Goal: Information Seeking & Learning: Learn about a topic

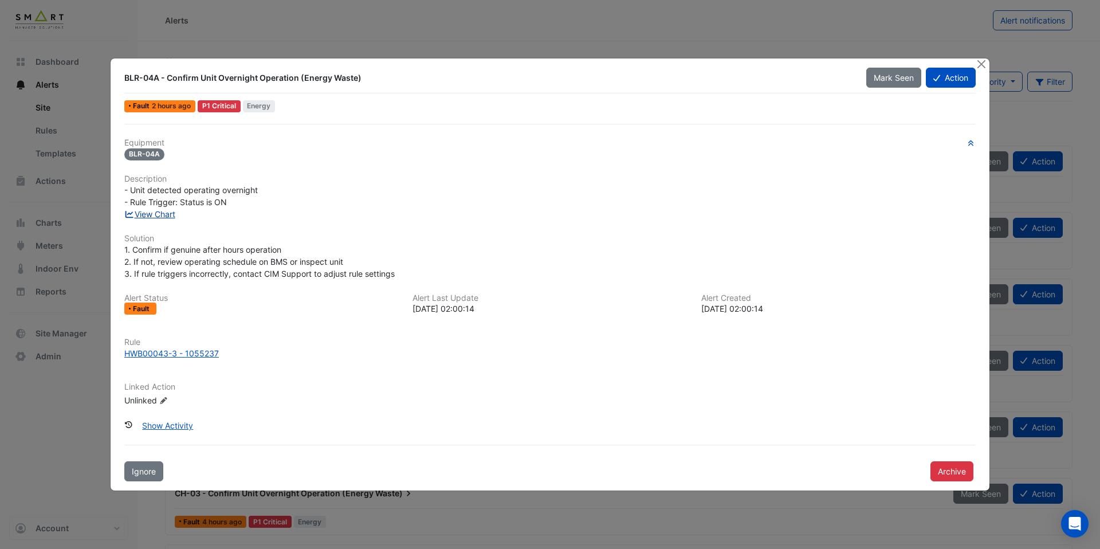
click at [146, 215] on link "View Chart" at bounding box center [149, 214] width 51 height 10
click at [195, 355] on div "HWB00043-3 - 1055237" at bounding box center [171, 353] width 95 height 12
click at [981, 61] on button "Close" at bounding box center [981, 64] width 12 height 12
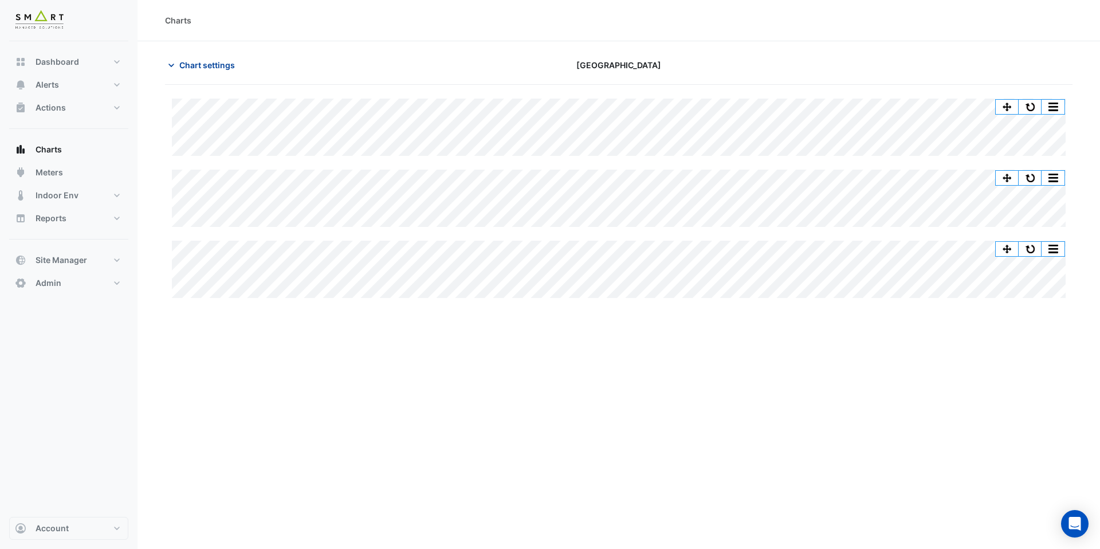
click at [188, 67] on span "Chart settings" at bounding box center [207, 65] width 56 height 12
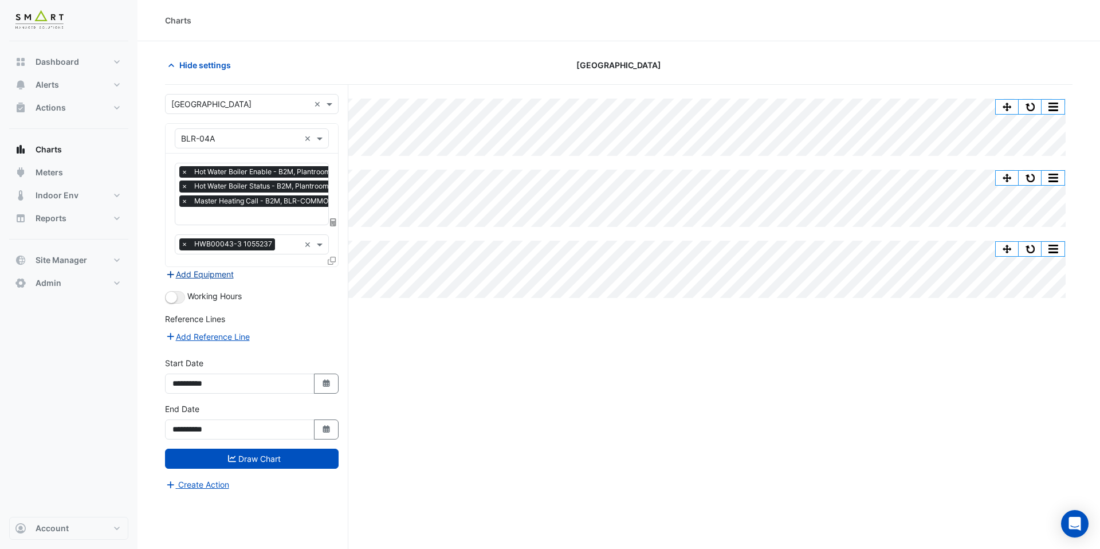
click at [213, 276] on button "Add Equipment" at bounding box center [199, 274] width 69 height 13
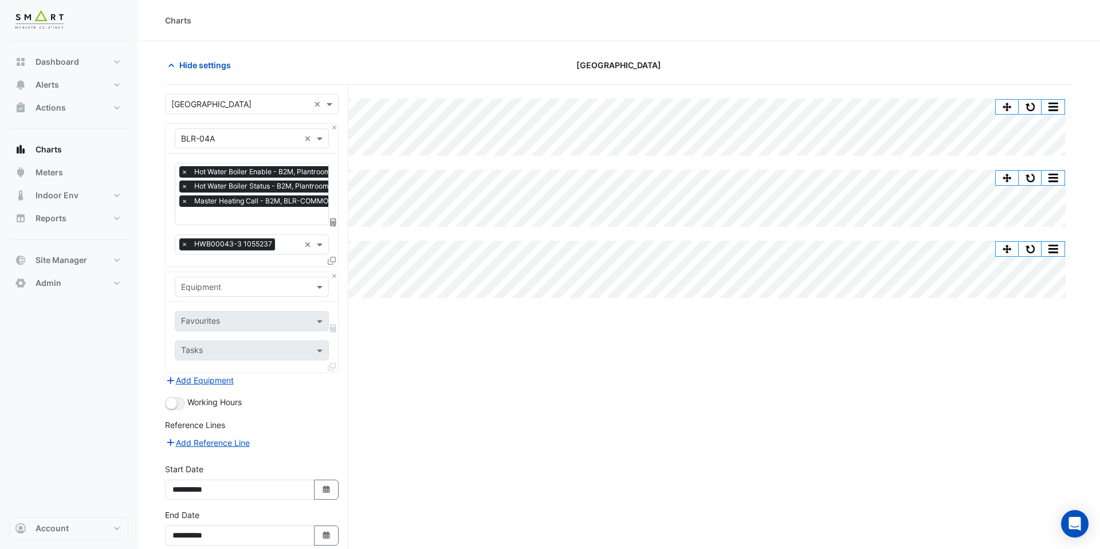
click at [229, 284] on input "text" at bounding box center [240, 287] width 119 height 12
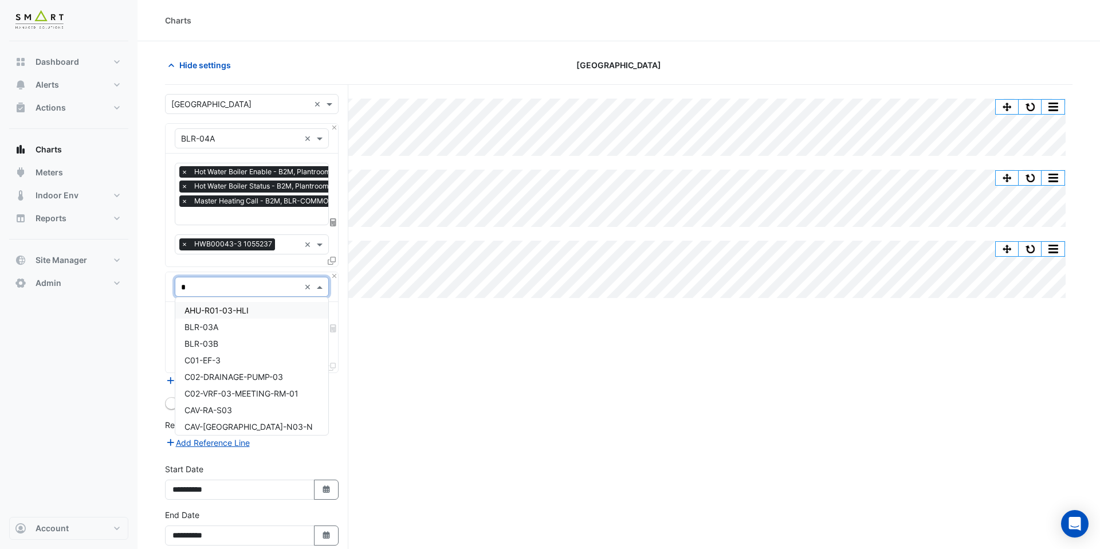
type input "**"
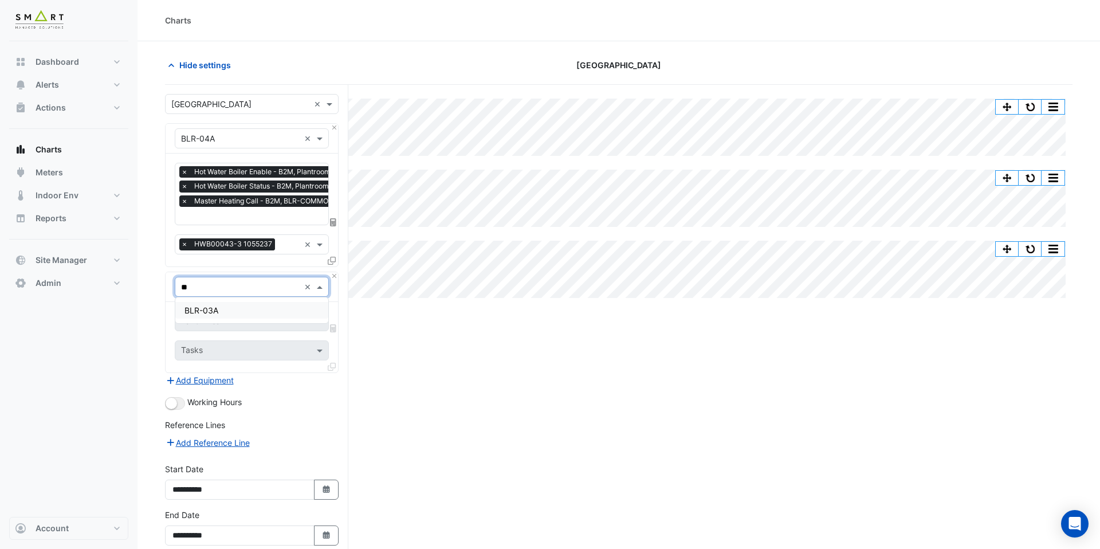
click at [230, 317] on div "BLR-03A" at bounding box center [251, 310] width 153 height 17
click at [200, 377] on button "Add Equipment" at bounding box center [199, 379] width 69 height 13
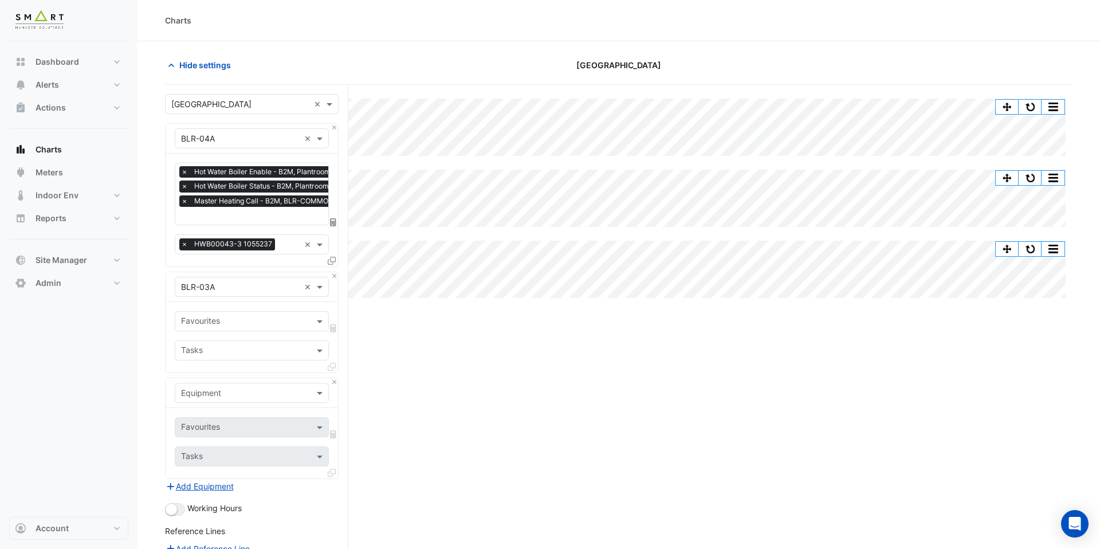
click at [209, 387] on input "text" at bounding box center [240, 393] width 119 height 12
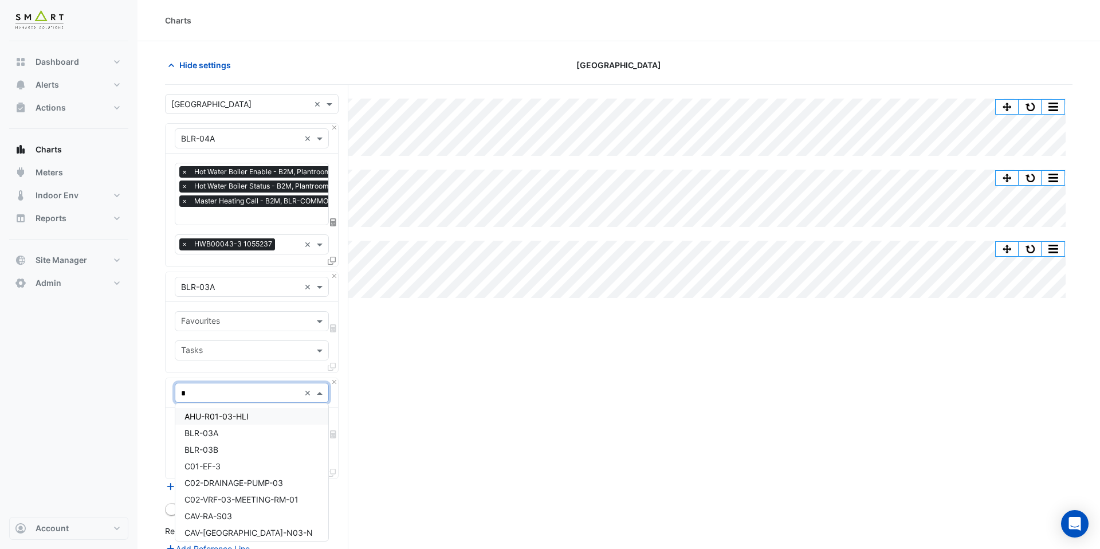
type input "**"
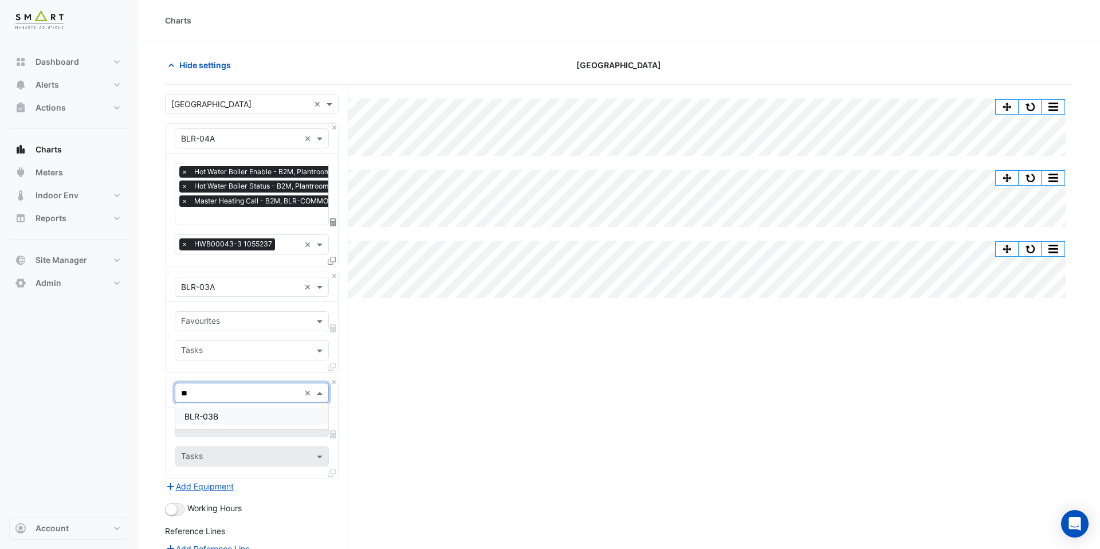
click at [214, 418] on span "BLR-03B" at bounding box center [201, 416] width 34 height 10
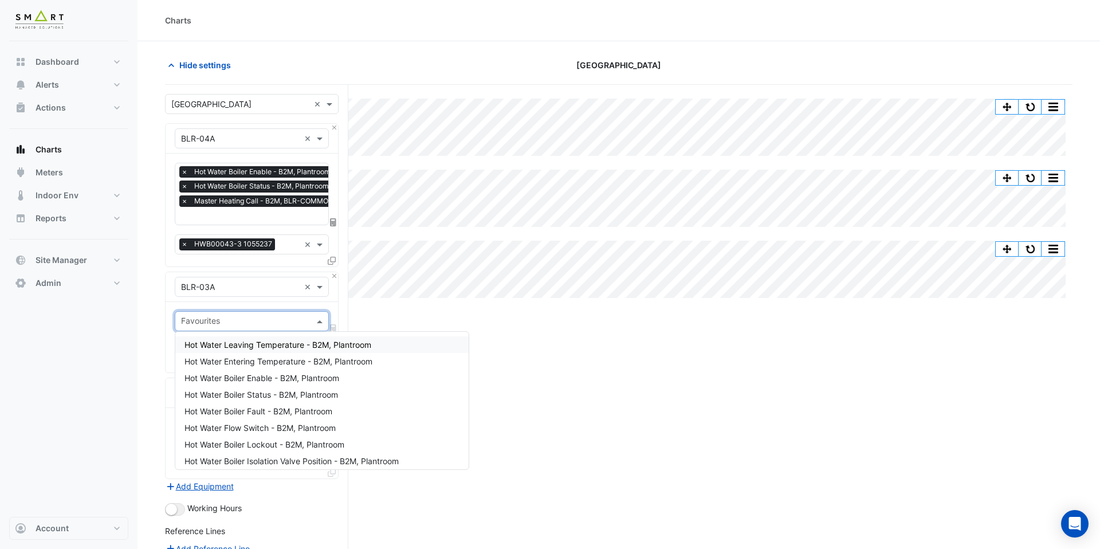
click at [220, 316] on input "text" at bounding box center [245, 322] width 128 height 12
click at [266, 400] on div "Hot Water Boiler Status - B2M, Plantroom" at bounding box center [321, 394] width 293 height 17
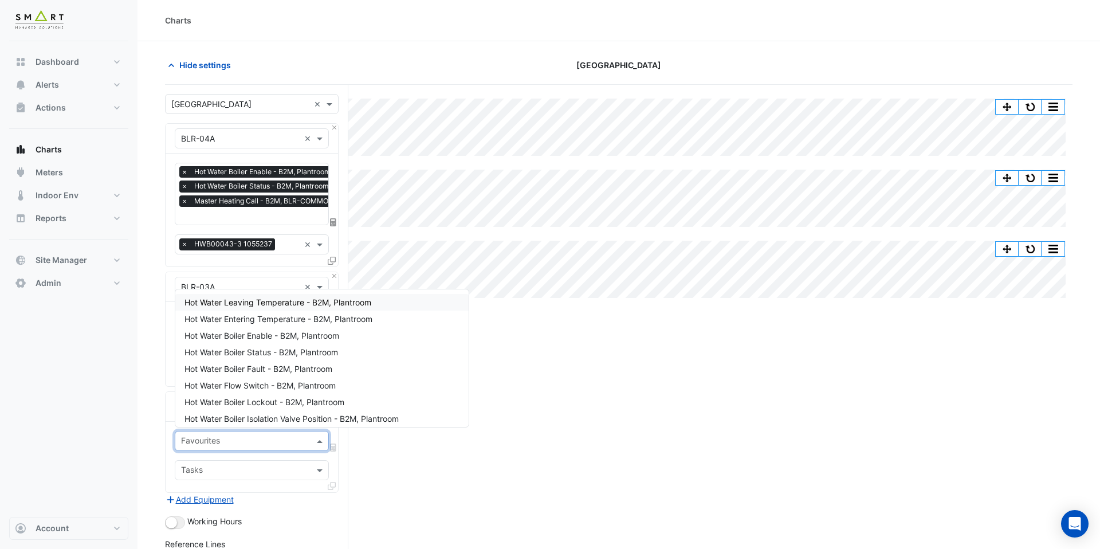
click at [233, 439] on input "text" at bounding box center [245, 442] width 128 height 12
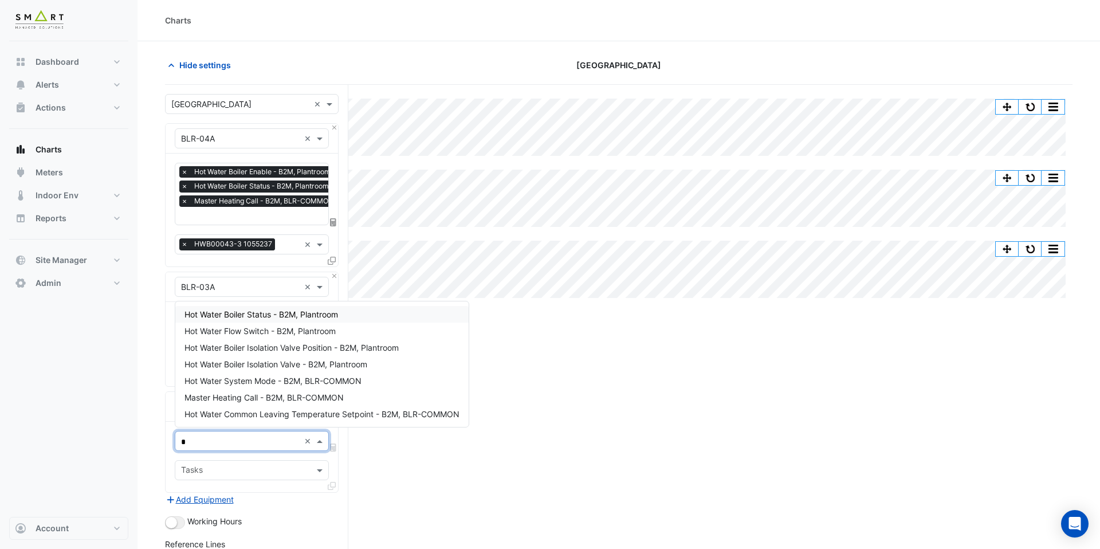
type input "**"
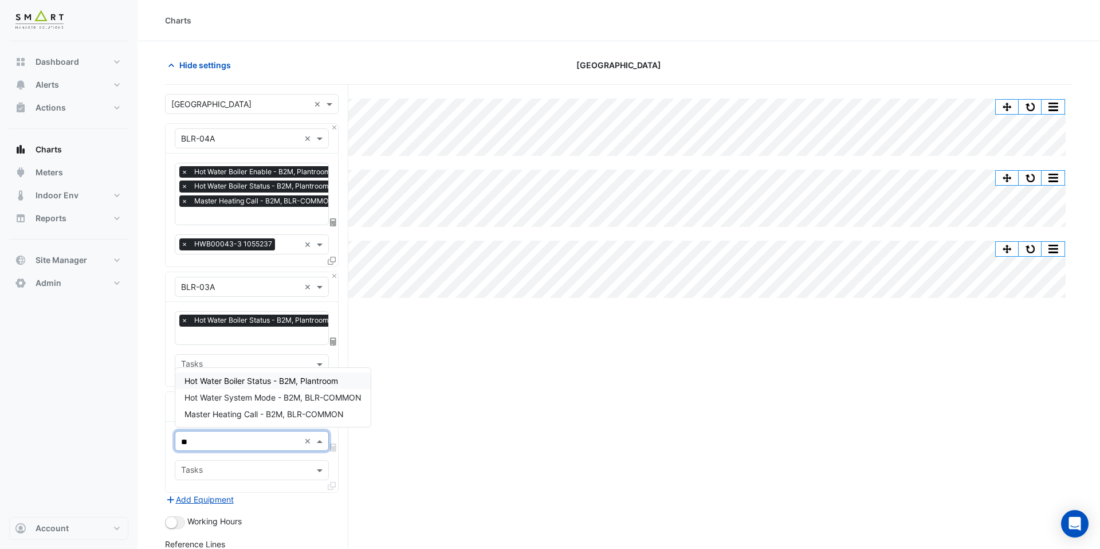
click at [284, 382] on span "Hot Water Boiler Status - B2M, Plantroom" at bounding box center [261, 381] width 154 height 10
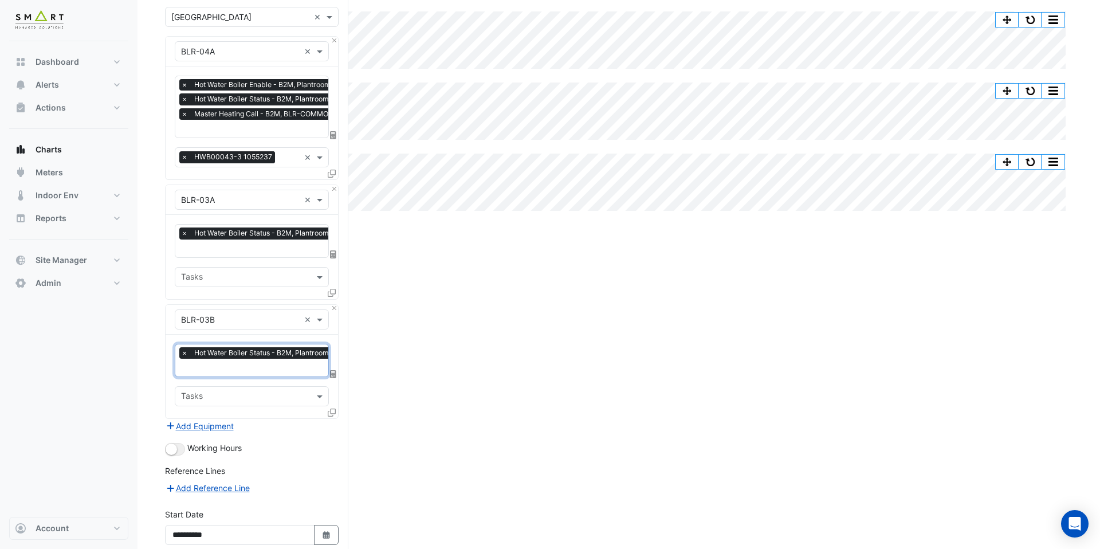
scroll to position [187, 0]
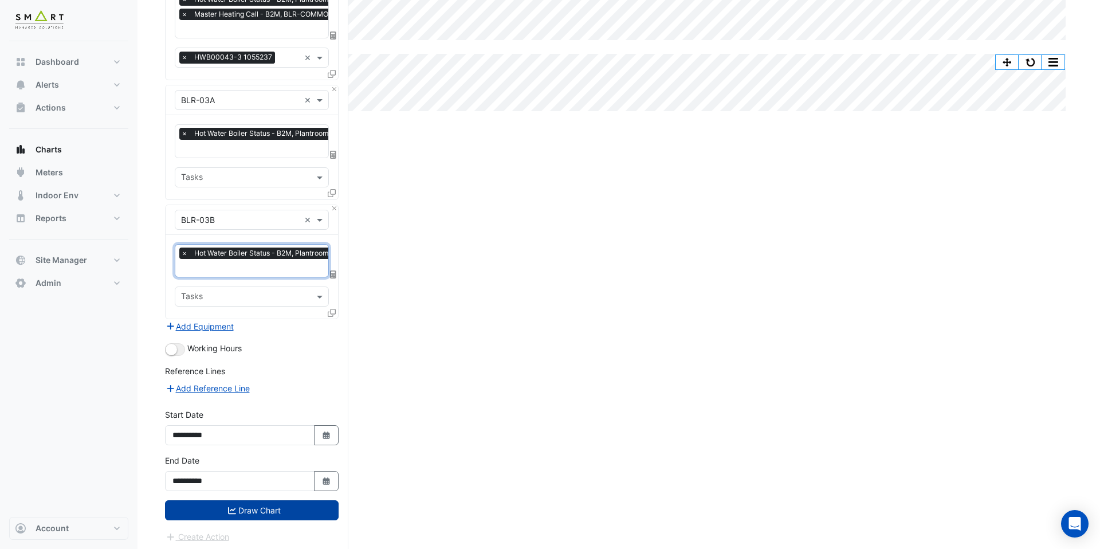
click at [276, 502] on button "Draw Chart" at bounding box center [252, 510] width 174 height 20
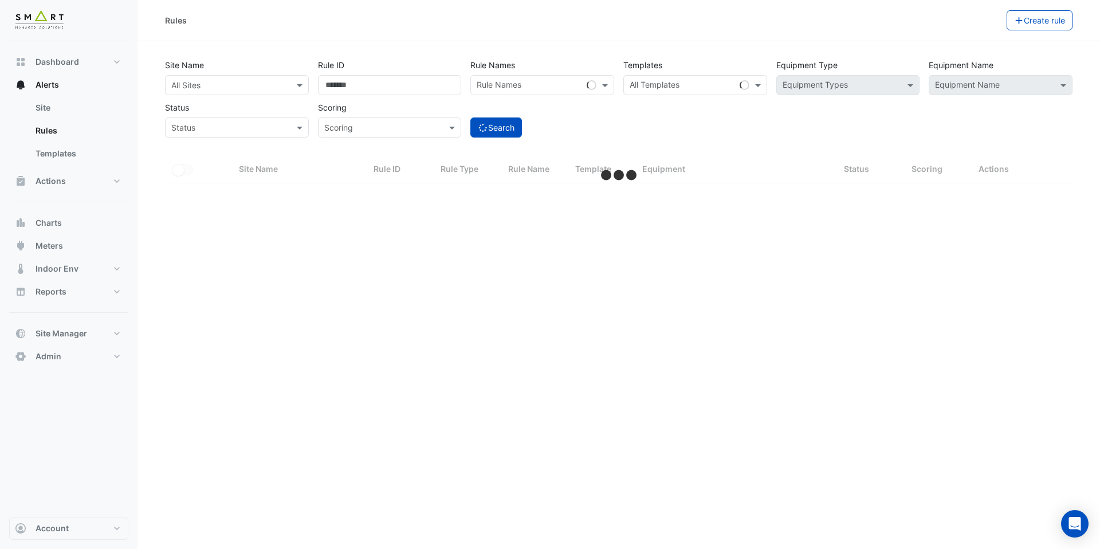
select select "***"
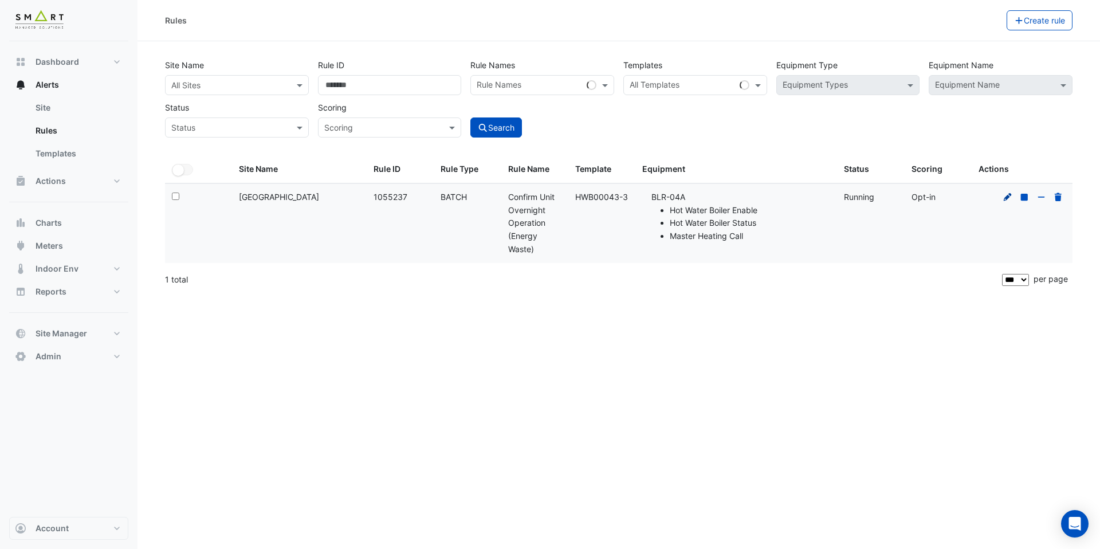
click at [1004, 198] on icon at bounding box center [1008, 196] width 8 height 8
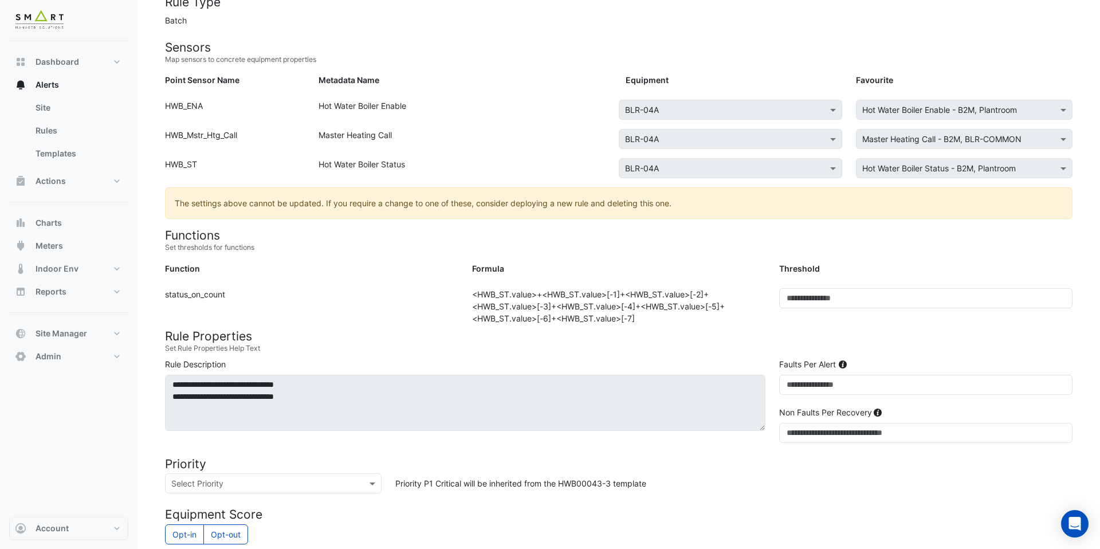
scroll to position [373, 0]
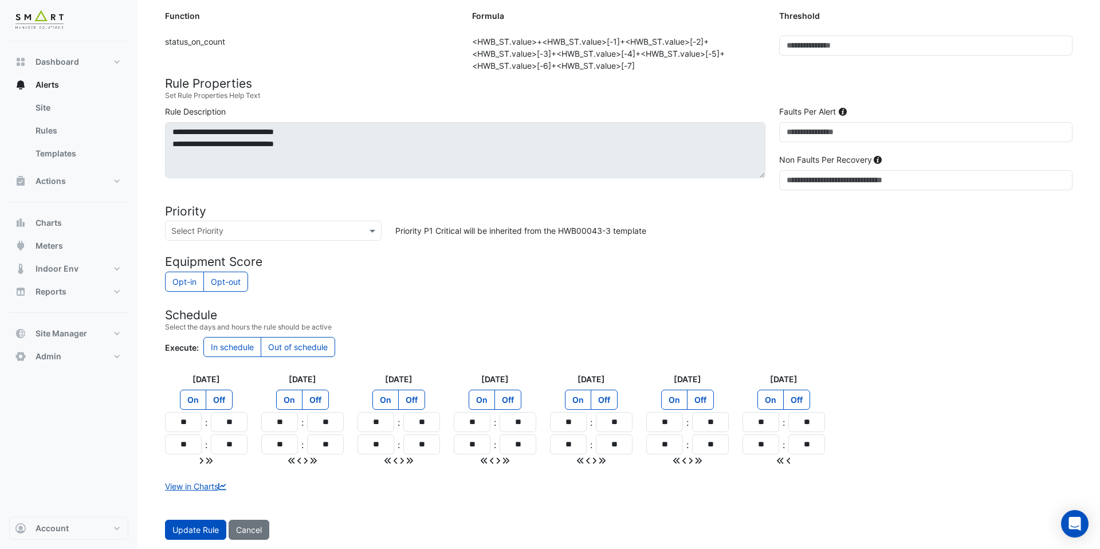
click at [270, 530] on div "Update Rule Cancel" at bounding box center [618, 530] width 921 height 20
click at [262, 530] on button "Cancel" at bounding box center [249, 530] width 41 height 20
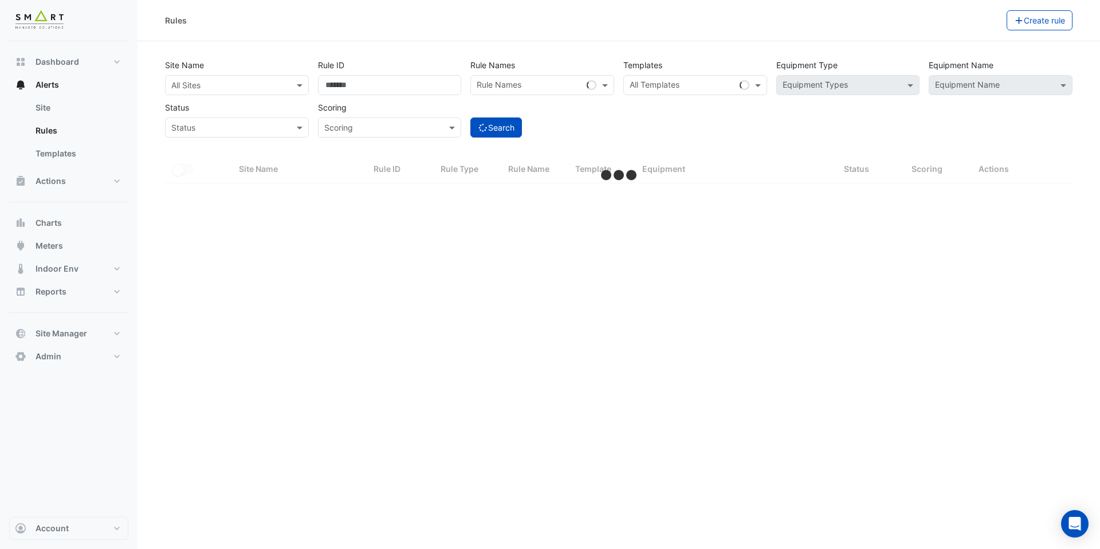
select select "***"
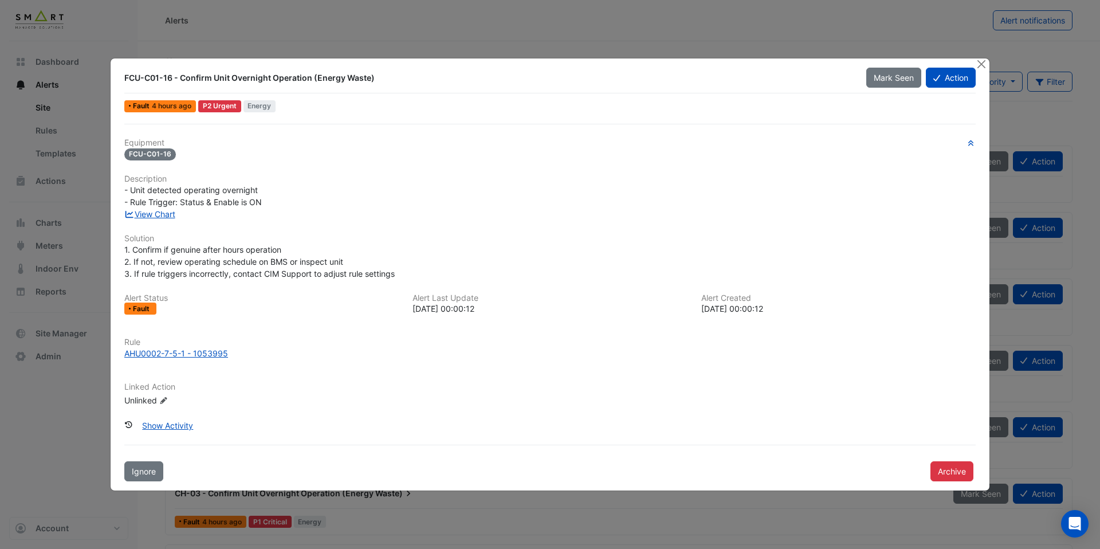
click at [171, 219] on div "View Chart" at bounding box center [549, 214] width 865 height 12
click at [166, 209] on link "View Chart" at bounding box center [149, 214] width 51 height 10
click at [222, 359] on div "AHU0002-7-5-1 - 1053995" at bounding box center [176, 353] width 104 height 12
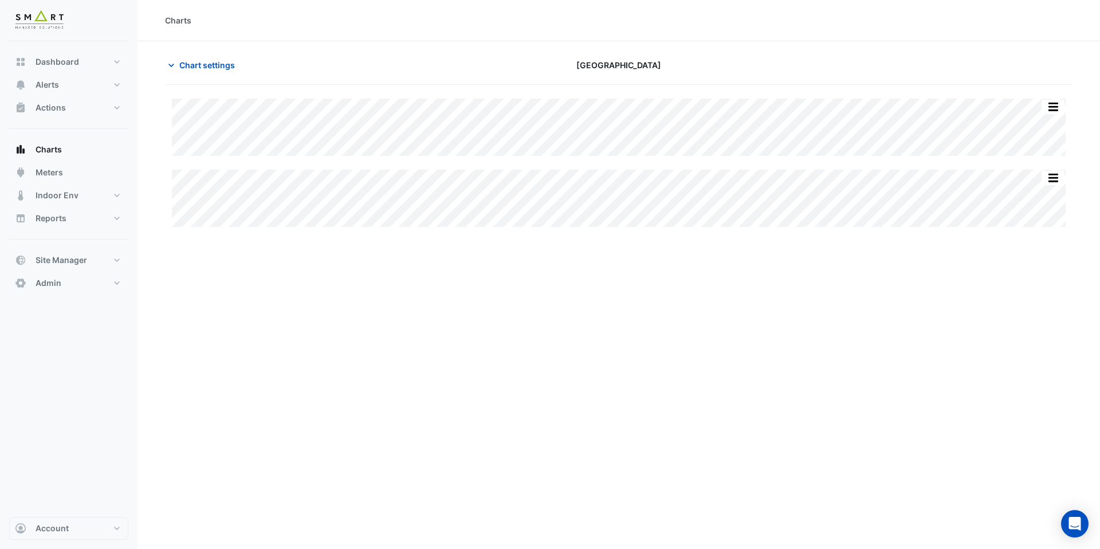
type input "**********"
click at [217, 68] on span "Chart settings" at bounding box center [207, 65] width 56 height 12
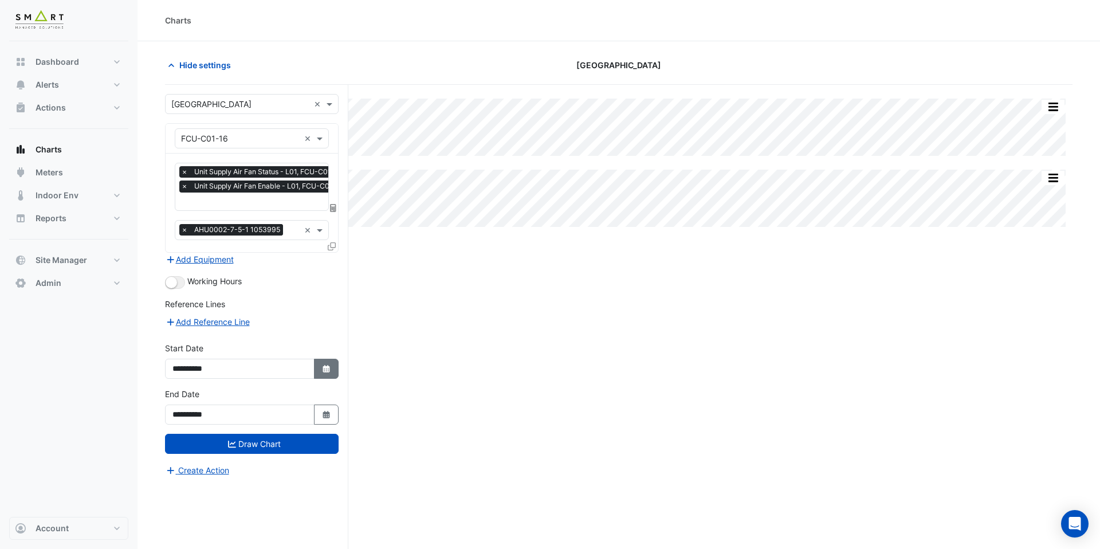
click at [325, 372] on button "Select Date" at bounding box center [326, 369] width 25 height 20
select select "**"
select select "****"
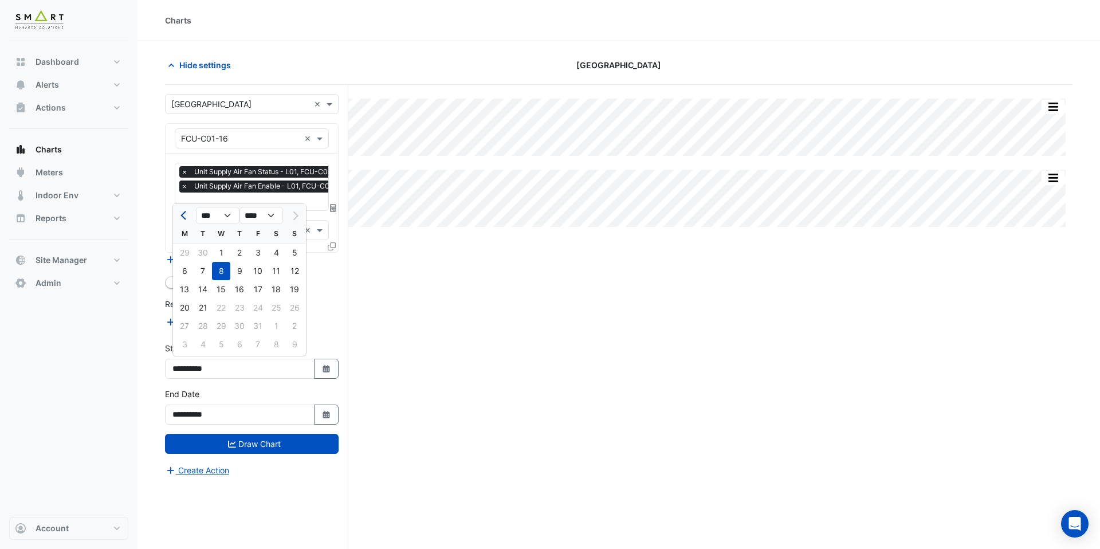
click at [187, 211] on button "Previous month" at bounding box center [185, 215] width 14 height 18
select select "*"
click at [186, 249] on div "1" at bounding box center [184, 252] width 18 height 18
type input "**********"
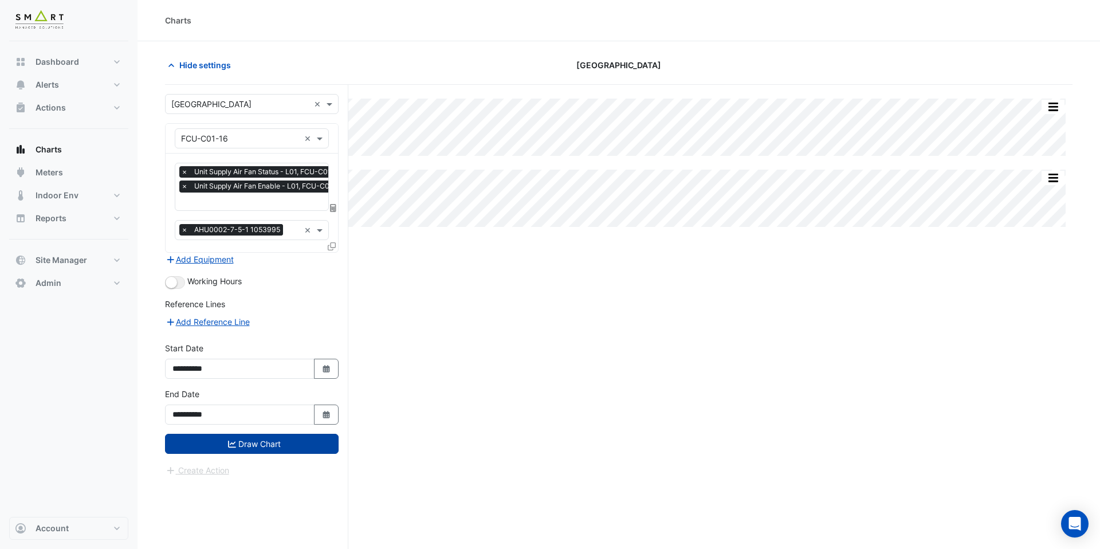
click at [230, 434] on button "Draw Chart" at bounding box center [252, 444] width 174 height 20
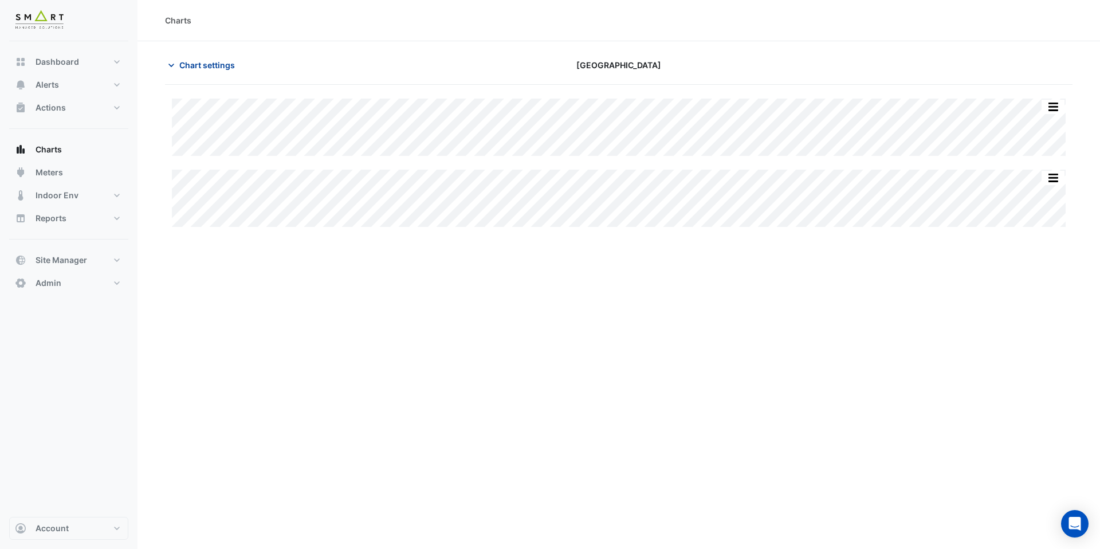
click at [212, 70] on span "Chart settings" at bounding box center [207, 65] width 56 height 12
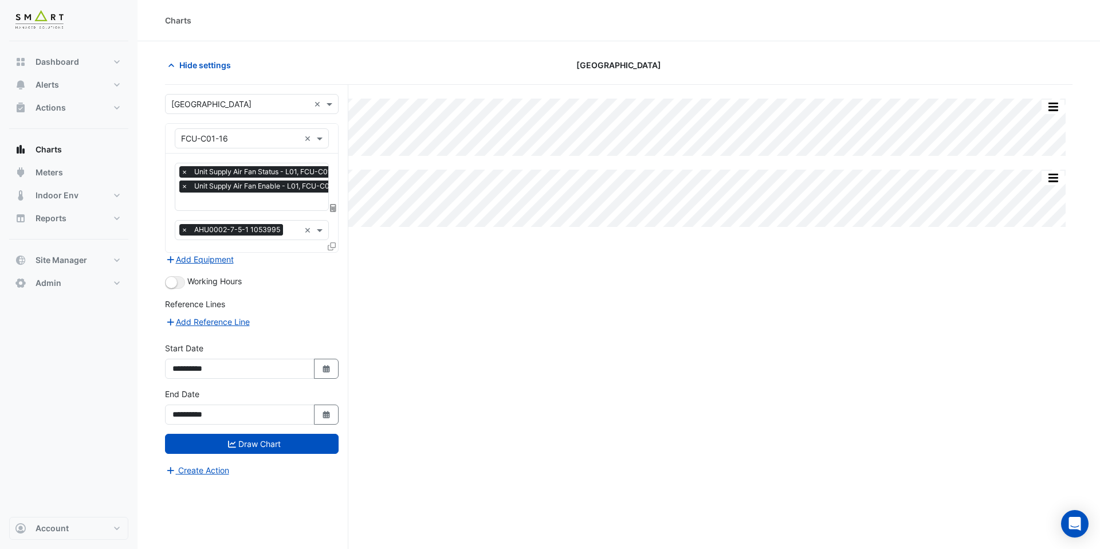
click at [183, 188] on span "×" at bounding box center [184, 185] width 10 height 11
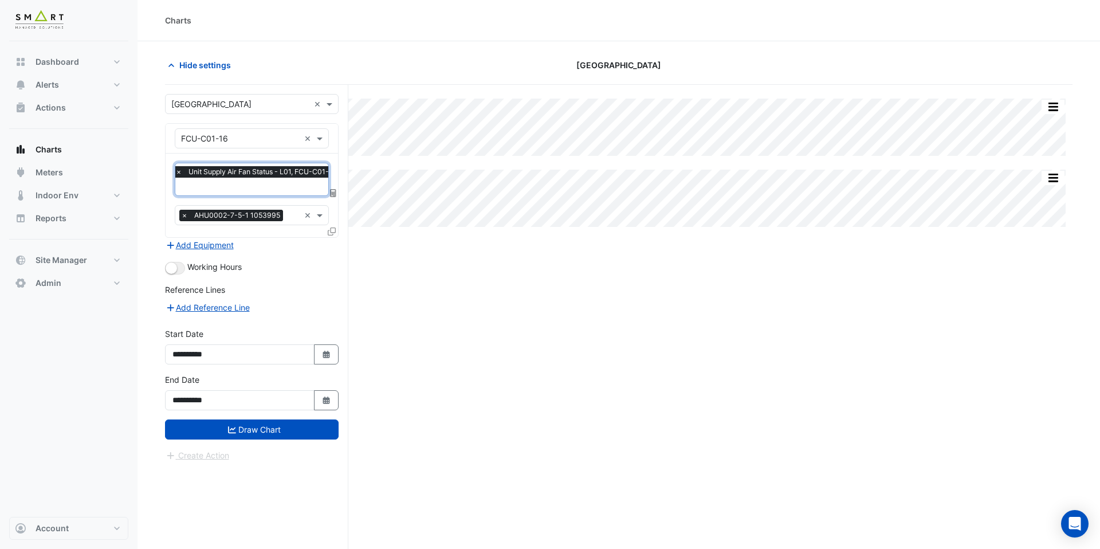
click at [181, 211] on span "×" at bounding box center [184, 215] width 10 height 11
click at [334, 226] on fa-icon at bounding box center [332, 231] width 8 height 10
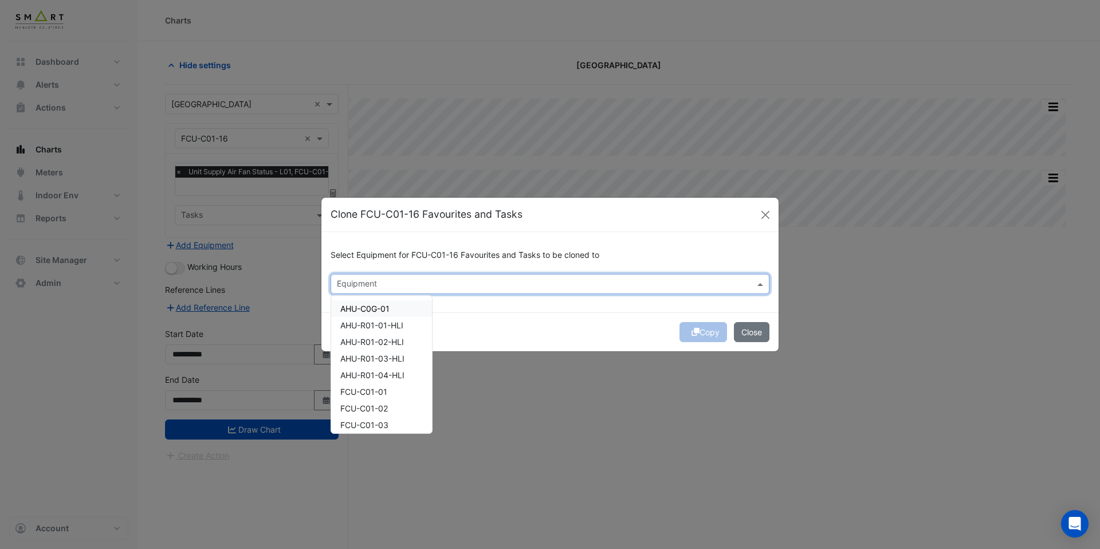
click at [380, 282] on input "text" at bounding box center [543, 285] width 413 height 12
click at [398, 338] on div "FCU-C01-01" at bounding box center [381, 332] width 101 height 17
click at [398, 348] on div "FCU-C01-02" at bounding box center [381, 349] width 101 height 17
click at [398, 361] on div "FCU-C01-03" at bounding box center [381, 365] width 101 height 17
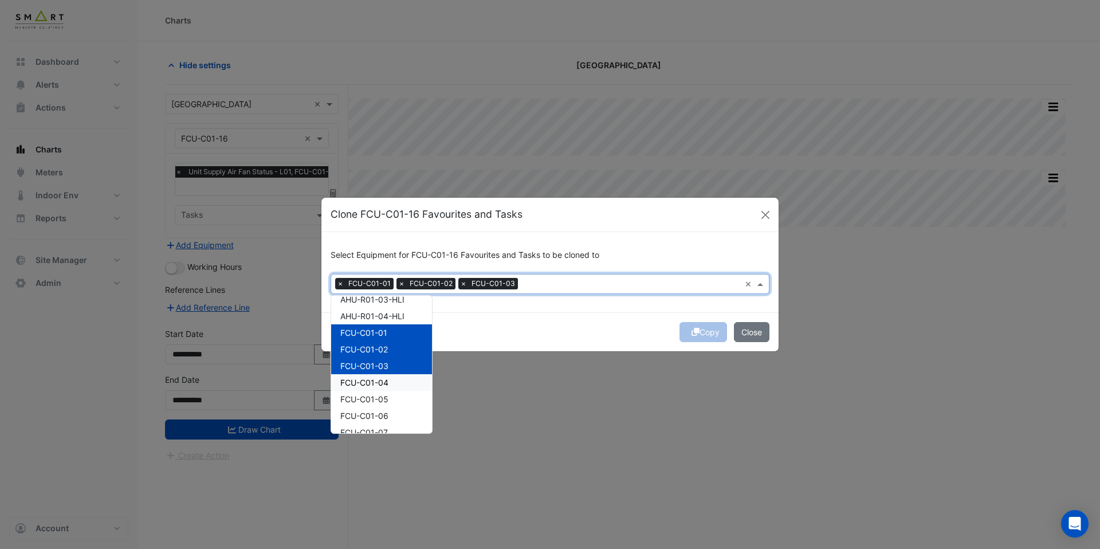
click at [398, 376] on div "FCU-C01-04" at bounding box center [381, 382] width 101 height 17
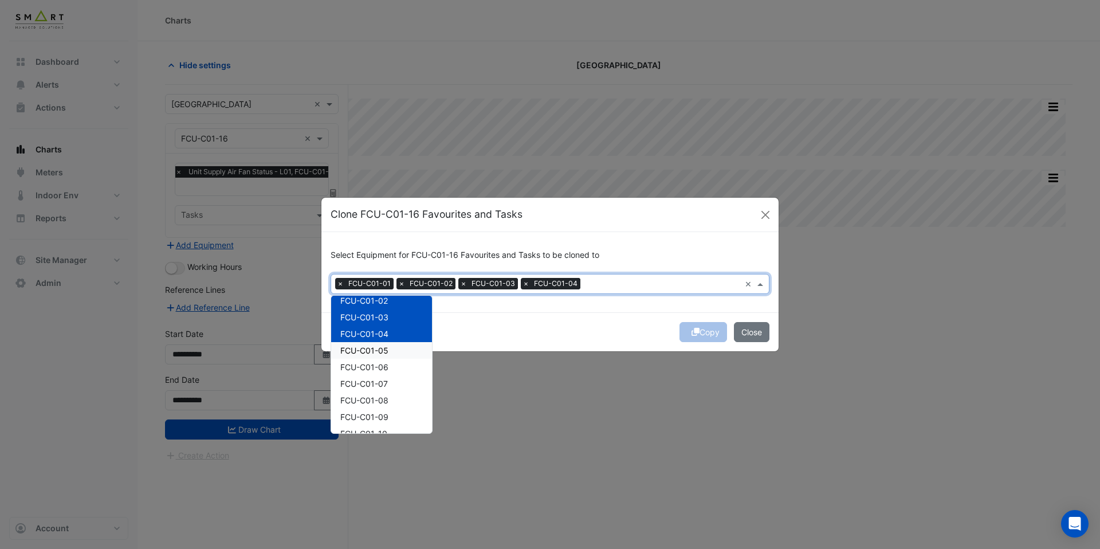
click at [390, 354] on div "FCU-C01-05" at bounding box center [381, 350] width 101 height 17
click at [390, 367] on div "FCU-C01-06" at bounding box center [381, 367] width 101 height 17
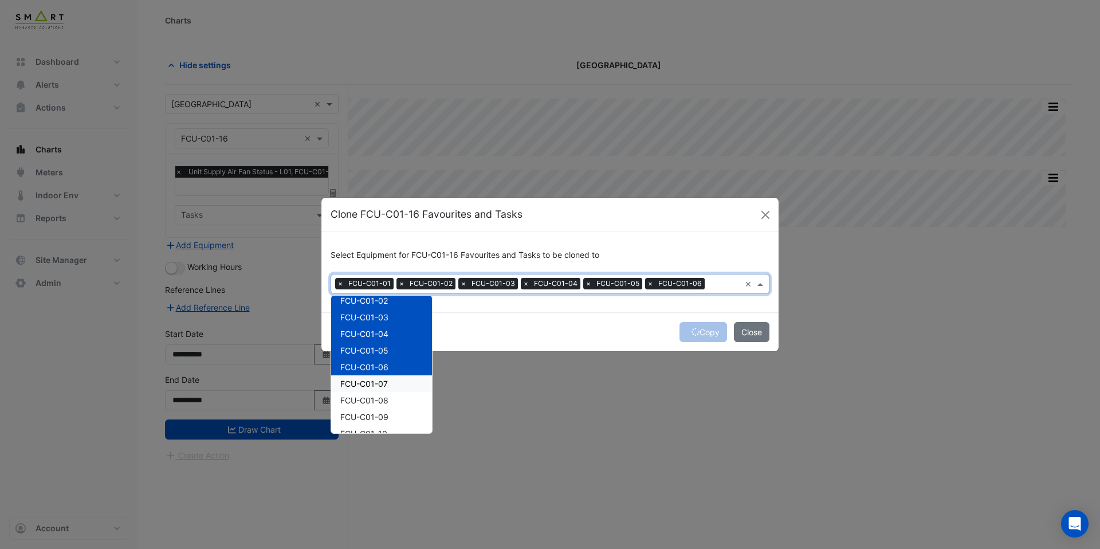
click at [390, 383] on div "FCU-C01-07" at bounding box center [381, 383] width 101 height 17
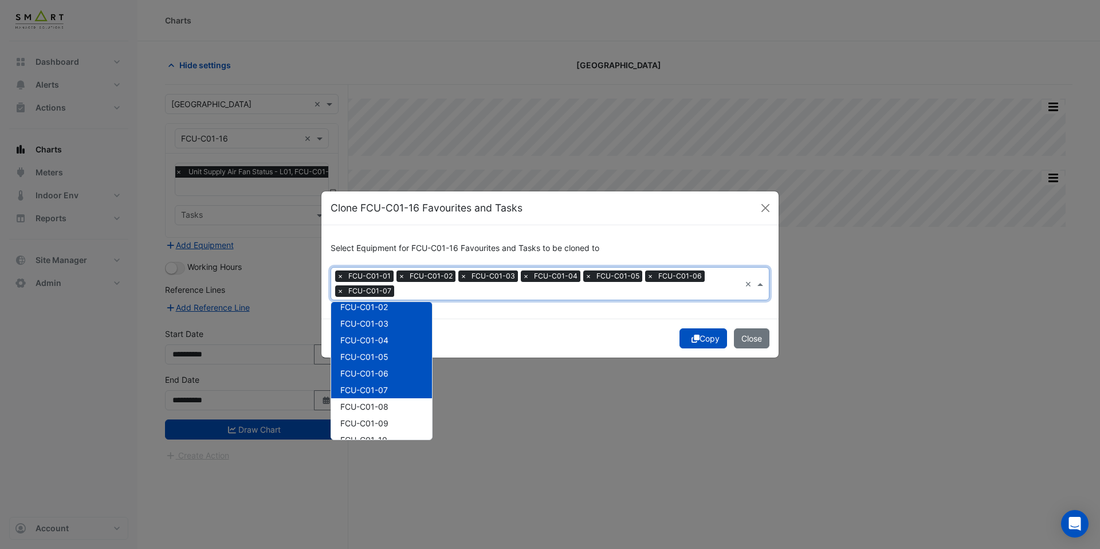
click at [390, 388] on div "FCU-C01-07" at bounding box center [381, 389] width 101 height 17
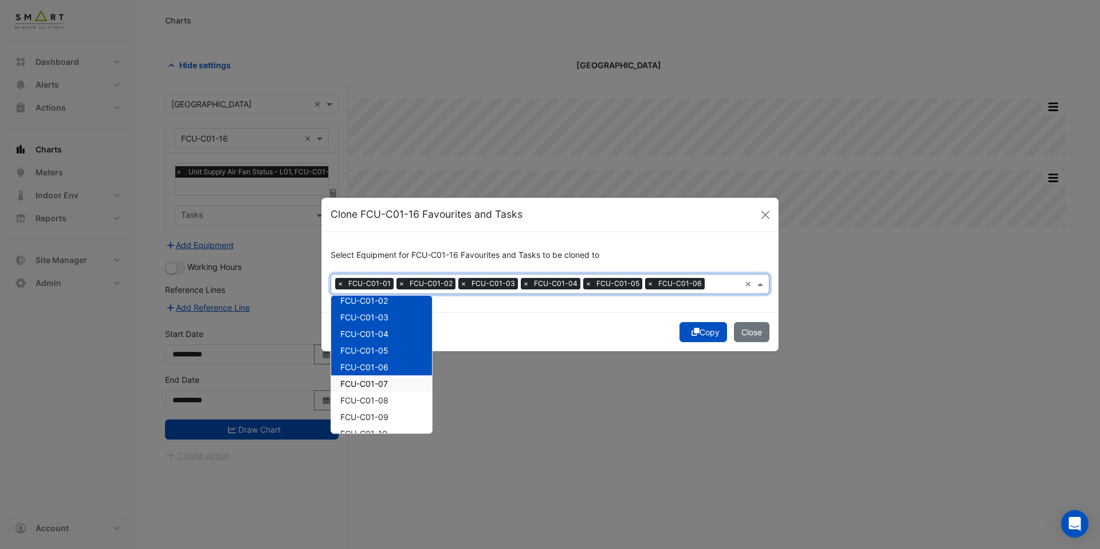
click at [390, 390] on div "FCU-C01-07" at bounding box center [381, 383] width 101 height 17
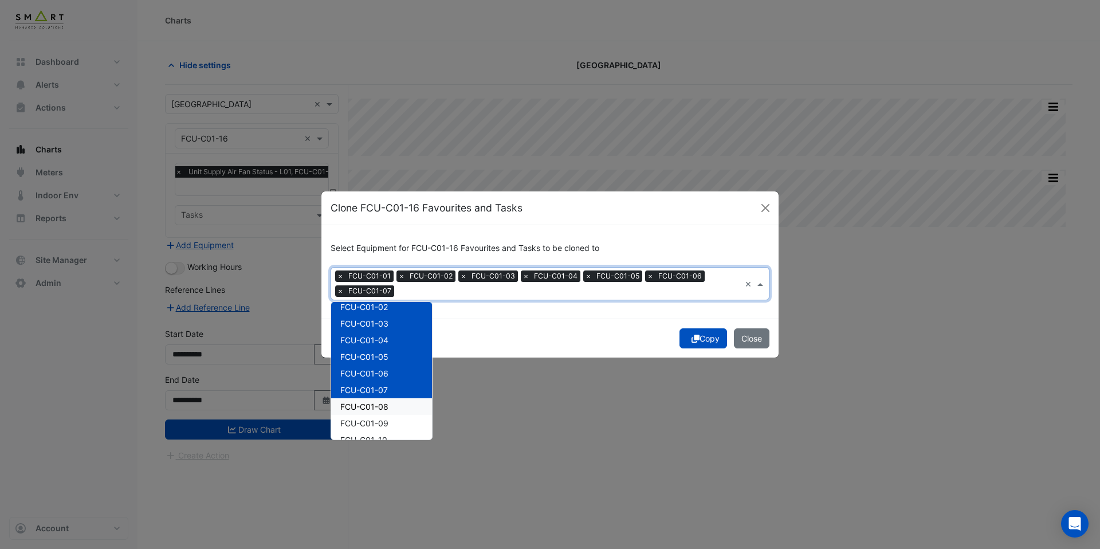
click at [390, 399] on div "FCU-C01-08" at bounding box center [381, 406] width 101 height 17
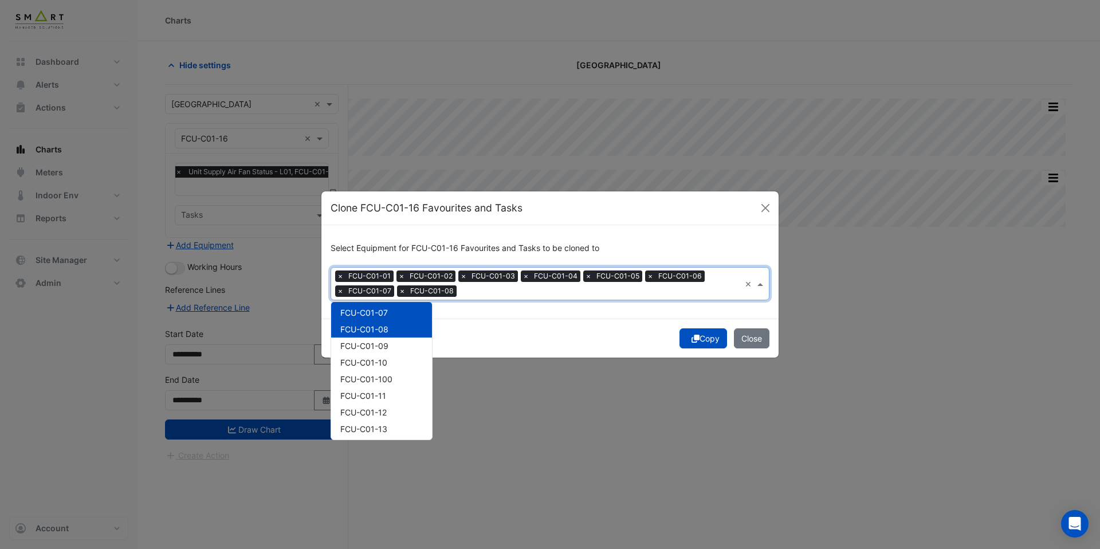
scroll to position [196, 0]
click at [384, 336] on span "FCU-C01-09" at bounding box center [364, 334] width 48 height 10
click at [384, 351] on span "FCU-C01-10" at bounding box center [363, 351] width 47 height 10
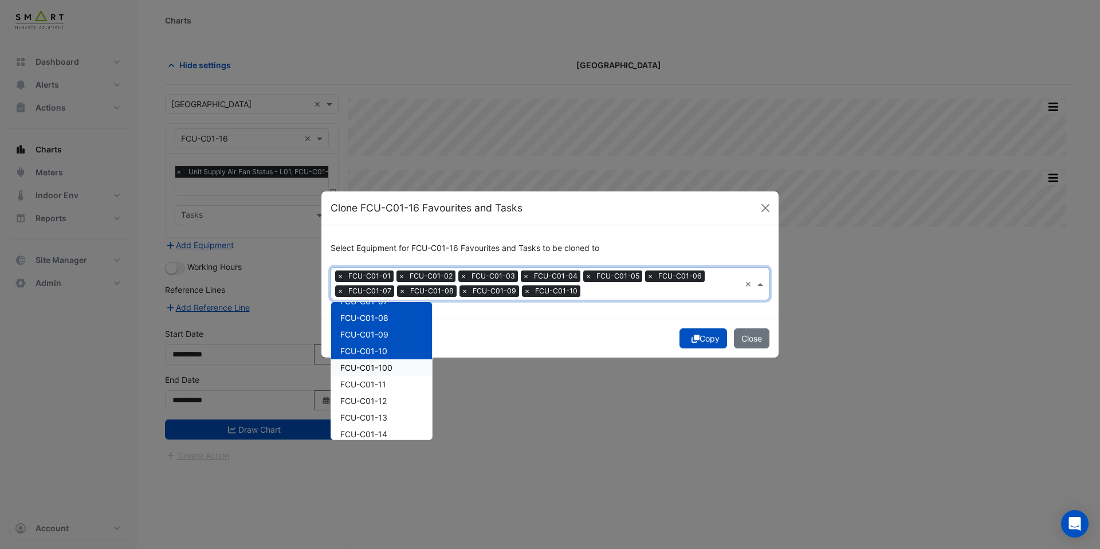
click at [384, 360] on div "FCU-C01-100" at bounding box center [381, 367] width 101 height 17
click at [387, 384] on div "FCU-C01-11" at bounding box center [381, 384] width 101 height 17
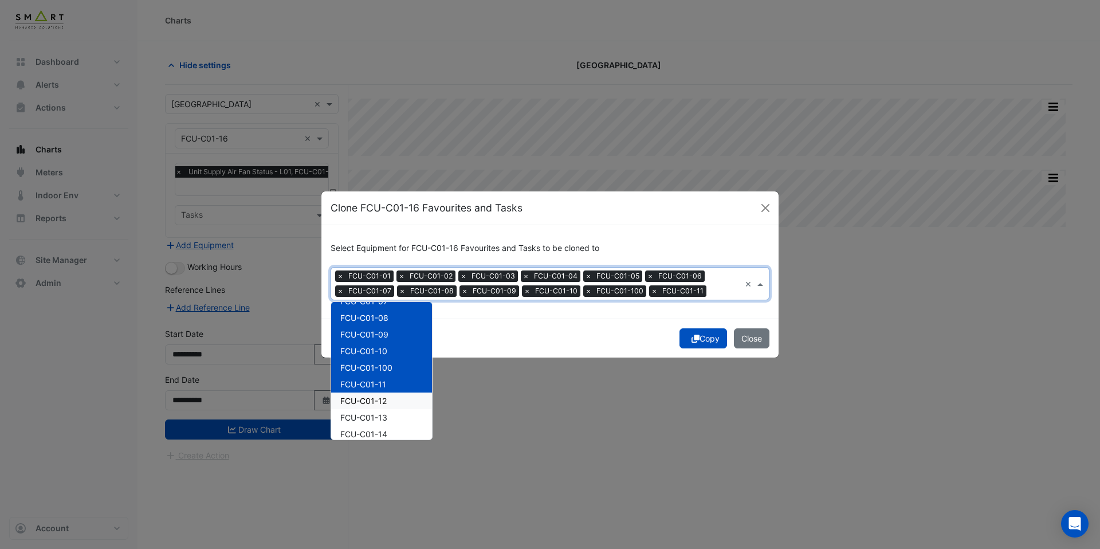
click at [387, 400] on div "FCU-C01-12" at bounding box center [381, 400] width 101 height 17
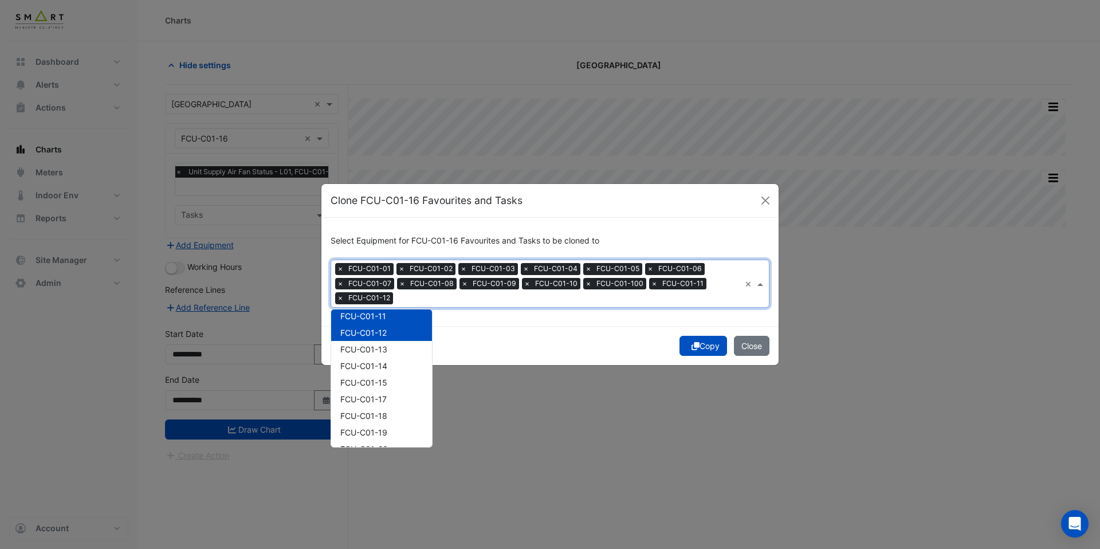
scroll to position [291, 0]
click at [379, 334] on span "FCU-C01-13" at bounding box center [363, 330] width 47 height 10
click at [379, 354] on div "FCU-C01-14" at bounding box center [381, 347] width 101 height 17
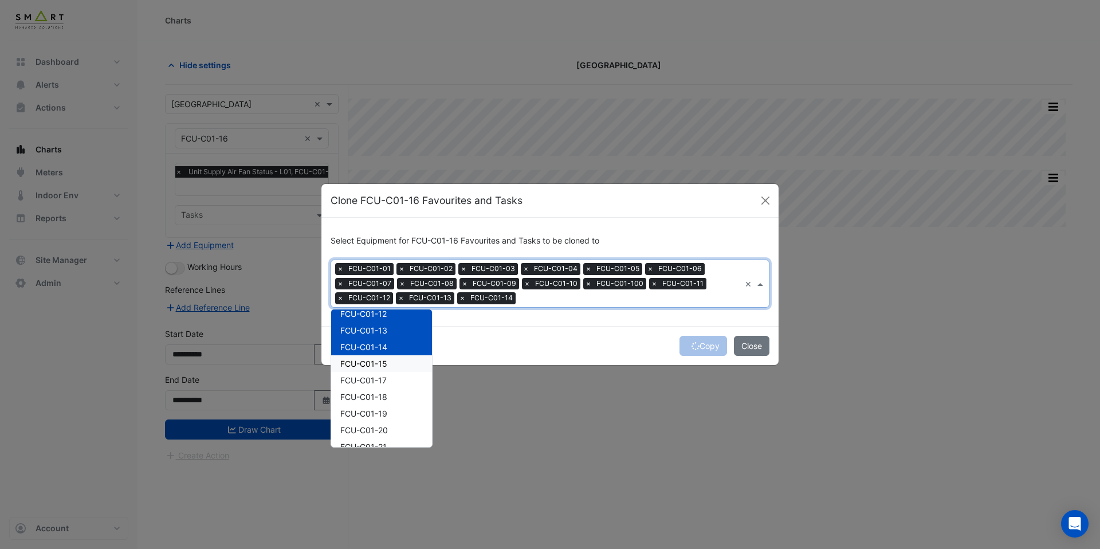
click at [379, 370] on div "FCU-C01-15" at bounding box center [381, 363] width 101 height 17
click at [379, 379] on span "FCU-C01-17" at bounding box center [363, 380] width 46 height 10
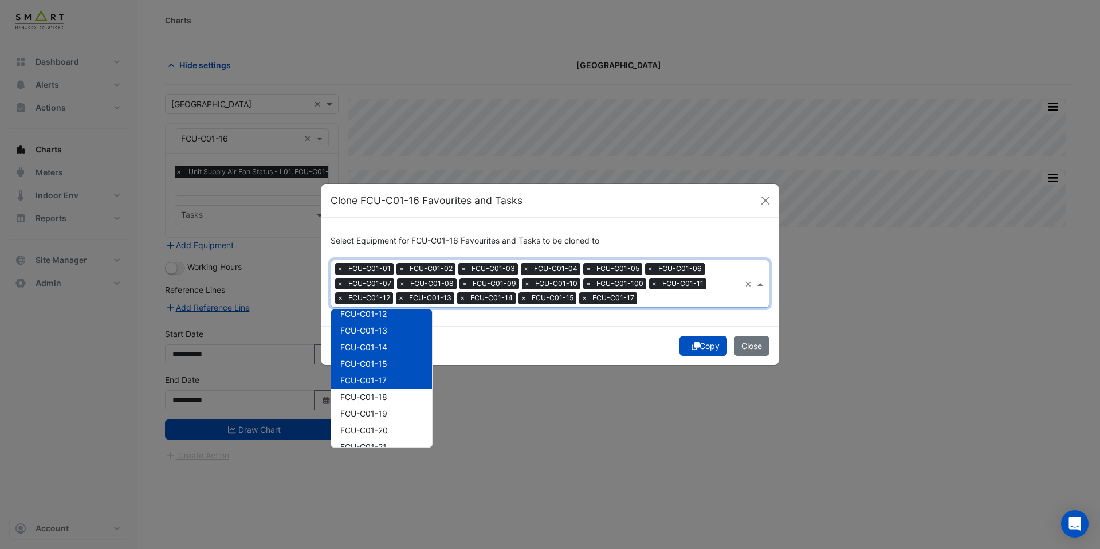
click at [379, 392] on span "FCU-C01-18" at bounding box center [363, 397] width 47 height 10
click at [379, 415] on span "FCU-C01-19" at bounding box center [363, 413] width 47 height 10
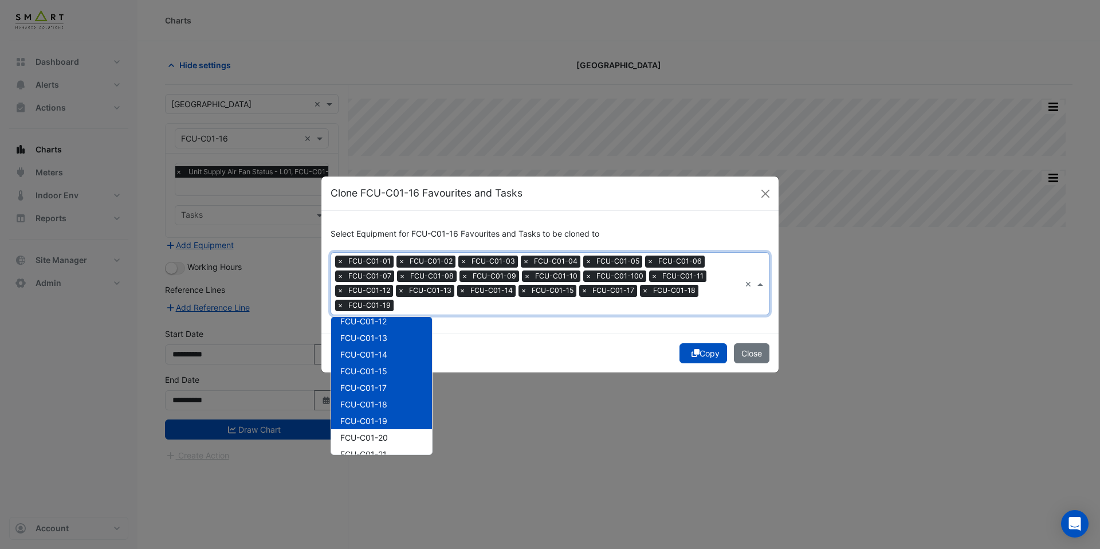
scroll to position [382, 0]
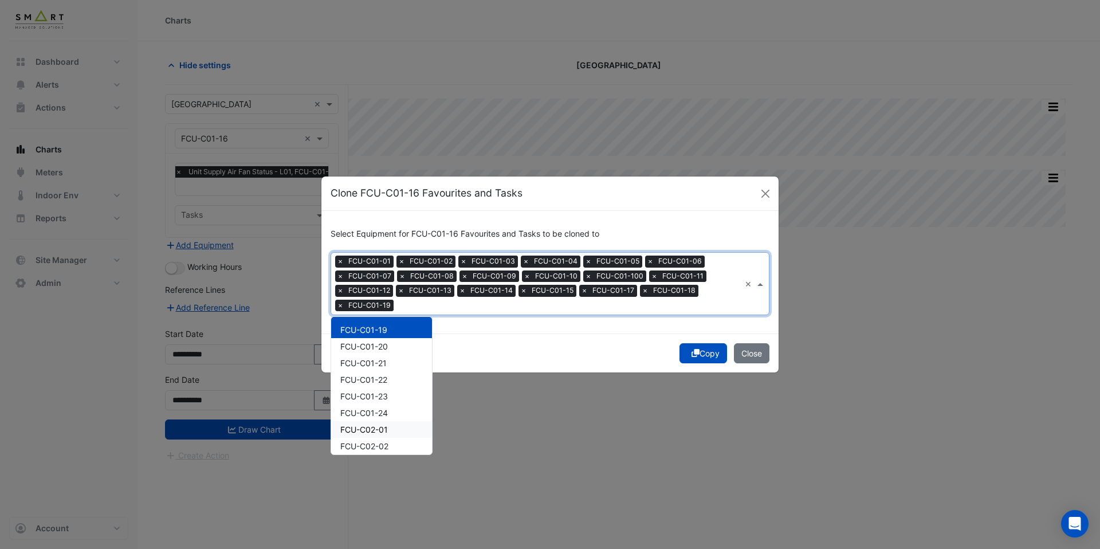
click at [386, 422] on div "FCU-C02-01" at bounding box center [381, 429] width 101 height 17
click at [376, 348] on span "FCU-C01-20" at bounding box center [364, 346] width 48 height 10
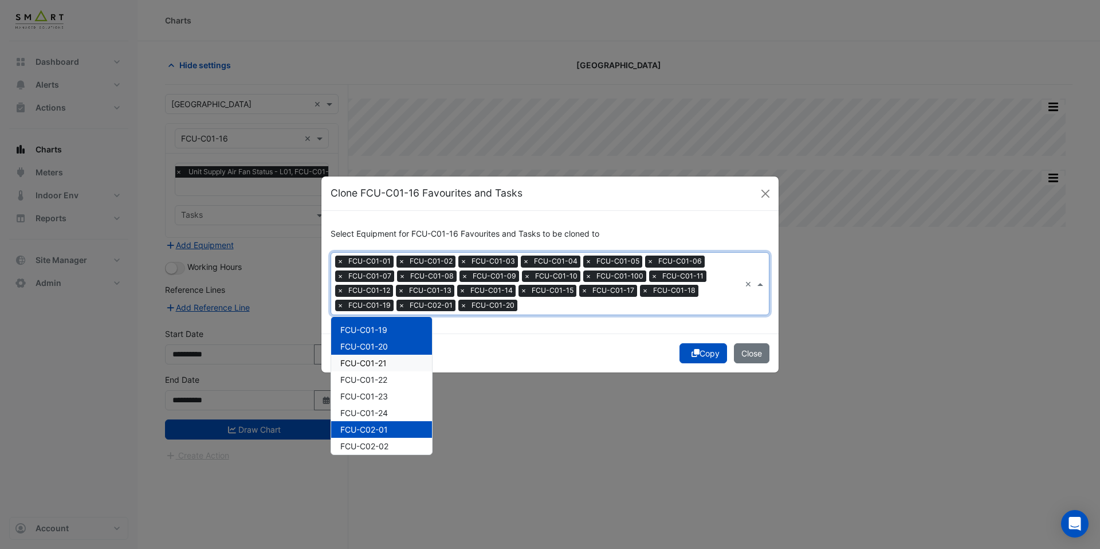
click at [376, 359] on span "FCU-C01-21" at bounding box center [363, 363] width 46 height 10
click at [376, 376] on span "FCU-C01-22" at bounding box center [363, 380] width 47 height 10
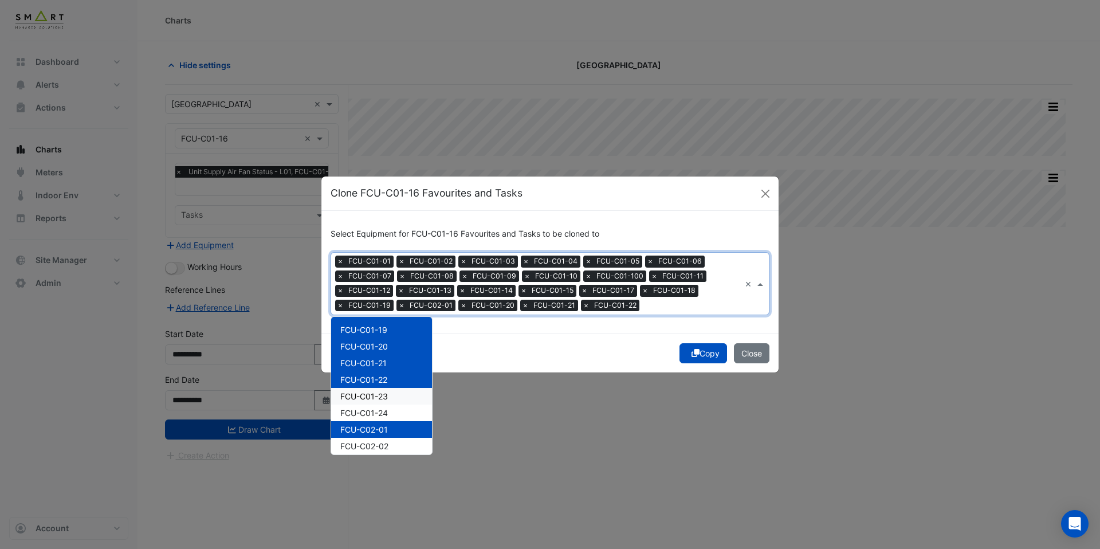
click at [376, 400] on span "FCU-C01-23" at bounding box center [364, 396] width 48 height 10
click at [376, 410] on span "FCU-C01-24" at bounding box center [364, 413] width 48 height 10
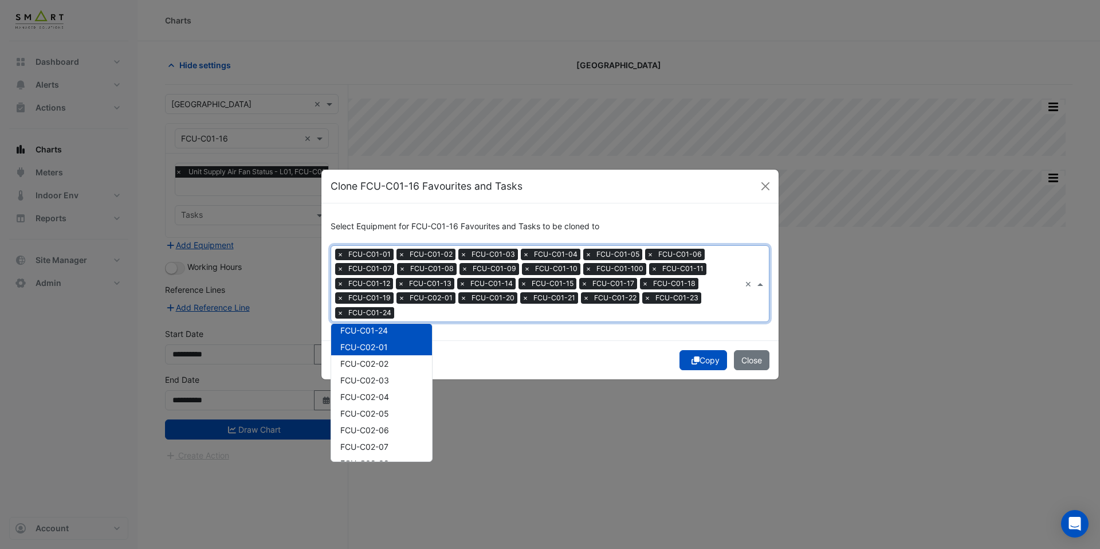
scroll to position [472, 0]
click at [377, 419] on div "FCU-C02-05" at bounding box center [381, 412] width 101 height 17
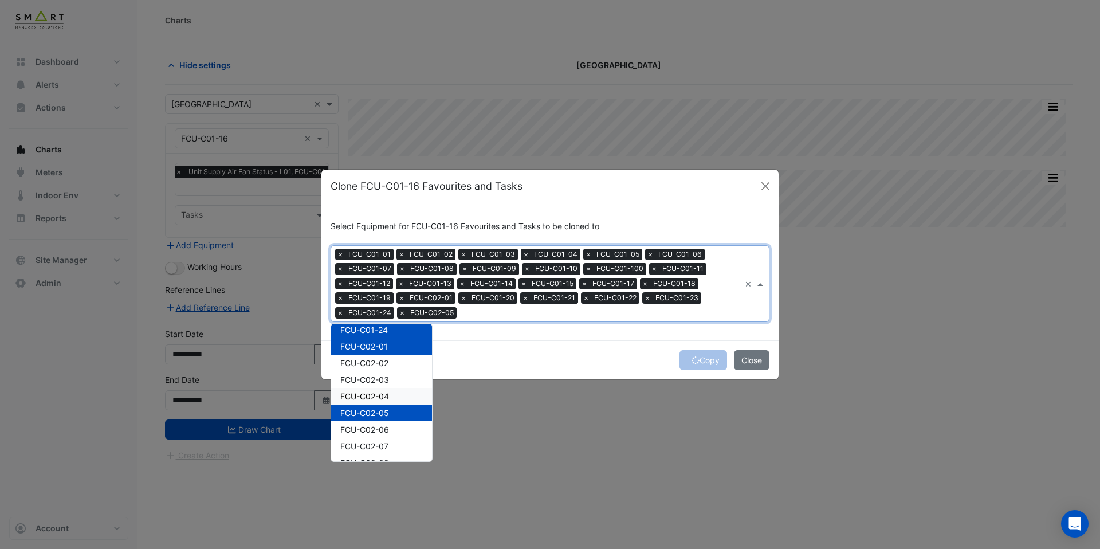
click at [377, 400] on span "FCU-C02-04" at bounding box center [364, 396] width 49 height 10
click at [377, 389] on div "FCU-C02-04" at bounding box center [381, 396] width 101 height 17
click at [377, 367] on span "FCU-C02-02" at bounding box center [364, 363] width 48 height 10
click at [377, 373] on div "FCU-C02-03" at bounding box center [381, 379] width 101 height 17
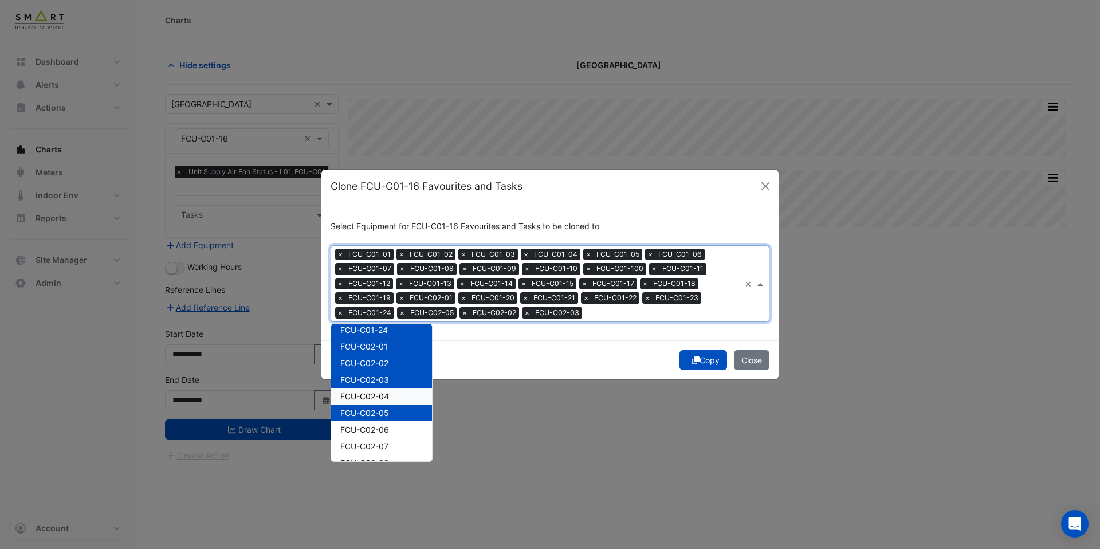
click at [377, 392] on span "FCU-C02-04" at bounding box center [364, 396] width 49 height 10
click at [378, 435] on div "FCU-C02-06" at bounding box center [381, 429] width 101 height 17
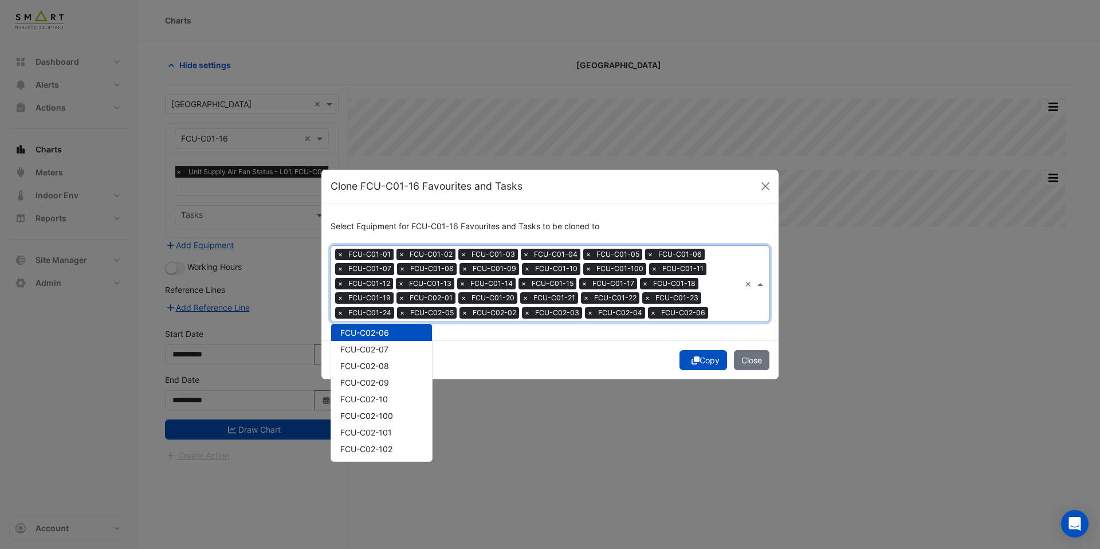
scroll to position [571, 0]
click at [376, 354] on div "FCU-C02-07" at bounding box center [381, 347] width 101 height 17
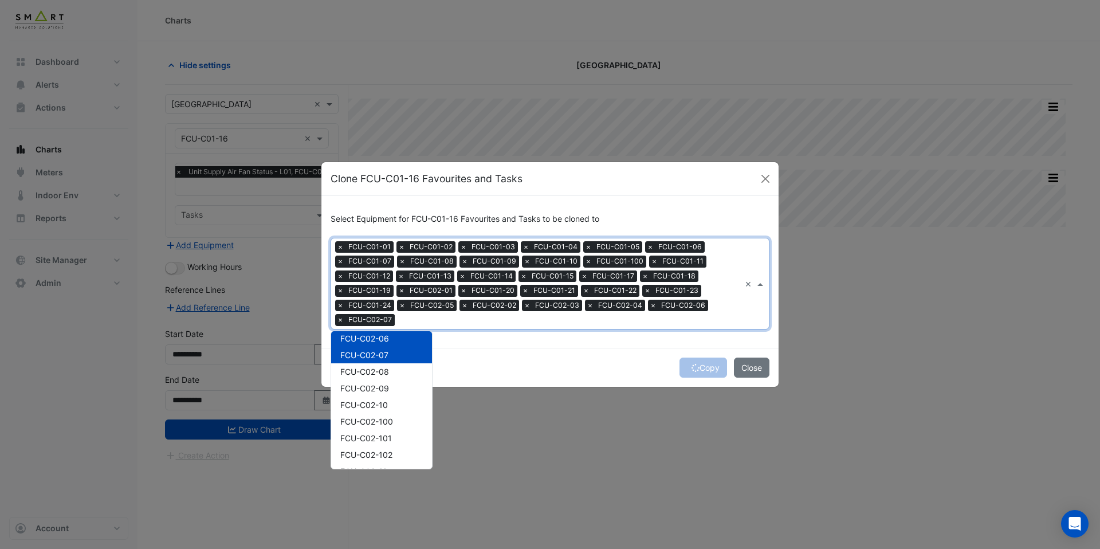
click at [376, 363] on div "FCU-C02-08" at bounding box center [381, 371] width 101 height 17
click at [376, 389] on span "FCU-C02-09" at bounding box center [364, 388] width 49 height 10
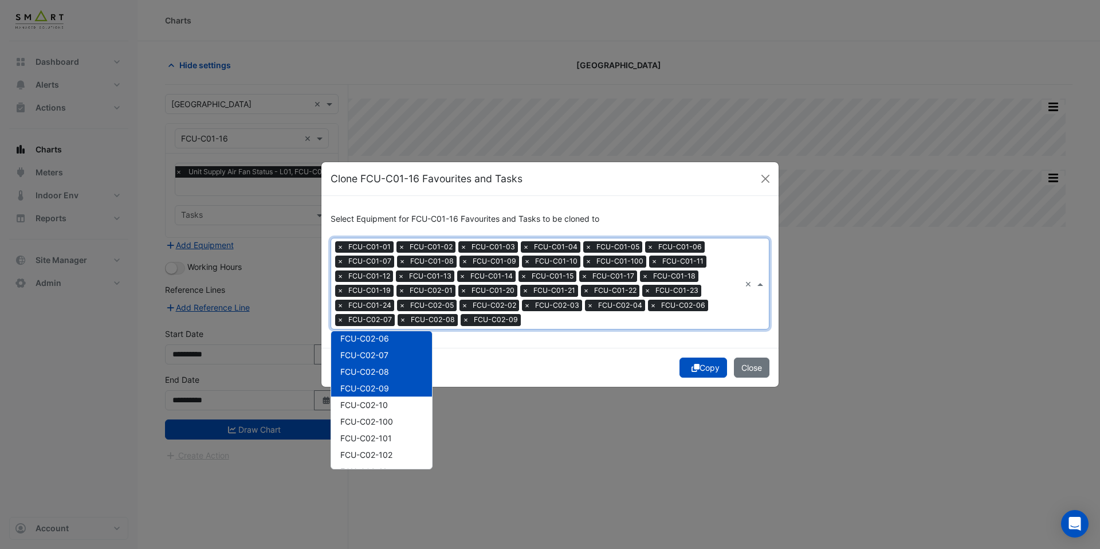
click at [376, 400] on span "FCU-C02-10" at bounding box center [364, 405] width 48 height 10
click at [376, 419] on span "FCU-C02-100" at bounding box center [366, 421] width 53 height 10
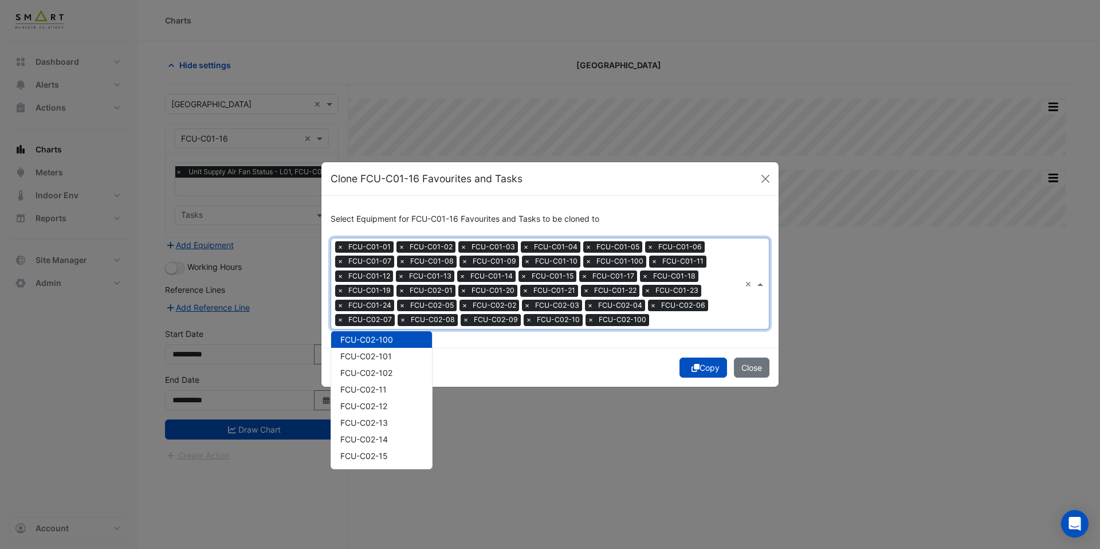
scroll to position [654, 0]
click at [373, 355] on span "FCU-C02-101" at bounding box center [366, 355] width 52 height 10
click at [373, 378] on div "FCU-C02-102" at bounding box center [381, 371] width 101 height 17
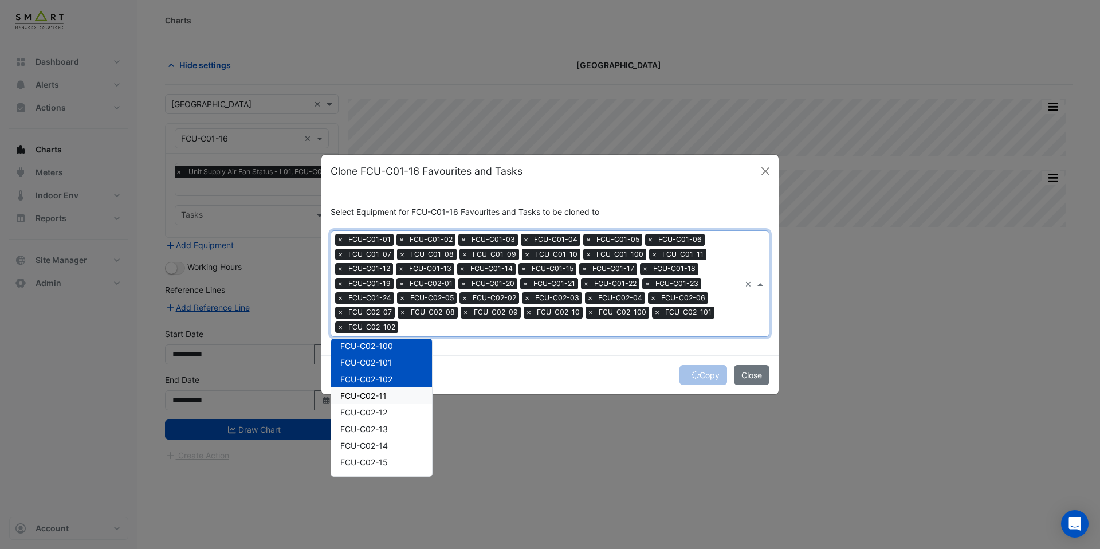
click at [373, 391] on span "FCU-C02-11" at bounding box center [363, 396] width 46 height 10
click at [373, 413] on span "FCU-C02-12" at bounding box center [363, 412] width 47 height 10
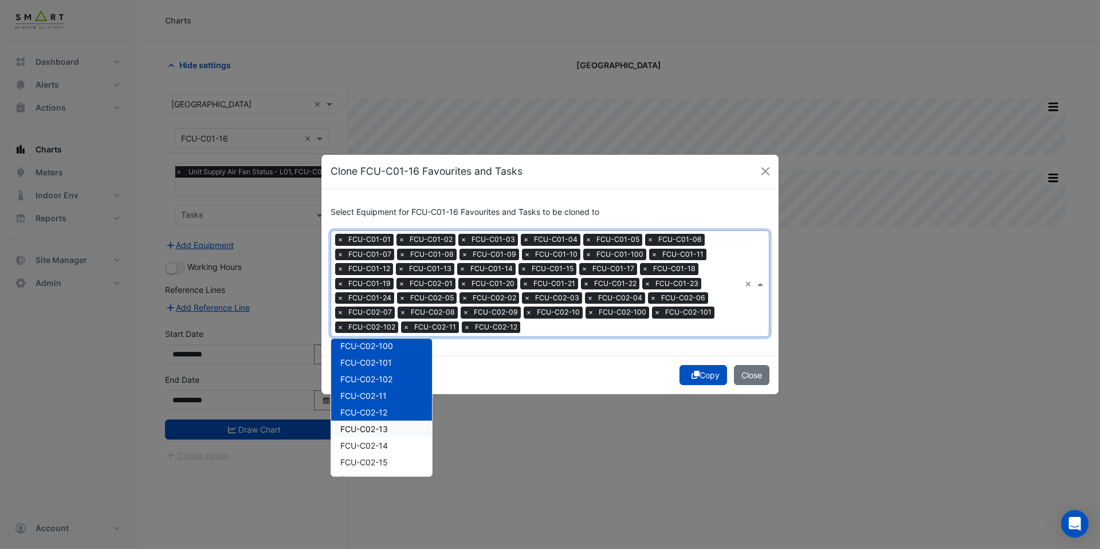
click at [373, 434] on div "FCU-C02-13" at bounding box center [381, 428] width 101 height 17
click at [373, 447] on span "FCU-C02-14" at bounding box center [364, 445] width 48 height 10
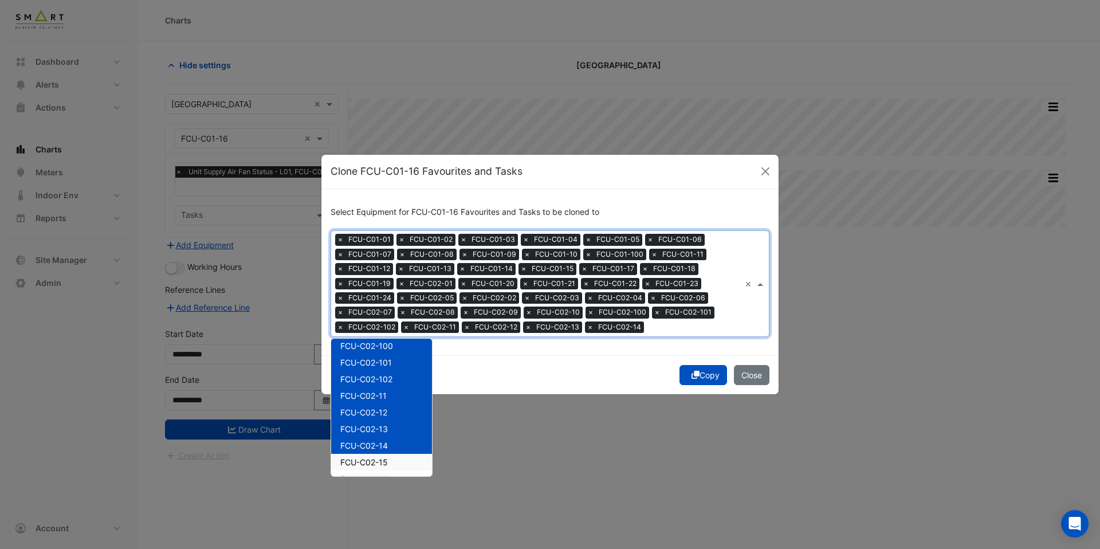
click at [373, 463] on span "FCU-C02-15" at bounding box center [364, 462] width 48 height 10
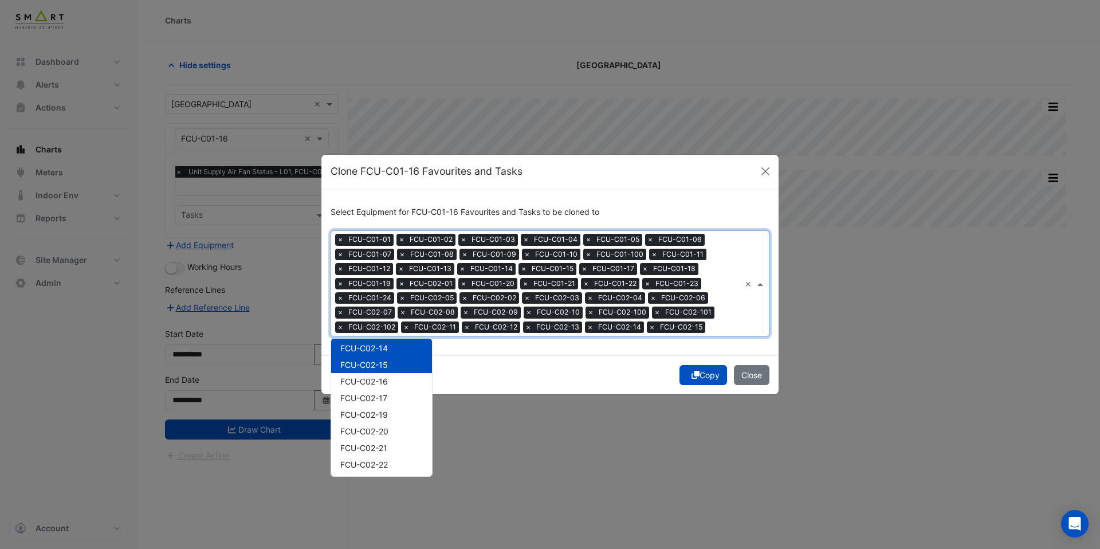
scroll to position [763, 0]
click at [368, 375] on div "FCU-C02-16" at bounding box center [381, 369] width 101 height 17
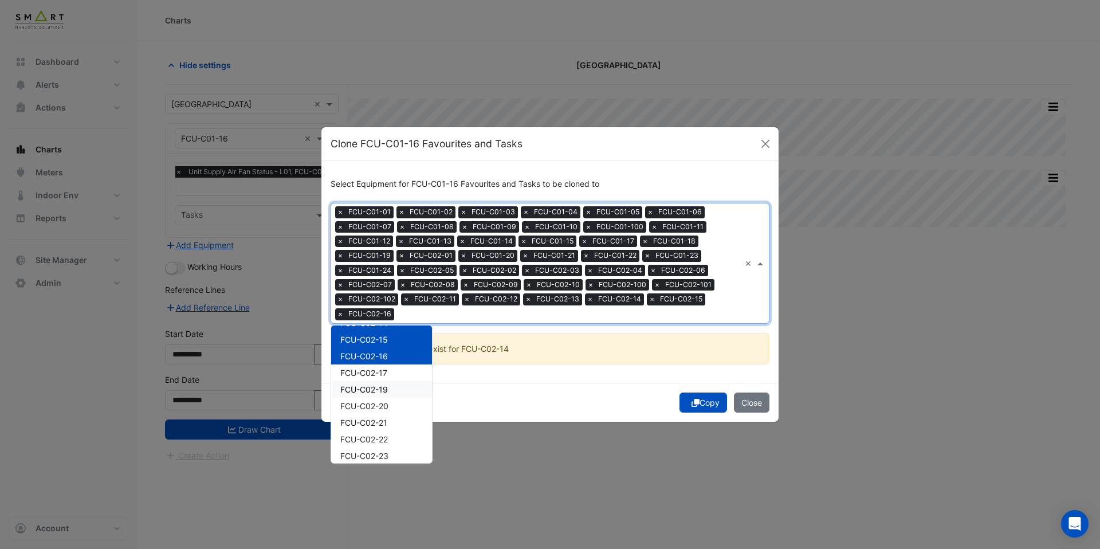
click at [373, 374] on span "FCU-C02-17" at bounding box center [363, 373] width 47 height 10
click at [373, 386] on span "FCU-C02-19" at bounding box center [364, 389] width 48 height 10
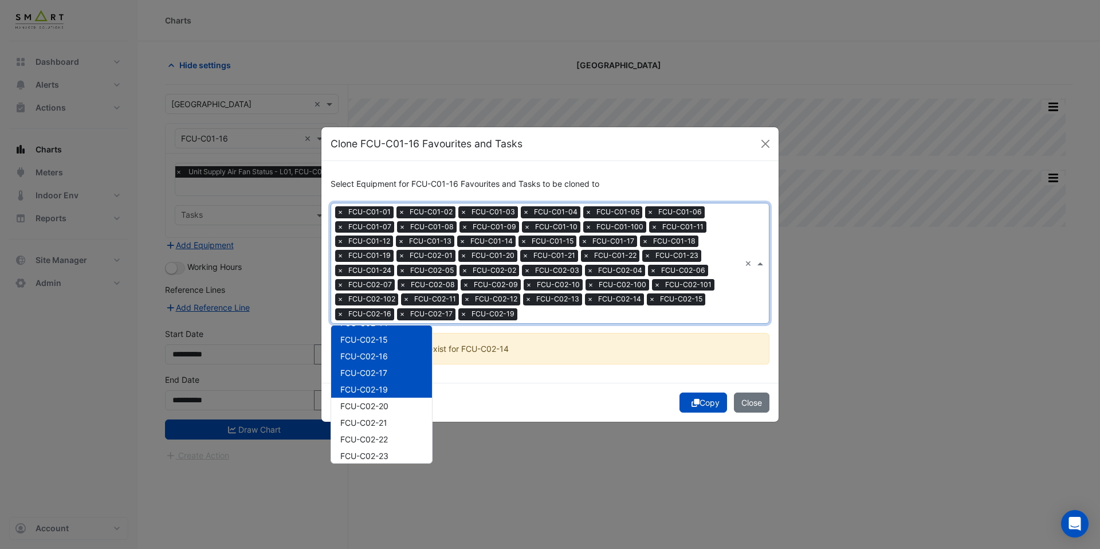
click at [373, 391] on span "FCU-C02-19" at bounding box center [364, 389] width 48 height 10
click at [373, 412] on div "FCU-C02-20" at bounding box center [381, 406] width 101 height 17
click at [373, 423] on span "FCU-C02-21" at bounding box center [363, 423] width 47 height 10
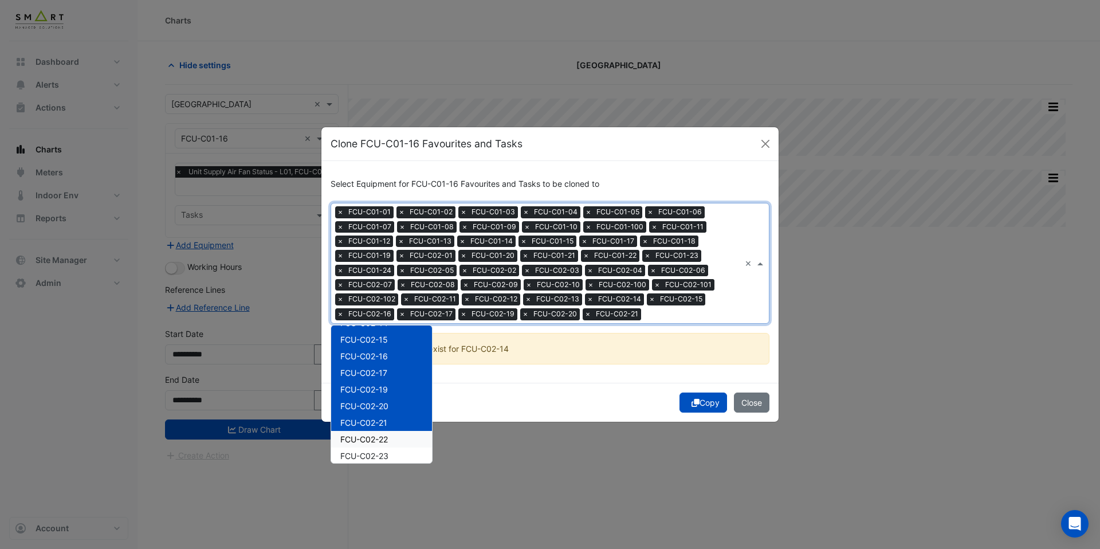
click at [374, 439] on span "FCU-C02-22" at bounding box center [364, 439] width 48 height 10
click at [374, 449] on div "FCU-C02-23" at bounding box center [381, 455] width 101 height 17
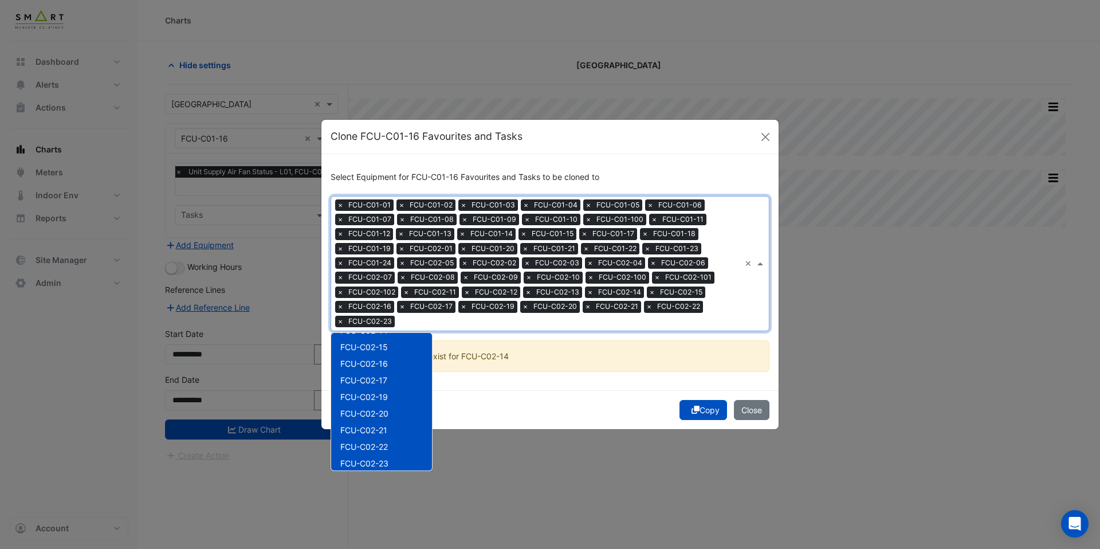
click at [516, 399] on div "Copy Close" at bounding box center [549, 409] width 457 height 39
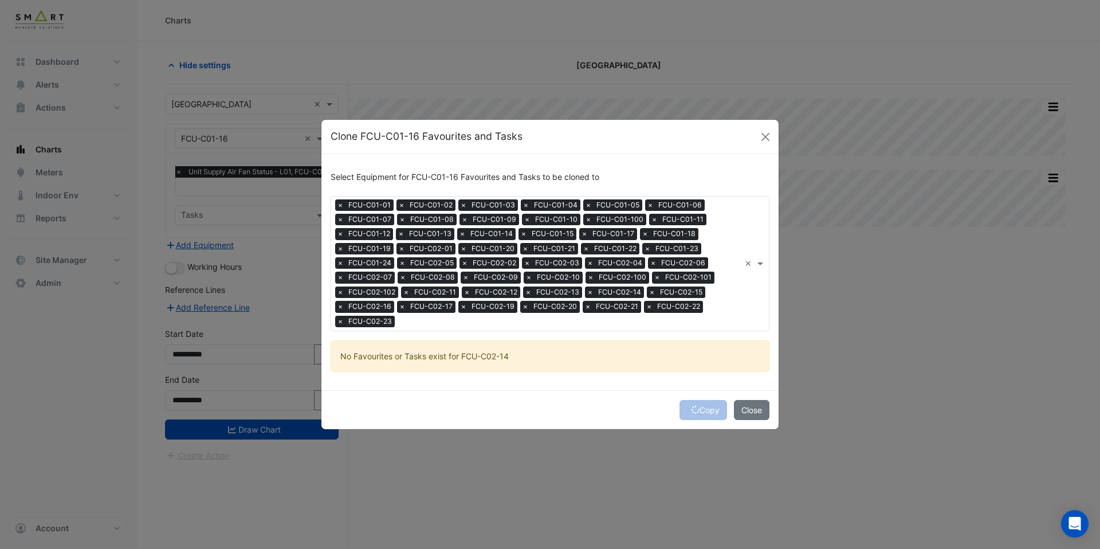
click at [690, 406] on div "Copy Close" at bounding box center [549, 409] width 457 height 39
click at [691, 406] on icon "submit" at bounding box center [695, 410] width 8 height 8
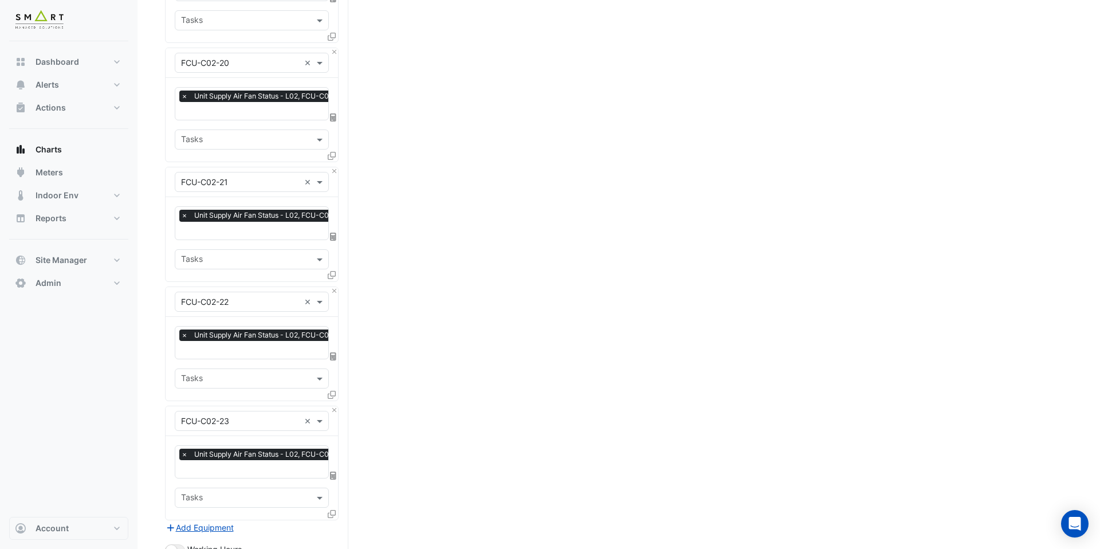
scroll to position [5595, 0]
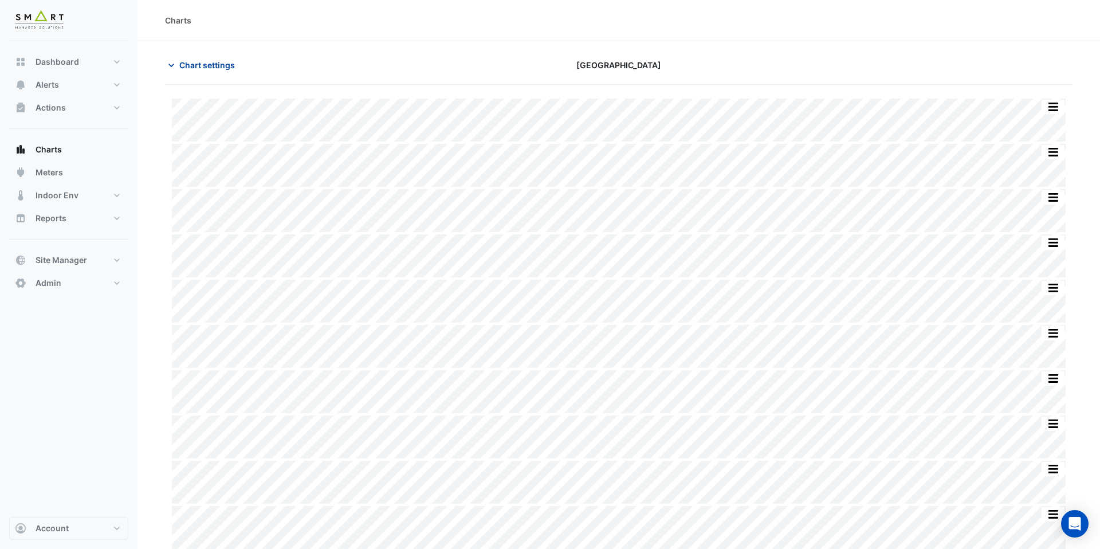
click at [223, 66] on span "Chart settings" at bounding box center [207, 65] width 56 height 12
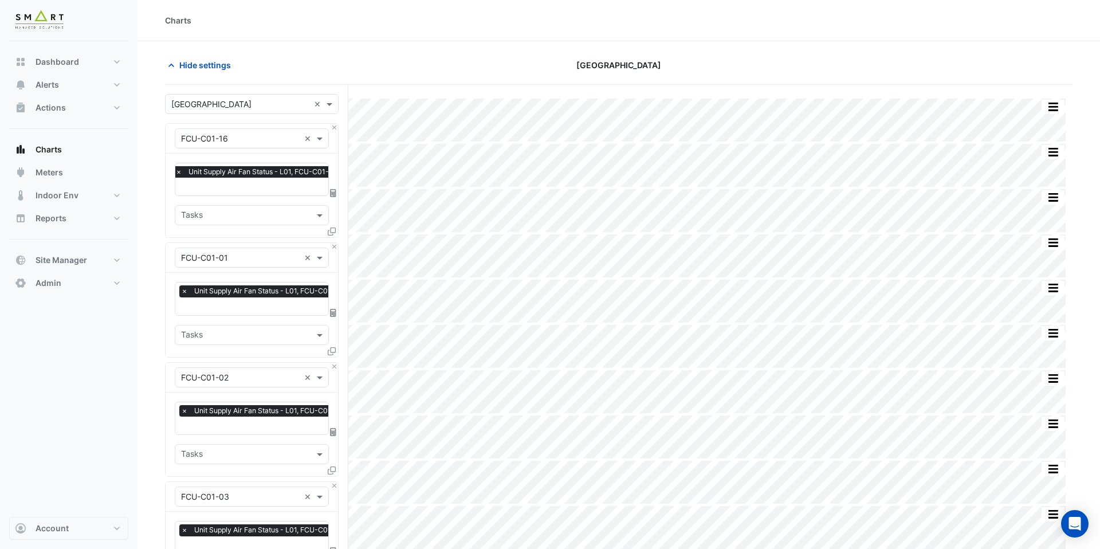
click at [278, 190] on input "text" at bounding box center [258, 188] width 167 height 12
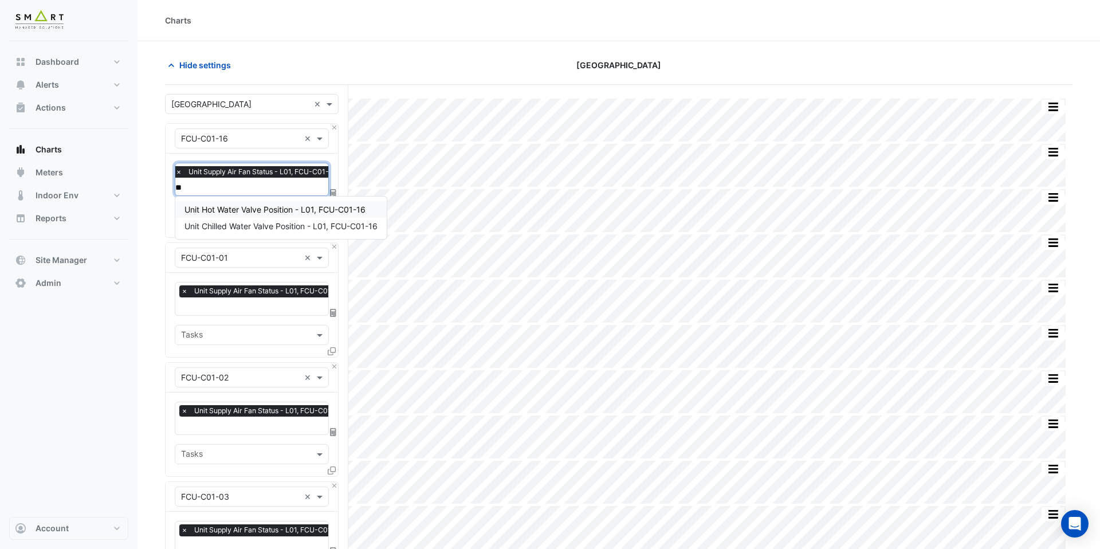
type input "***"
click at [296, 213] on span "Unit Hot Water Valve Position - L01, FCU-C01-16" at bounding box center [274, 209] width 181 height 10
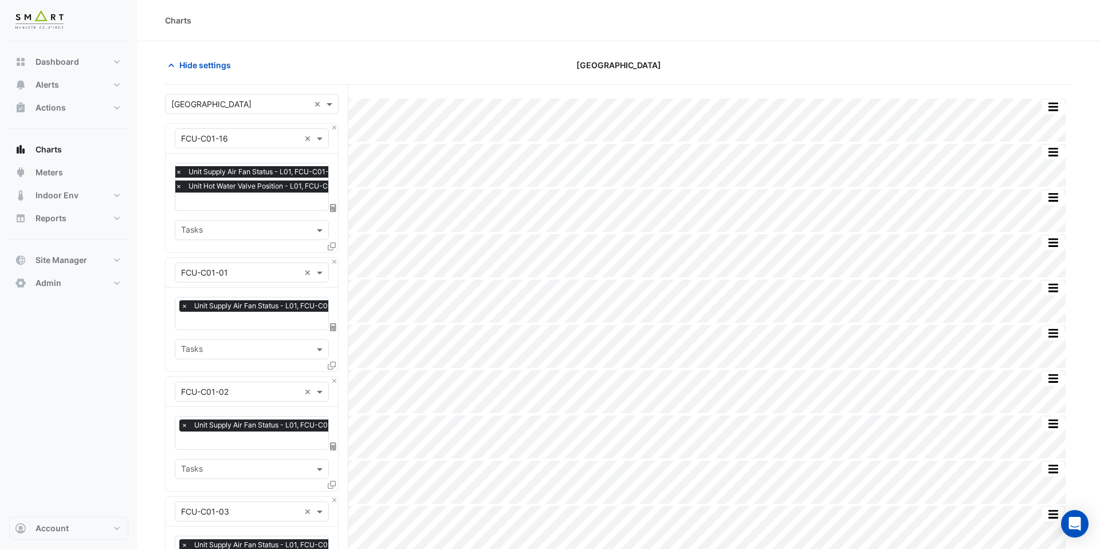
click at [333, 242] on icon at bounding box center [332, 246] width 8 height 8
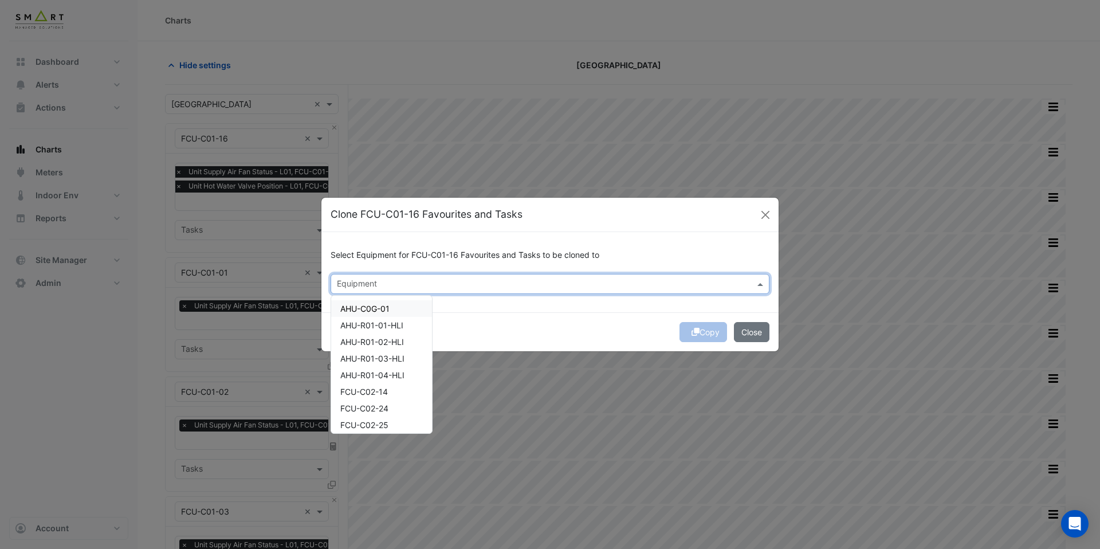
click at [355, 283] on input "text" at bounding box center [543, 285] width 413 height 12
click at [368, 313] on div "FCU-C02-14" at bounding box center [381, 308] width 101 height 17
click at [368, 325] on span "FCU-C02-24" at bounding box center [364, 325] width 48 height 10
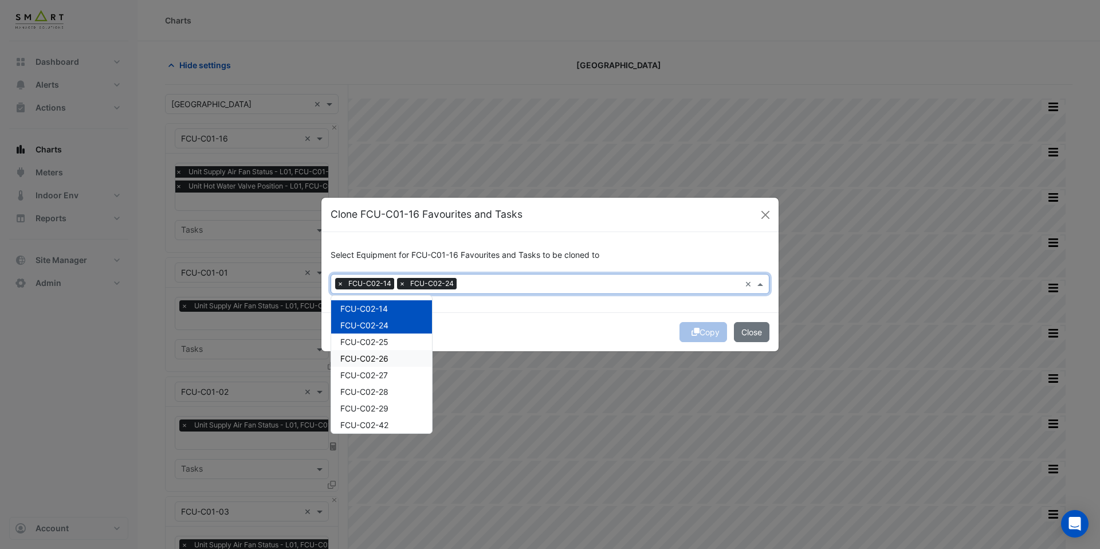
click at [368, 353] on span "FCU-C02-26" at bounding box center [364, 358] width 48 height 10
click at [369, 337] on span "FCU-C02-25" at bounding box center [364, 342] width 48 height 10
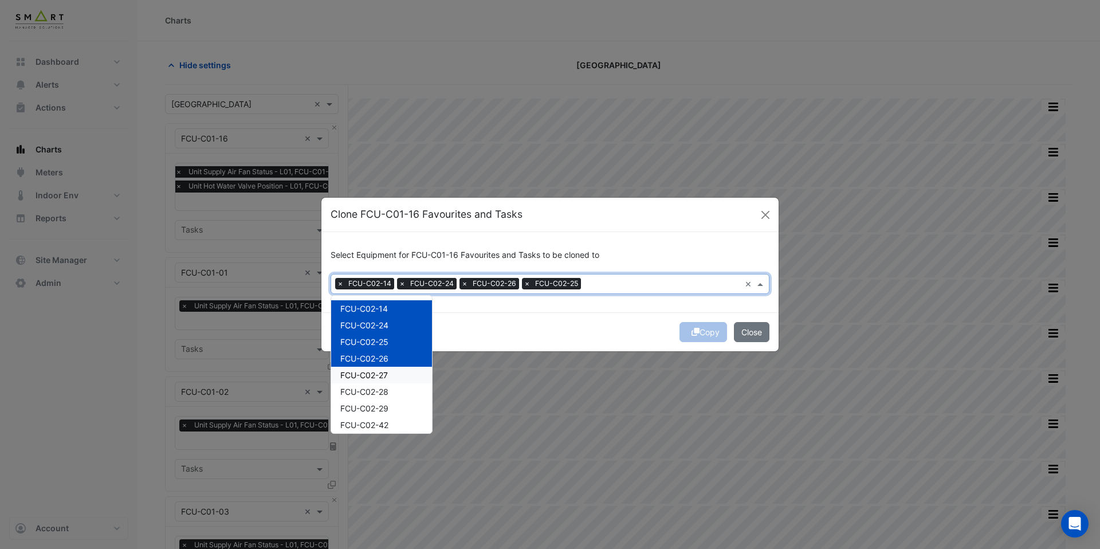
click at [369, 371] on span "FCU-C02-27" at bounding box center [364, 375] width 48 height 10
click at [368, 391] on span "FCU-C02-28" at bounding box center [364, 392] width 48 height 10
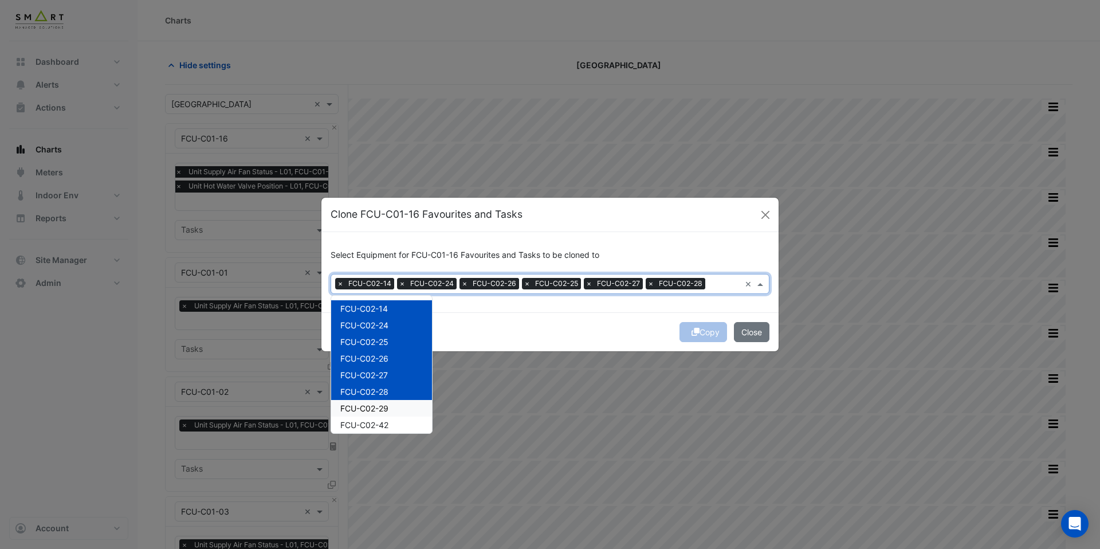
click at [368, 408] on span "FCU-C02-29" at bounding box center [364, 408] width 48 height 10
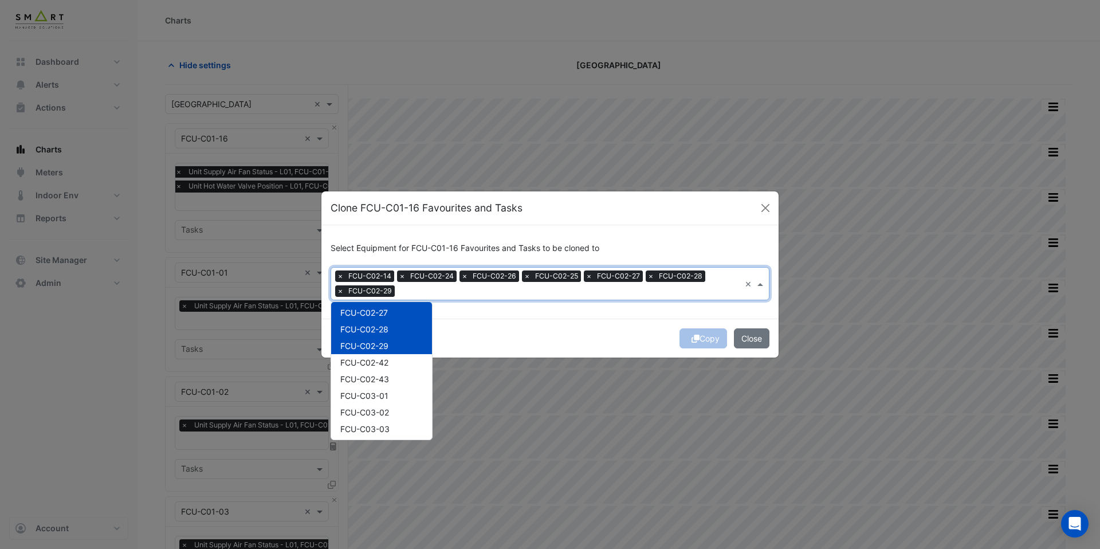
scroll to position [170, 0]
click at [371, 347] on span "FCU-C02-42" at bounding box center [364, 344] width 48 height 10
click at [371, 364] on span "FCU-C02-43" at bounding box center [364, 361] width 49 height 10
click at [371, 376] on span "FCU-C03-01" at bounding box center [364, 377] width 48 height 10
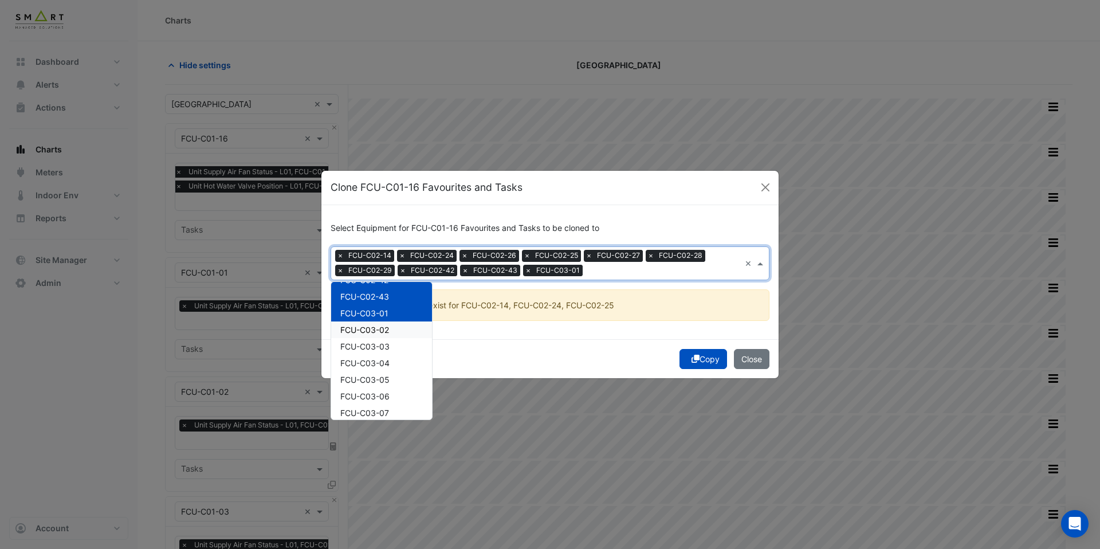
scroll to position [216, 0]
click at [373, 329] on span "FCU-C03-02" at bounding box center [364, 328] width 49 height 10
click at [373, 340] on span "FCU-C03-03" at bounding box center [364, 345] width 49 height 10
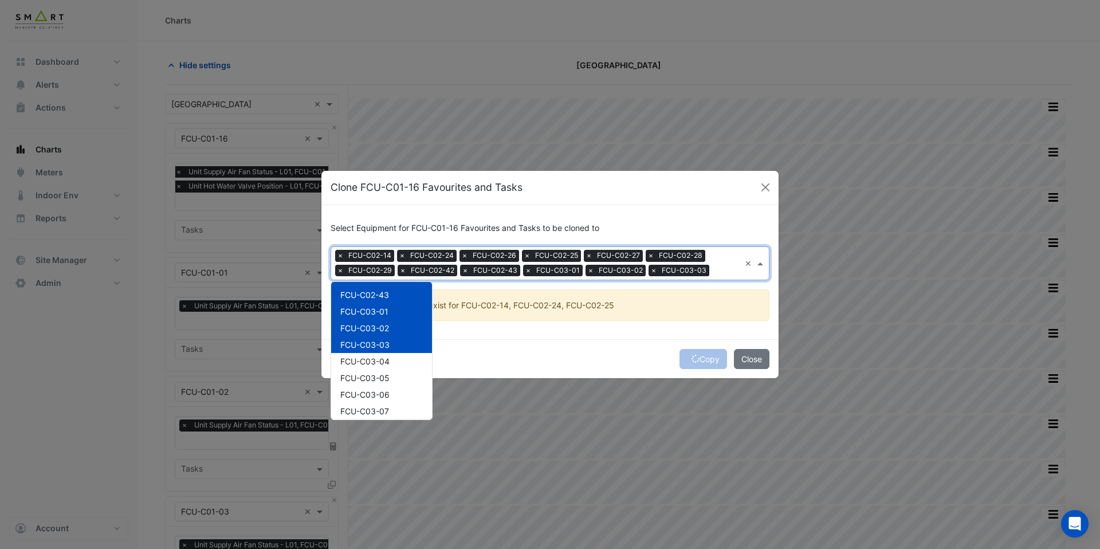
click at [373, 348] on span "FCU-C03-03" at bounding box center [364, 345] width 49 height 10
click at [373, 364] on span "FCU-C03-04" at bounding box center [364, 361] width 49 height 10
click at [373, 350] on div "FCU-C03-03" at bounding box center [381, 344] width 101 height 17
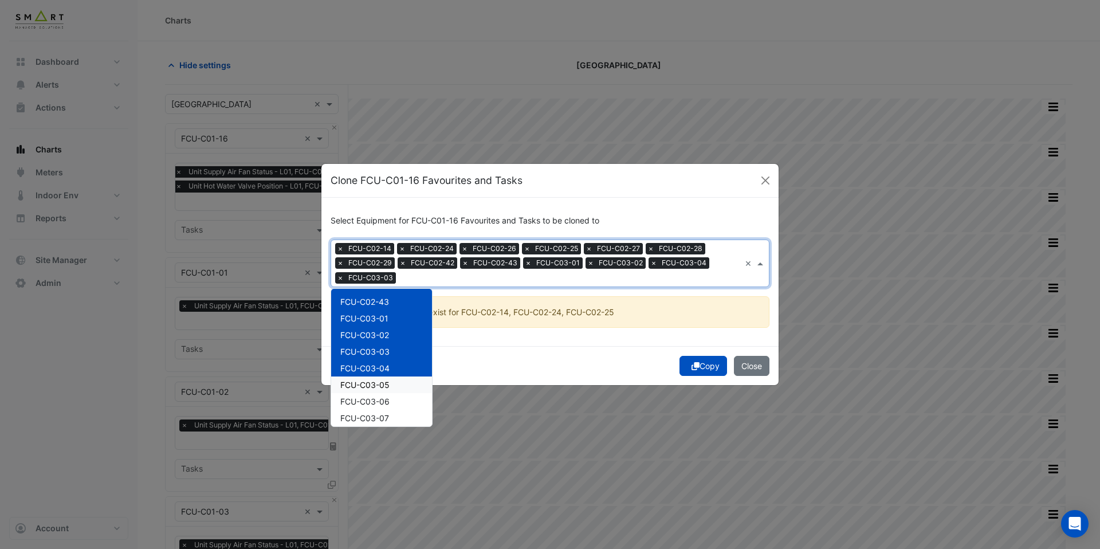
click at [373, 380] on span "FCU-C03-05" at bounding box center [364, 385] width 49 height 10
click at [373, 390] on div "FCU-C03-05" at bounding box center [381, 384] width 101 height 17
click at [373, 398] on span "FCU-C03-06" at bounding box center [364, 401] width 49 height 10
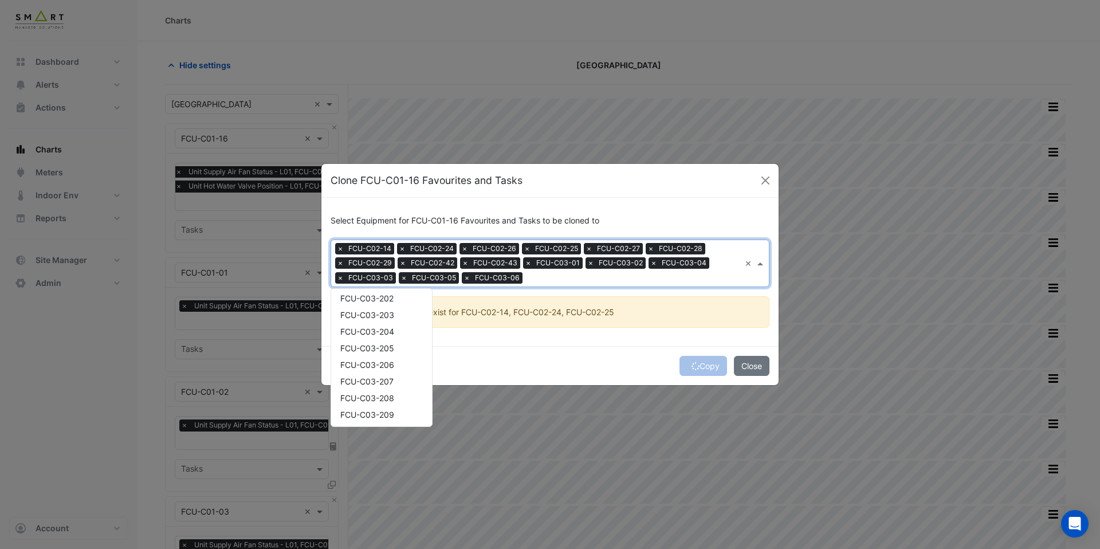
scroll to position [654, 0]
click at [373, 396] on span "FCU-C03-210" at bounding box center [366, 395] width 53 height 10
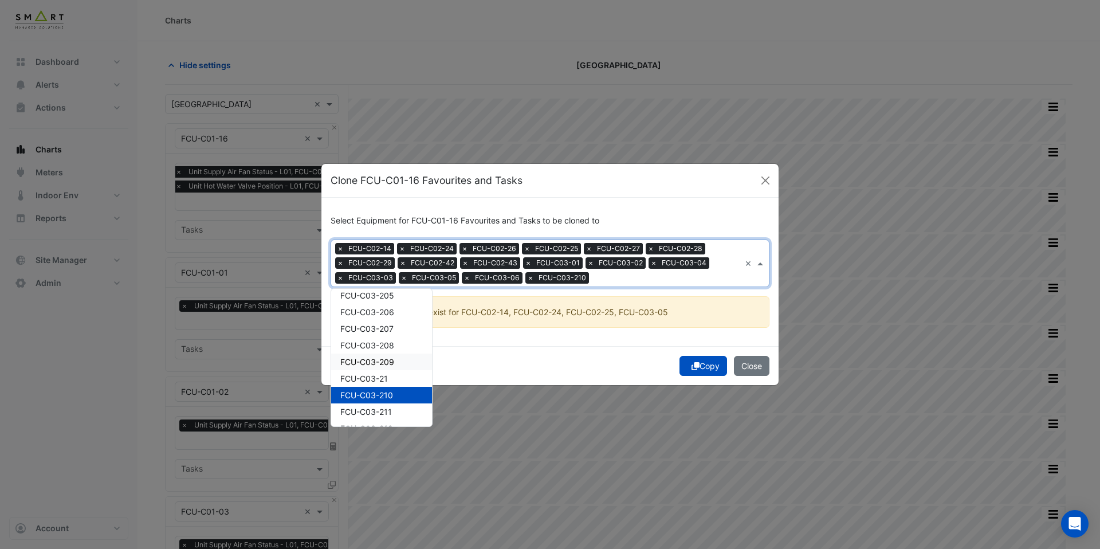
click at [373, 367] on div "FCU-C03-209" at bounding box center [381, 361] width 101 height 17
click at [373, 343] on span "FCU-C03-208" at bounding box center [367, 345] width 54 height 10
click at [373, 331] on span "FCU-C03-207" at bounding box center [366, 329] width 53 height 10
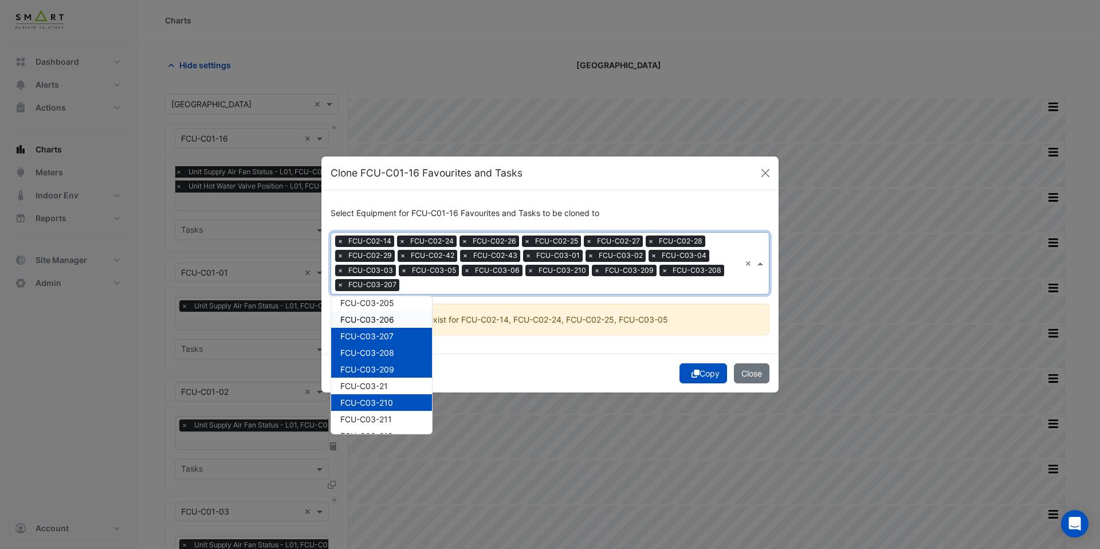
click at [373, 318] on span "FCU-C03-206" at bounding box center [367, 319] width 54 height 10
click at [372, 301] on span "FCU-C03-205" at bounding box center [367, 303] width 54 height 10
click at [373, 388] on span "FCU-C03-21" at bounding box center [364, 386] width 48 height 10
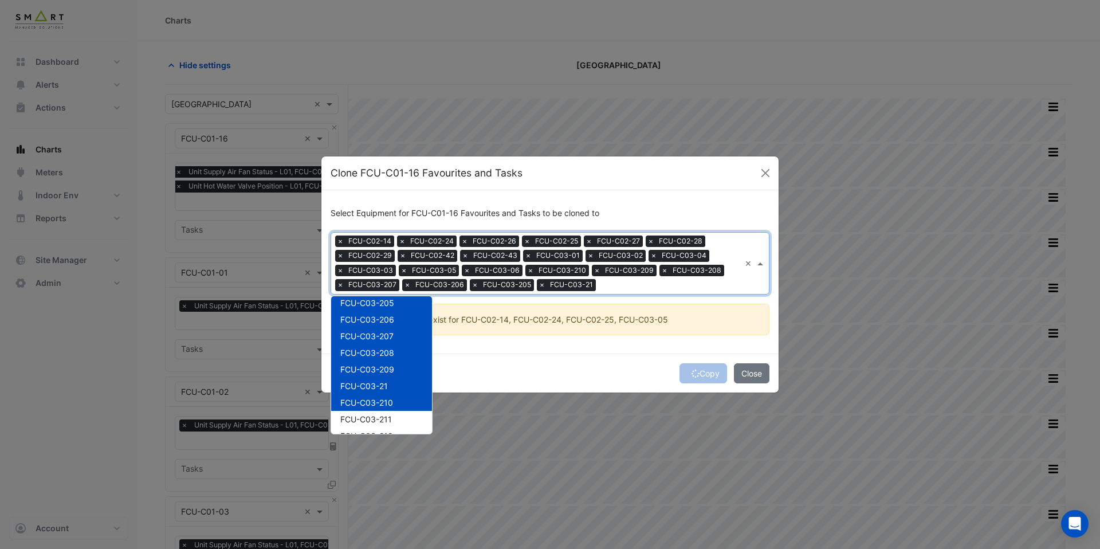
click at [692, 368] on div "Copy Close" at bounding box center [549, 372] width 457 height 39
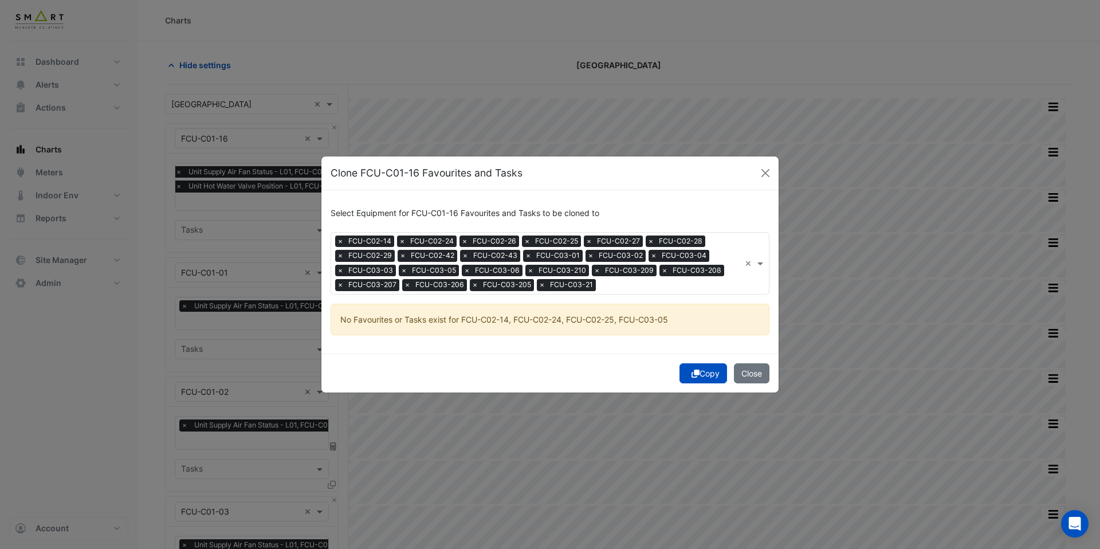
click at [698, 387] on div "Copy Close" at bounding box center [549, 372] width 457 height 39
click at [698, 379] on button "Copy" at bounding box center [703, 373] width 48 height 20
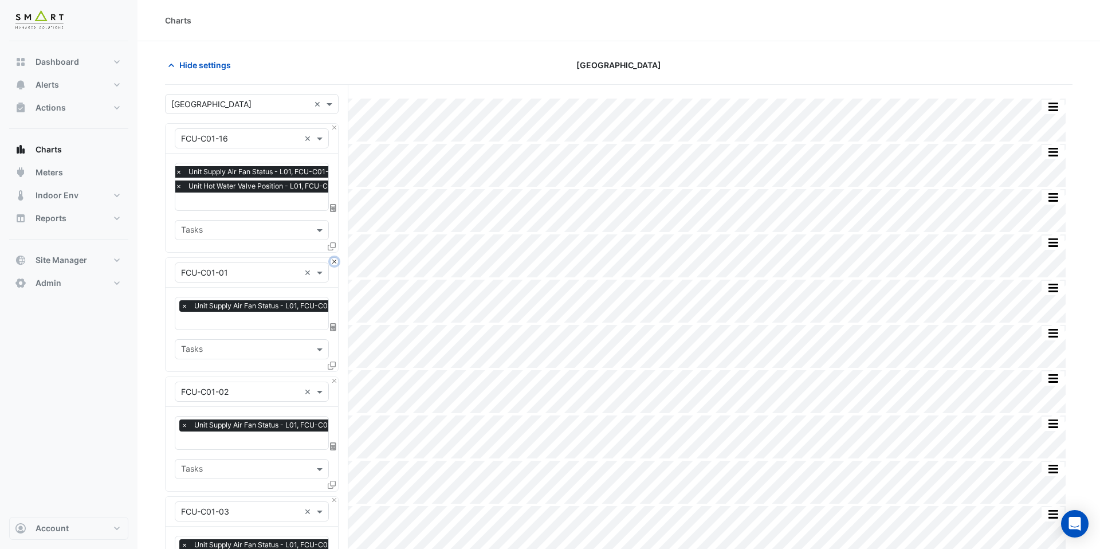
click at [332, 261] on button "Close" at bounding box center [334, 261] width 7 height 7
click at [332, 377] on button "Close" at bounding box center [334, 380] width 7 height 7
click at [332, 261] on button "Close" at bounding box center [334, 261] width 7 height 7
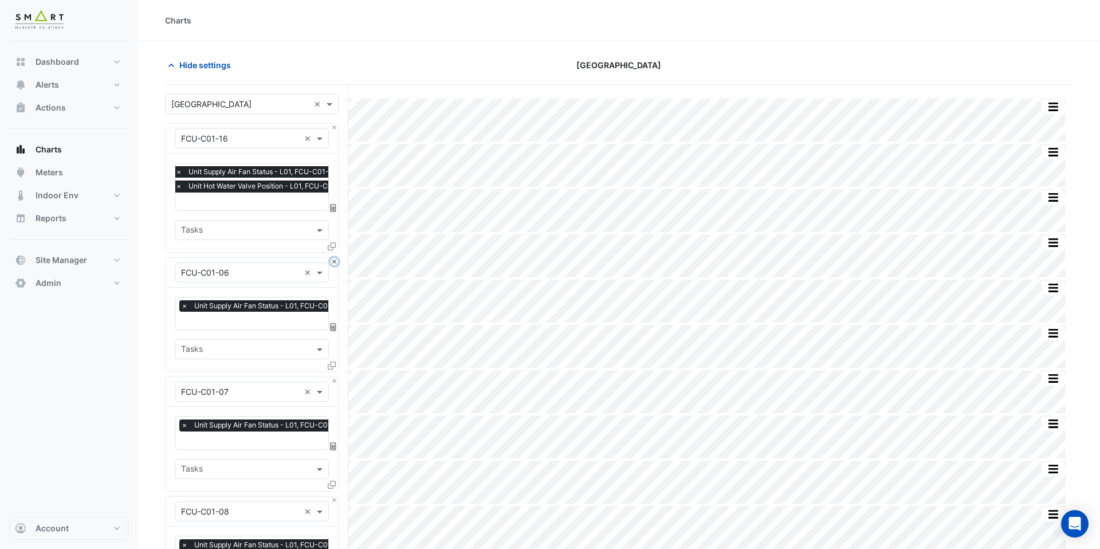
click at [332, 261] on button "Close" at bounding box center [334, 261] width 7 height 7
click at [332, 377] on button "Close" at bounding box center [334, 380] width 7 height 7
click at [332, 261] on button "Close" at bounding box center [334, 261] width 7 height 7
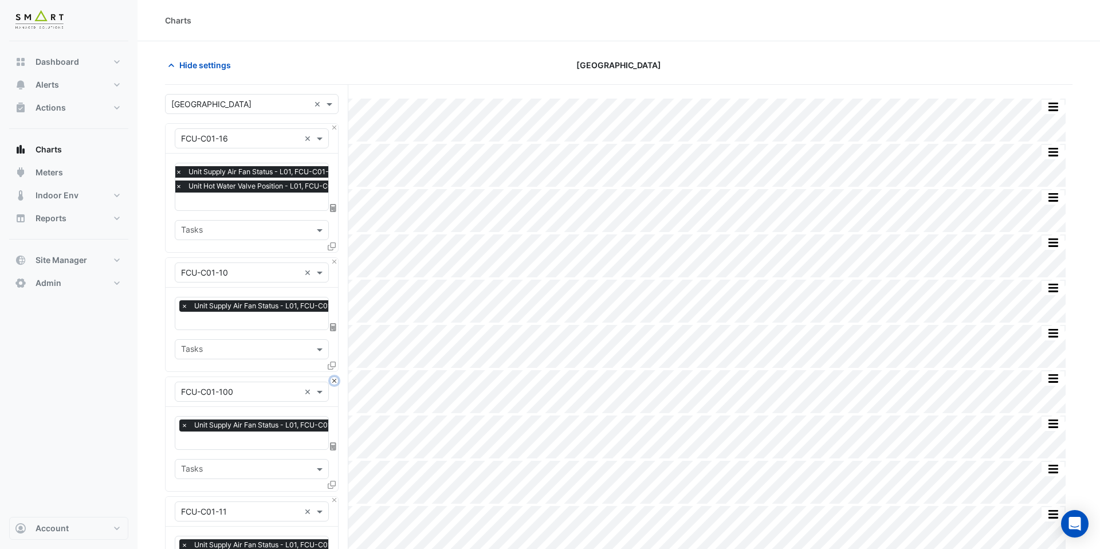
click at [332, 377] on button "Close" at bounding box center [334, 380] width 7 height 7
click at [332, 261] on button "Close" at bounding box center [334, 261] width 7 height 7
click at [332, 377] on button "Close" at bounding box center [334, 380] width 7 height 7
click at [332, 261] on button "Close" at bounding box center [334, 261] width 7 height 7
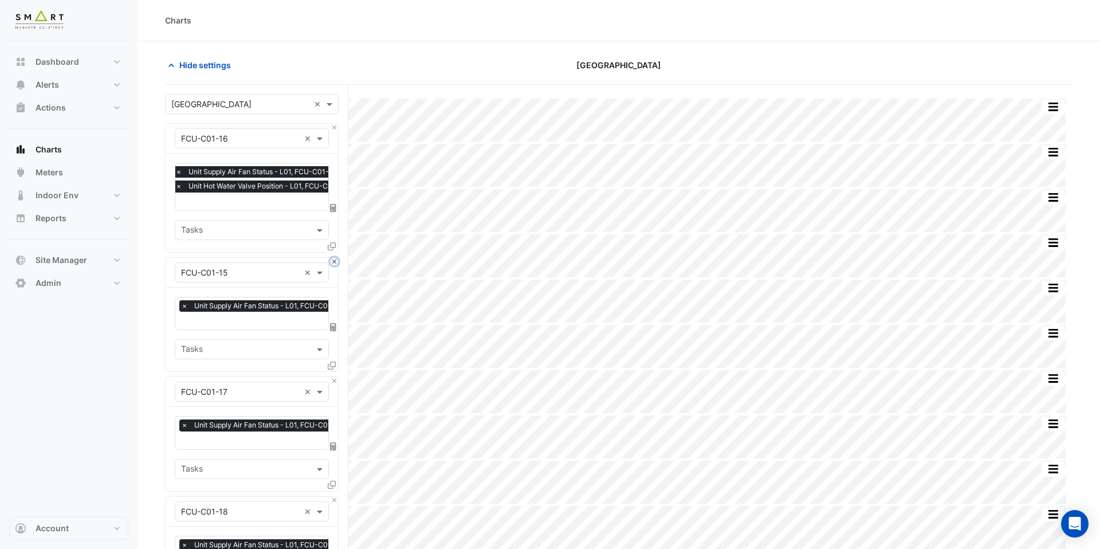
click at [332, 261] on button "Close" at bounding box center [334, 261] width 7 height 7
click at [332, 377] on button "Close" at bounding box center [334, 380] width 7 height 7
click at [332, 261] on button "Close" at bounding box center [334, 261] width 7 height 7
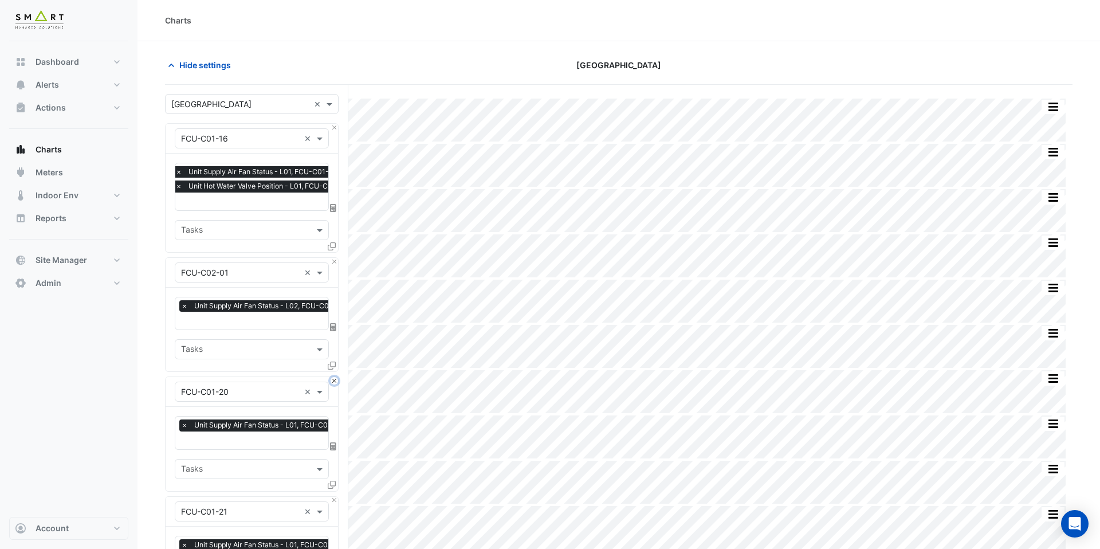
click at [332, 377] on button "Close" at bounding box center [334, 380] width 7 height 7
click at [332, 261] on button "Close" at bounding box center [334, 261] width 7 height 7
click at [332, 377] on button "Close" at bounding box center [334, 380] width 7 height 7
click at [332, 261] on button "Close" at bounding box center [334, 261] width 7 height 7
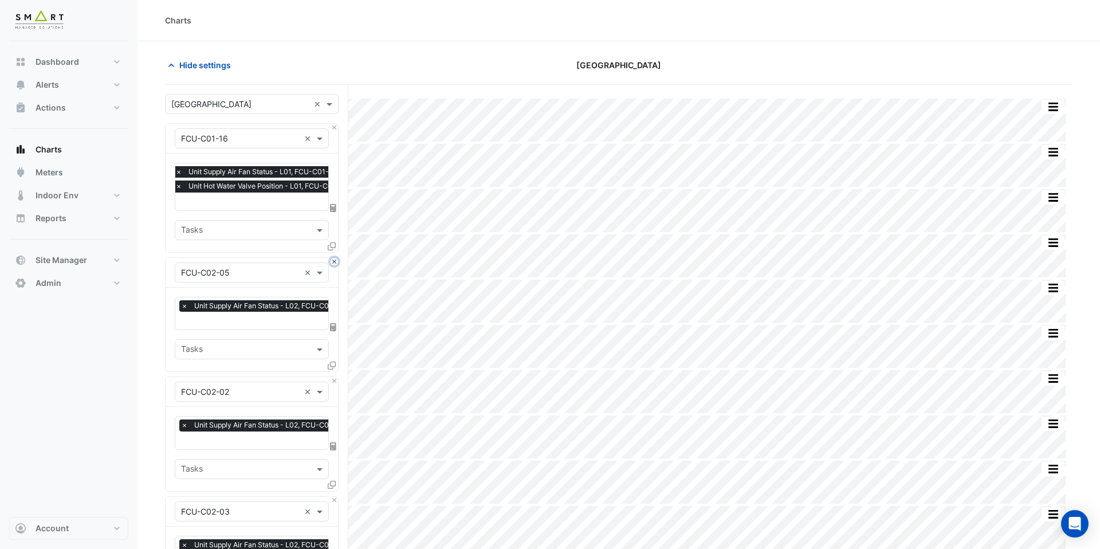
click at [332, 261] on button "Close" at bounding box center [334, 261] width 7 height 7
click at [332, 377] on button "Close" at bounding box center [334, 380] width 7 height 7
click at [332, 261] on button "Close" at bounding box center [334, 261] width 7 height 7
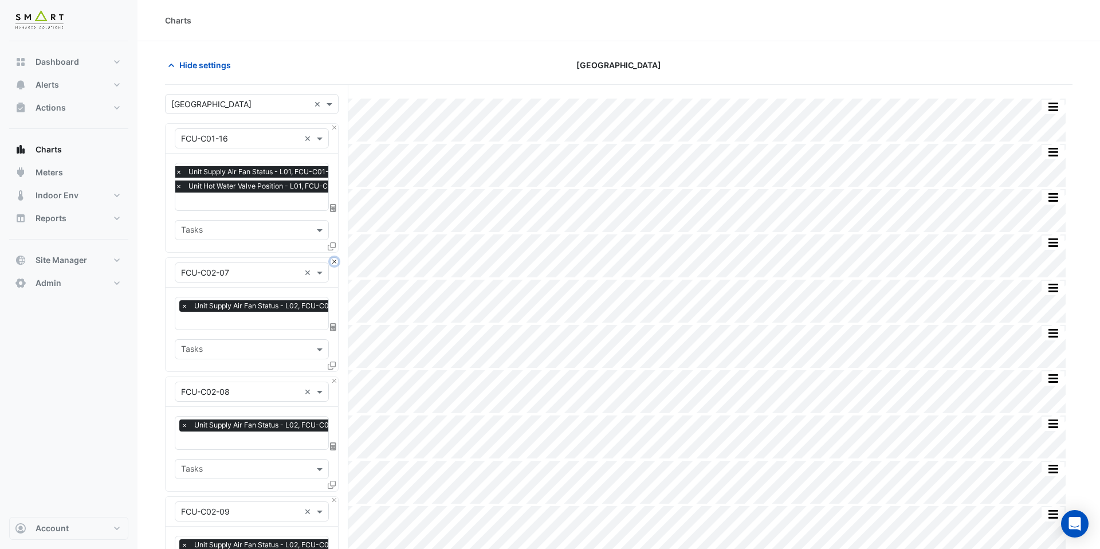
click at [332, 261] on button "Close" at bounding box center [334, 261] width 7 height 7
click at [332, 377] on button "Close" at bounding box center [334, 380] width 7 height 7
click at [332, 261] on button "Close" at bounding box center [334, 261] width 7 height 7
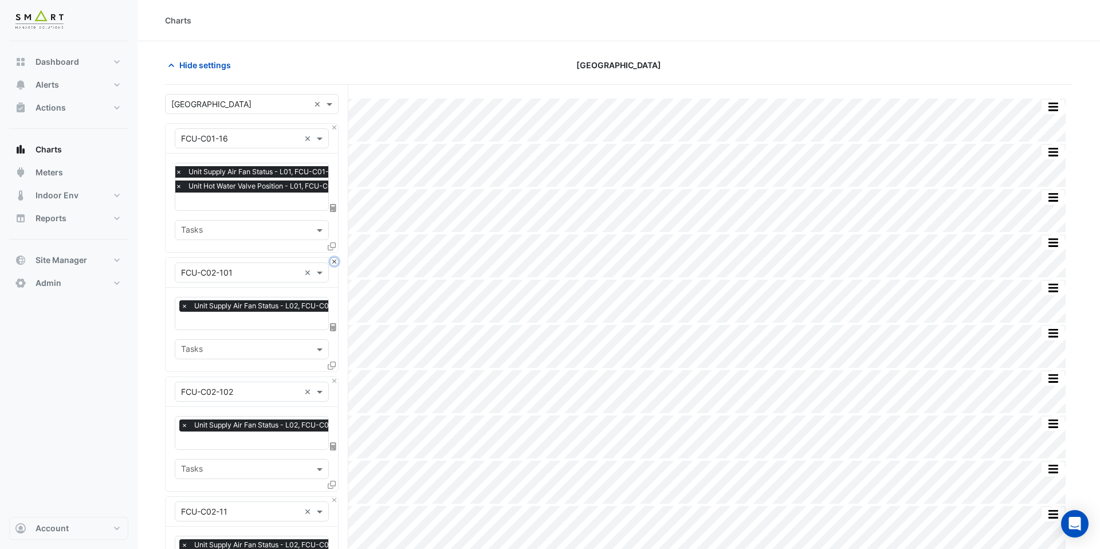
click at [332, 261] on button "Close" at bounding box center [334, 261] width 7 height 7
click at [332, 377] on button "Close" at bounding box center [334, 380] width 7 height 7
click at [332, 261] on button "Close" at bounding box center [334, 261] width 7 height 7
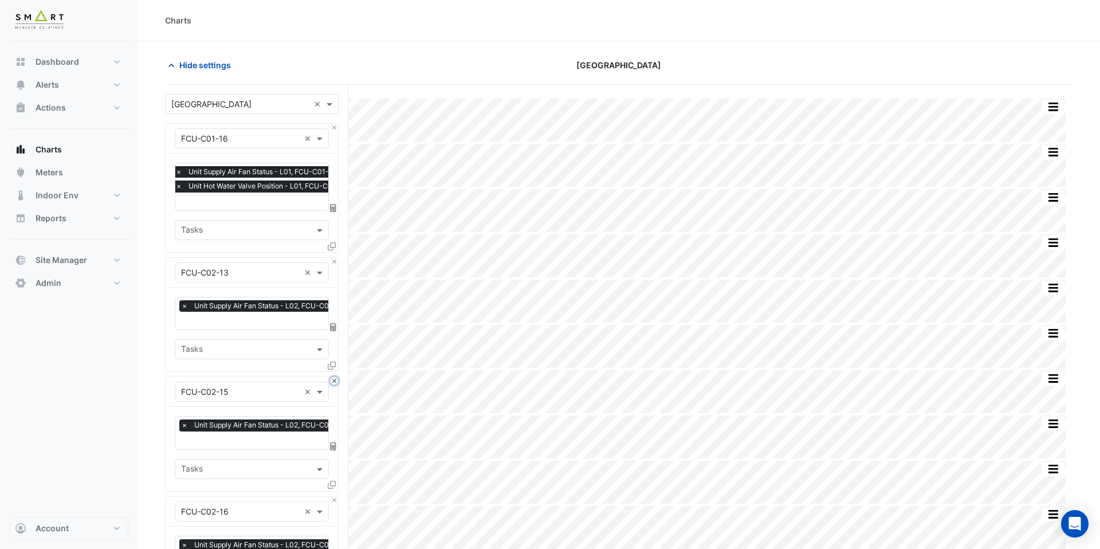
click at [332, 377] on button "Close" at bounding box center [334, 380] width 7 height 7
click at [332, 261] on button "Close" at bounding box center [334, 261] width 7 height 7
click at [332, 377] on button "Close" at bounding box center [334, 380] width 7 height 7
click at [332, 261] on button "Close" at bounding box center [334, 261] width 7 height 7
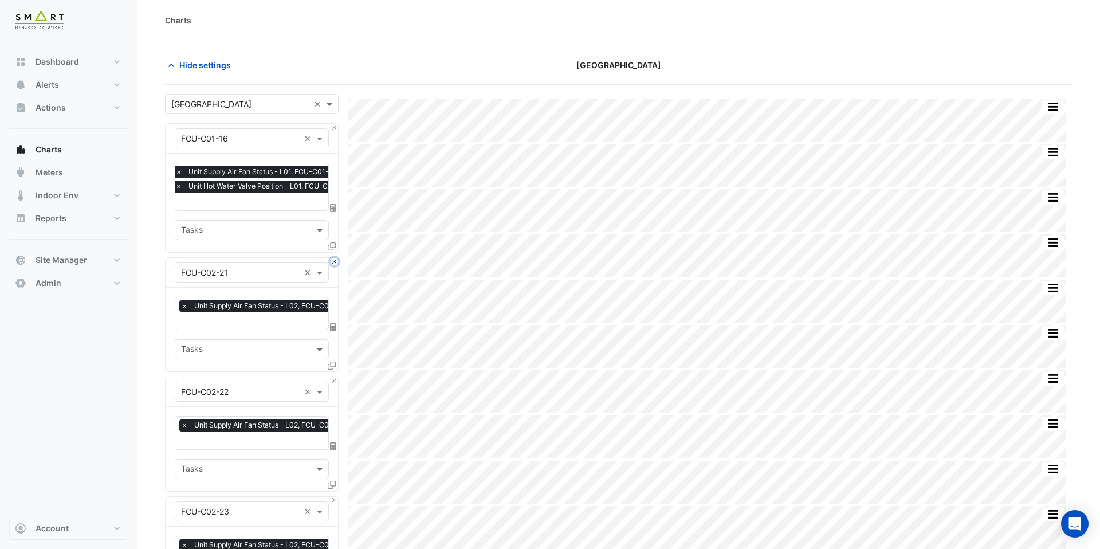
click at [332, 261] on button "Close" at bounding box center [334, 261] width 7 height 7
click at [332, 377] on button "Close" at bounding box center [334, 380] width 7 height 7
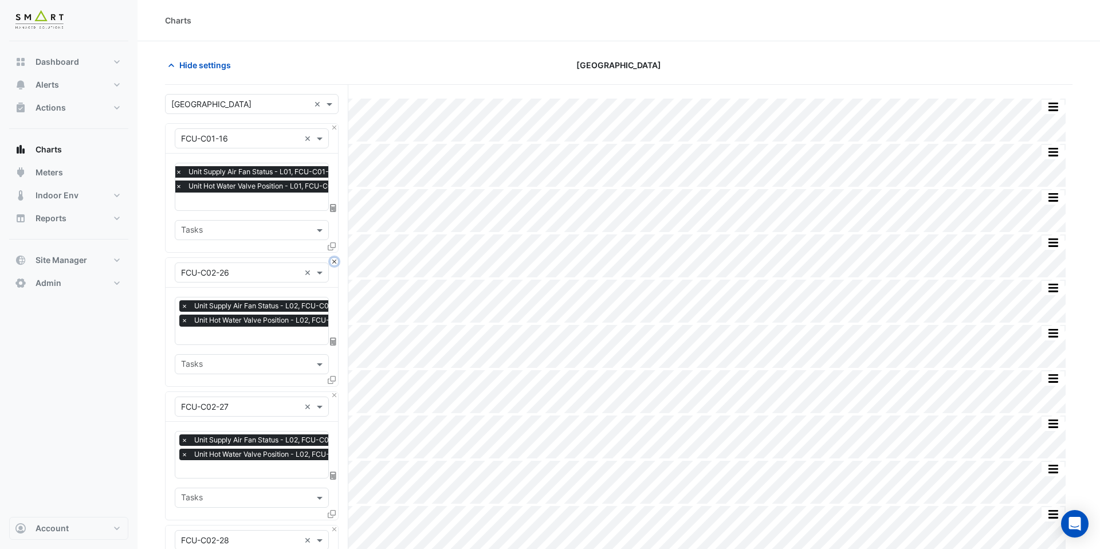
click at [332, 261] on button "Close" at bounding box center [334, 261] width 7 height 7
click at [328, 249] on icon at bounding box center [332, 246] width 8 height 8
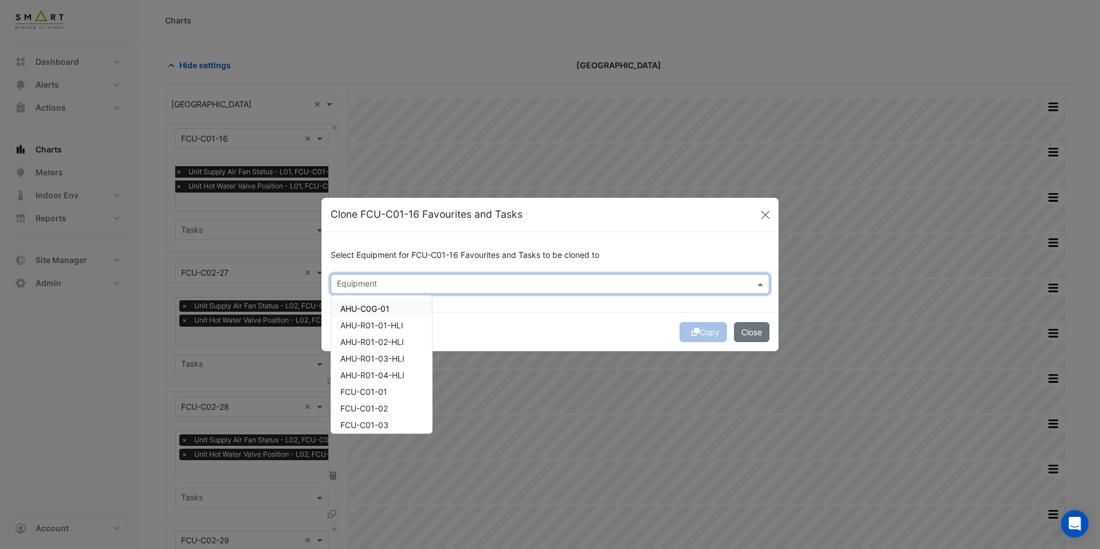
click at [360, 282] on input "text" at bounding box center [543, 285] width 413 height 12
click at [369, 390] on span "FCU-C01-01" at bounding box center [363, 392] width 47 height 10
click at [370, 398] on div "FCU-C01-01" at bounding box center [381, 391] width 101 height 17
click at [370, 412] on span "FCU-C01-02" at bounding box center [364, 408] width 48 height 10
click at [370, 400] on div "FCU-C01-02" at bounding box center [381, 408] width 101 height 17
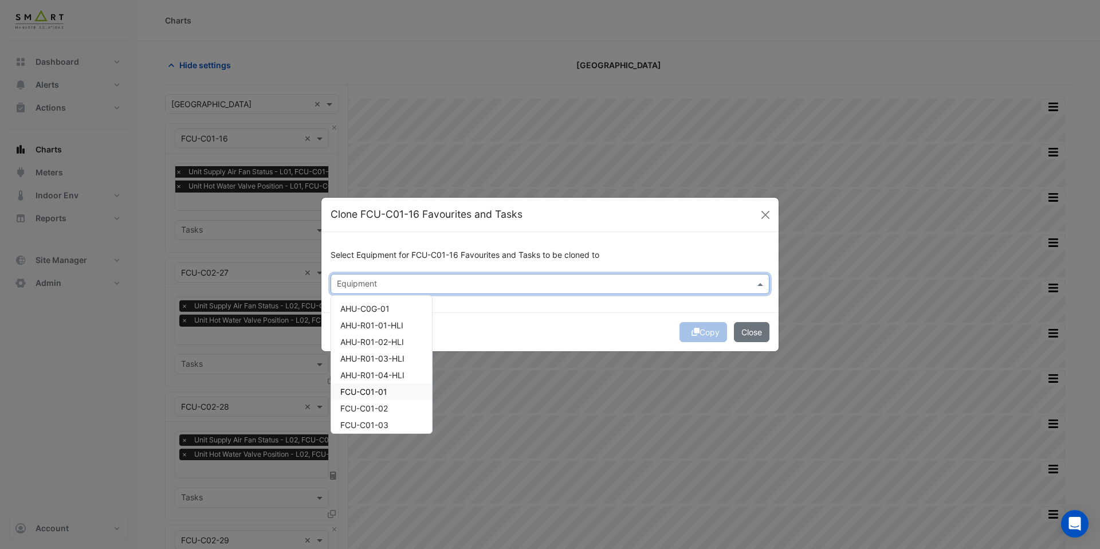
click at [375, 395] on span "FCU-C01-01" at bounding box center [363, 392] width 47 height 10
click at [375, 404] on span "FCU-C01-02" at bounding box center [364, 408] width 48 height 10
click at [377, 324] on div "FCU-C01-03" at bounding box center [381, 318] width 101 height 17
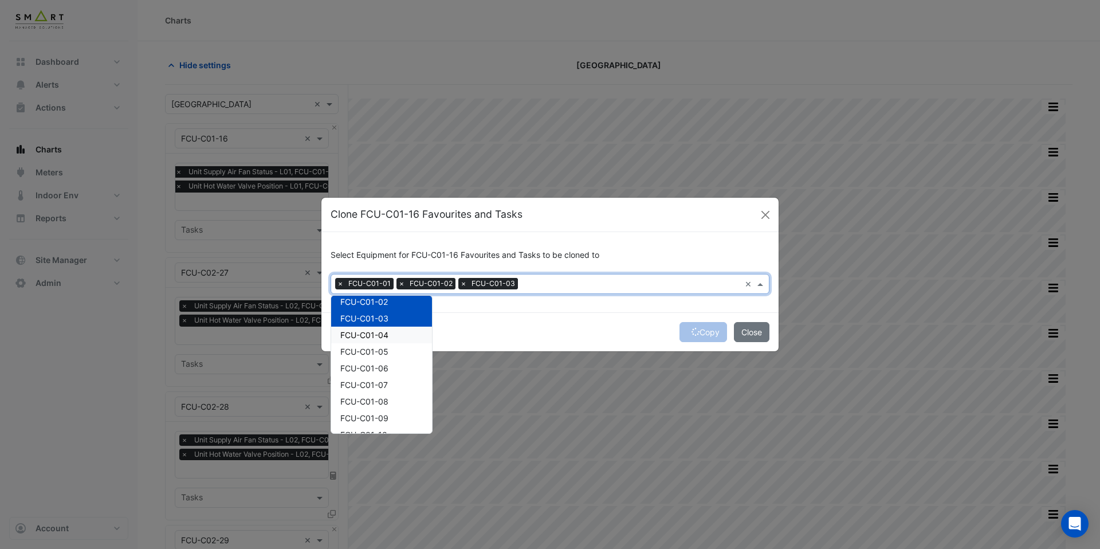
click at [377, 334] on span "FCU-C01-04" at bounding box center [364, 335] width 48 height 10
click at [377, 345] on div "FCU-C01-05" at bounding box center [381, 351] width 101 height 17
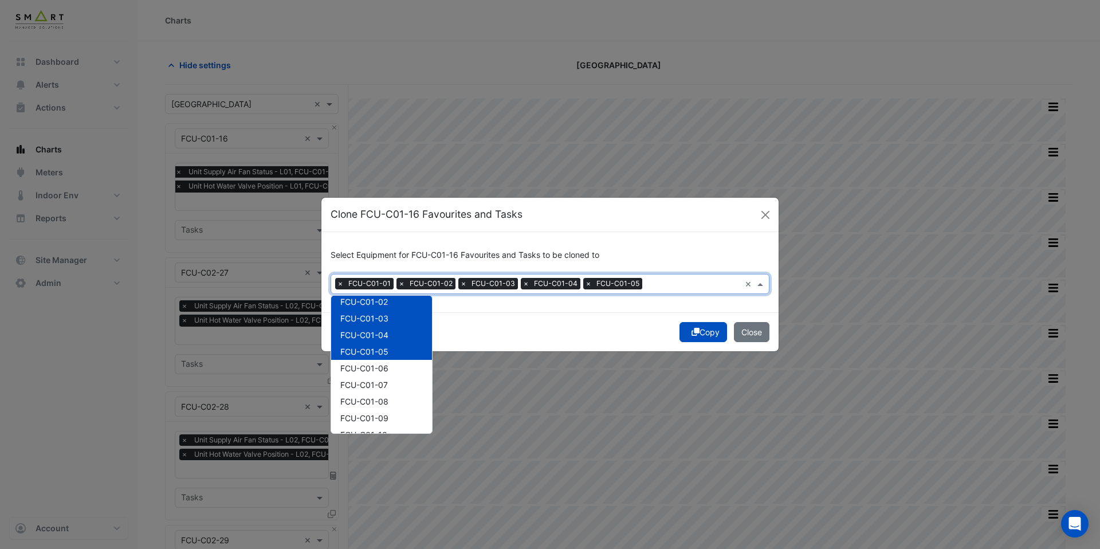
click at [377, 352] on span "FCU-C01-05" at bounding box center [364, 352] width 48 height 10
click at [377, 355] on span "FCU-C01-05" at bounding box center [364, 352] width 48 height 10
click at [377, 365] on span "FCU-C01-06" at bounding box center [364, 368] width 48 height 10
click at [377, 381] on span "FCU-C01-07" at bounding box center [364, 385] width 48 height 10
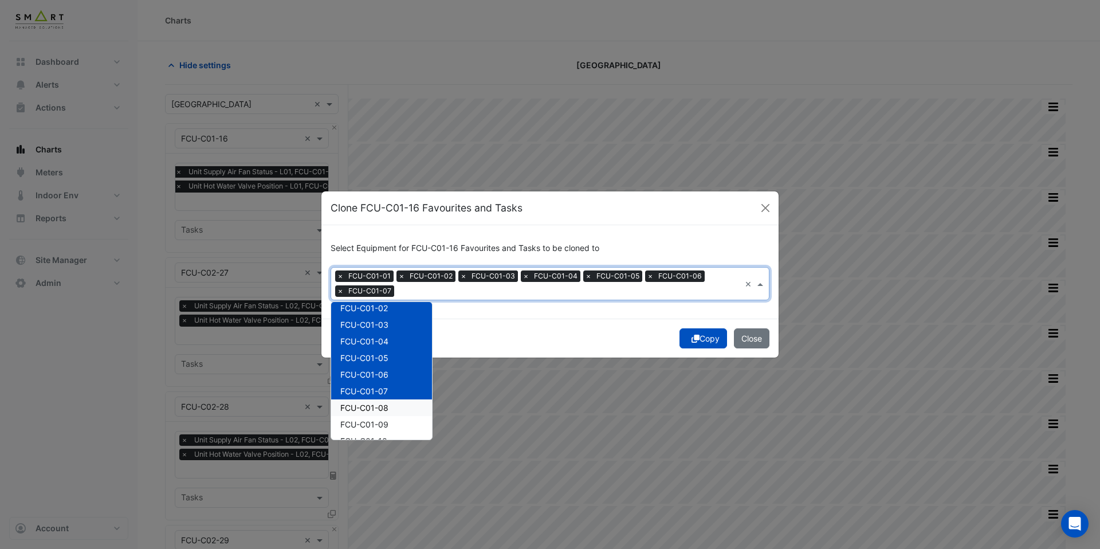
click at [378, 403] on span "FCU-C01-08" at bounding box center [364, 408] width 48 height 10
click at [378, 416] on div "FCU-C01-09" at bounding box center [381, 424] width 101 height 17
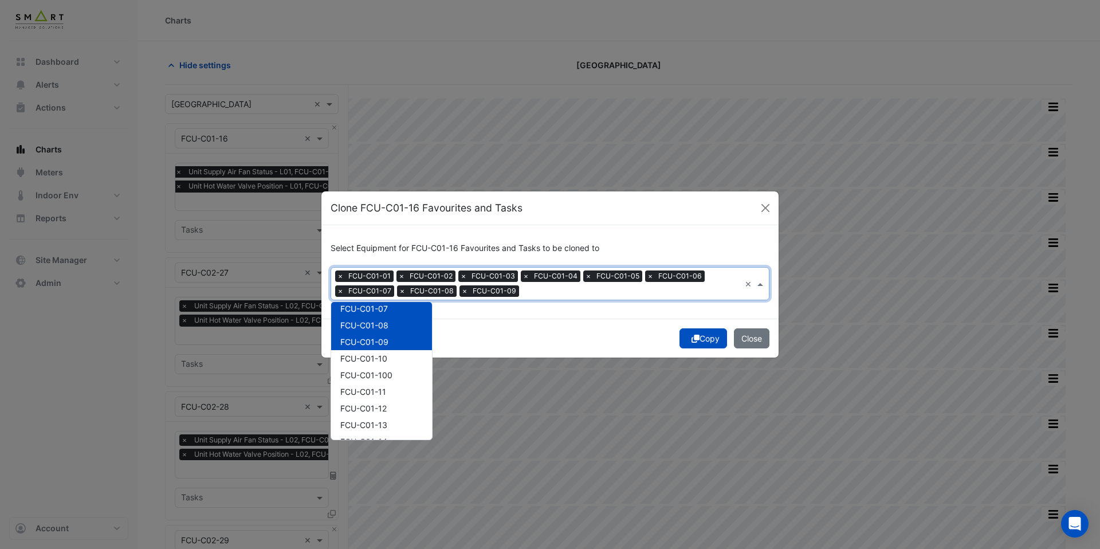
scroll to position [189, 0]
click at [378, 415] on div "FCU-C01-12" at bounding box center [381, 408] width 101 height 17
click at [378, 402] on div "FCU-C01-12" at bounding box center [381, 408] width 101 height 17
click at [378, 374] on span "FCU-C01-100" at bounding box center [366, 375] width 52 height 10
click at [378, 356] on span "FCU-C01-10" at bounding box center [363, 358] width 47 height 10
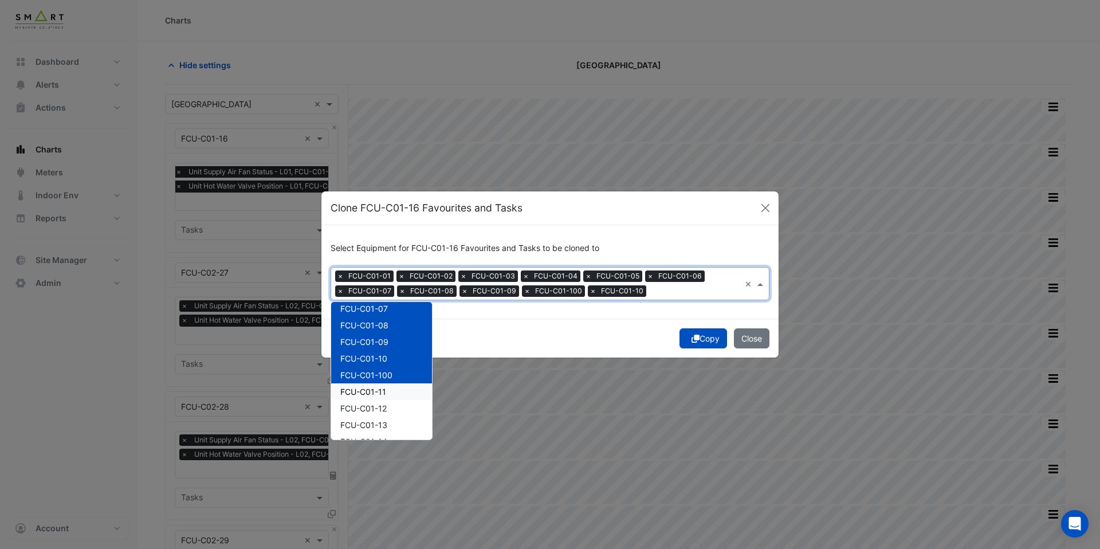
click at [378, 393] on span "FCU-C01-11" at bounding box center [363, 392] width 46 height 10
click at [378, 403] on span "FCU-C01-12" at bounding box center [363, 408] width 46 height 10
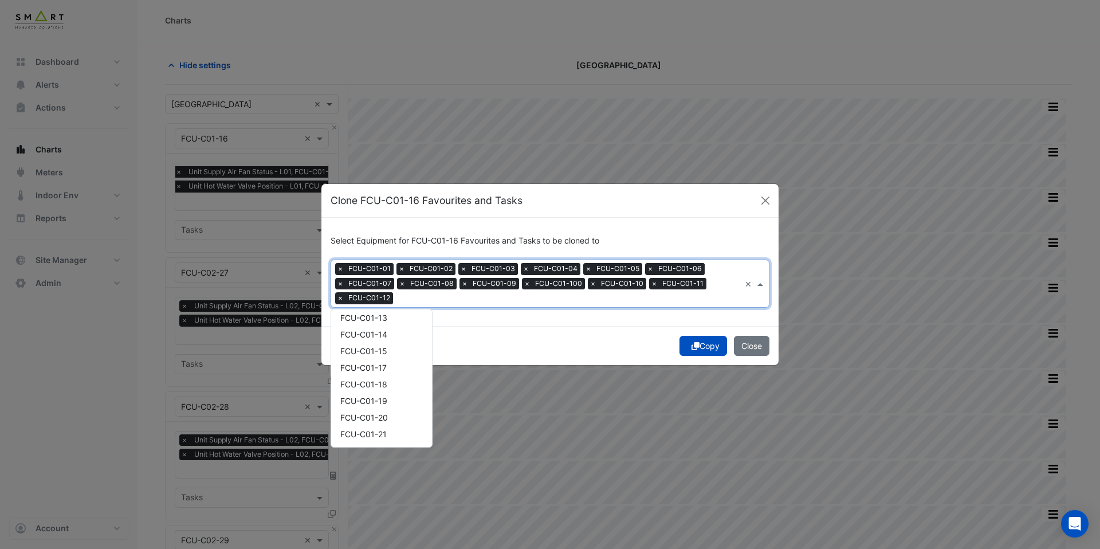
scroll to position [307, 0]
click at [377, 431] on span "FCU-C01-21" at bounding box center [363, 431] width 46 height 10
click at [377, 404] on div "FCU-C01-19" at bounding box center [381, 397] width 101 height 17
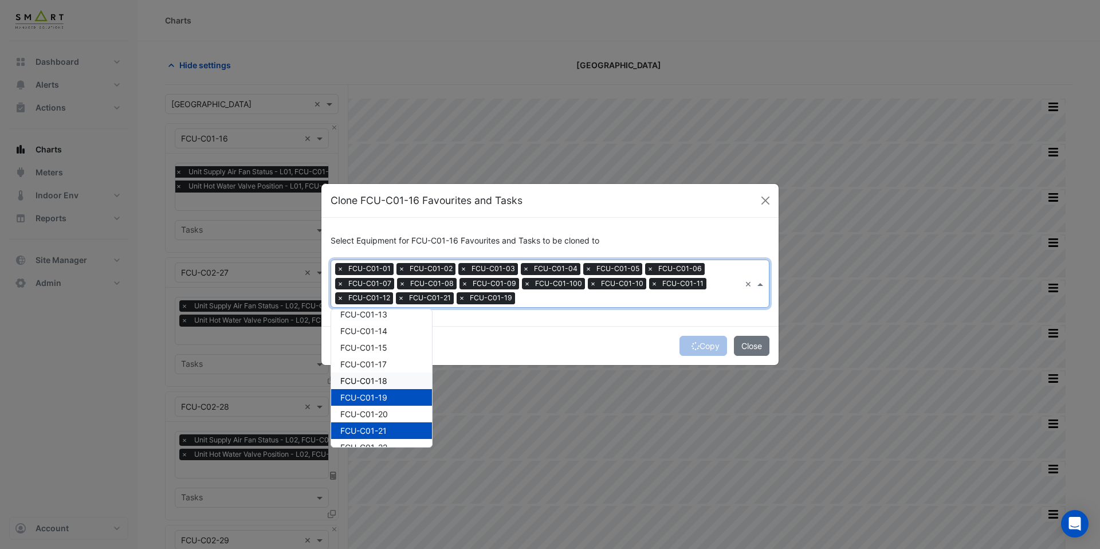
click at [377, 381] on span "FCU-C01-18" at bounding box center [363, 381] width 47 height 10
click at [377, 363] on span "FCU-C01-17" at bounding box center [363, 364] width 46 height 10
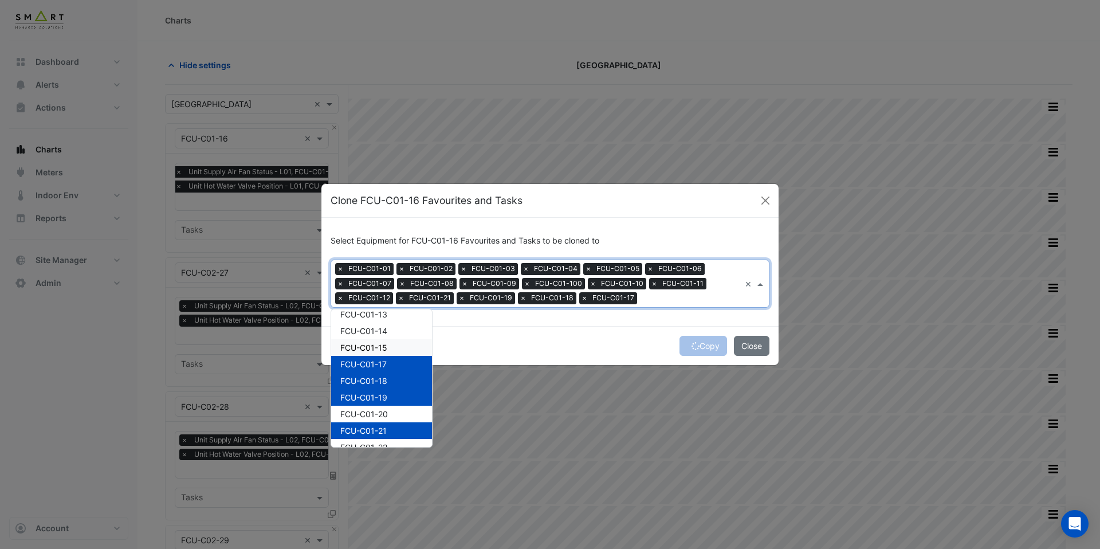
click at [377, 349] on span "FCU-C01-15" at bounding box center [363, 348] width 47 height 10
click at [377, 336] on div "FCU-C01-14" at bounding box center [381, 330] width 101 height 17
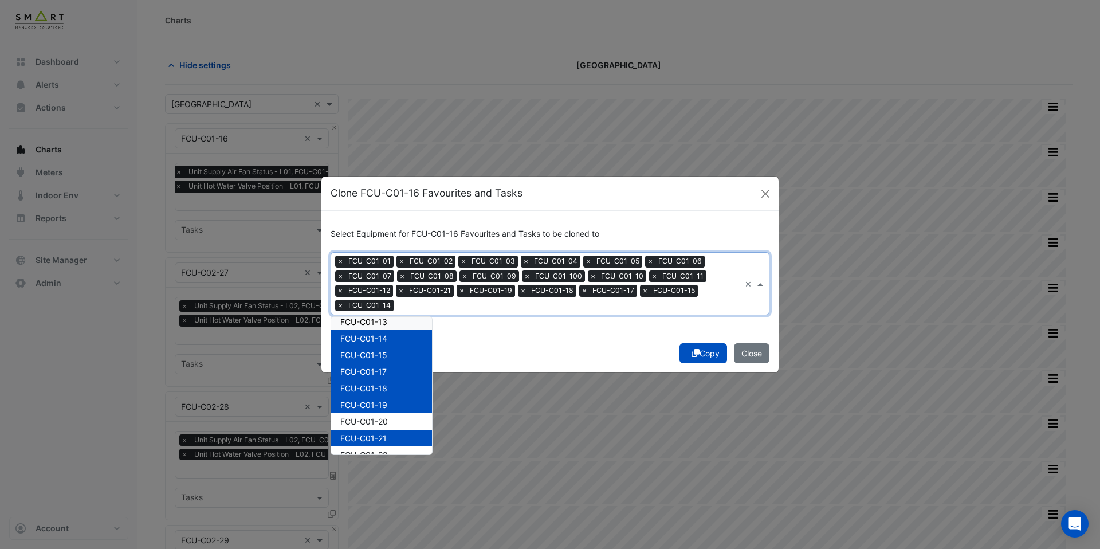
click at [378, 320] on span "FCU-C01-13" at bounding box center [363, 322] width 47 height 10
click at [379, 419] on span "FCU-C01-20" at bounding box center [364, 421] width 48 height 10
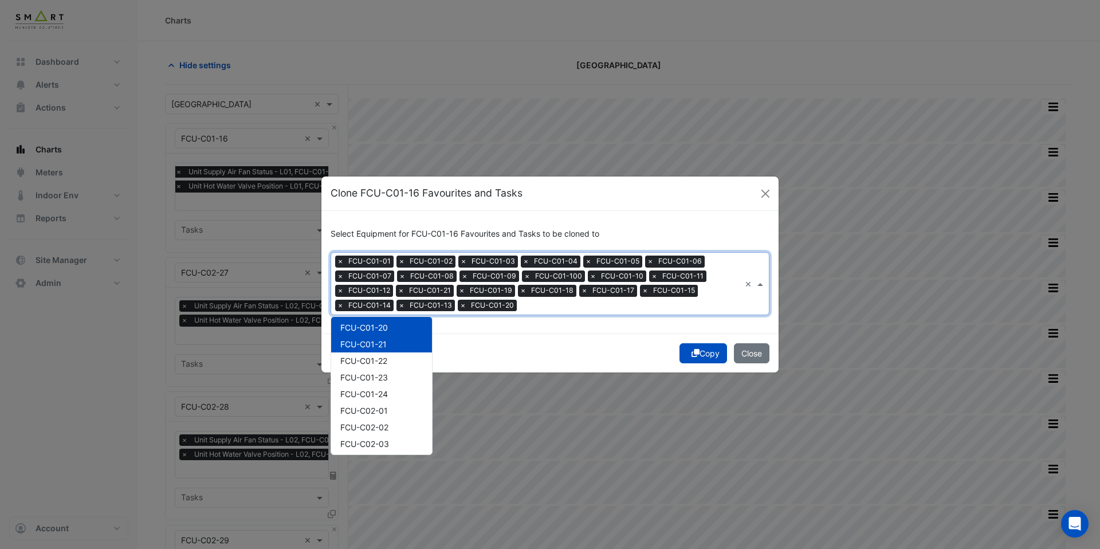
scroll to position [402, 0]
click at [379, 419] on div "FCU-C02-02" at bounding box center [381, 426] width 101 height 17
click at [379, 410] on span "FCU-C02-01" at bounding box center [364, 410] width 48 height 10
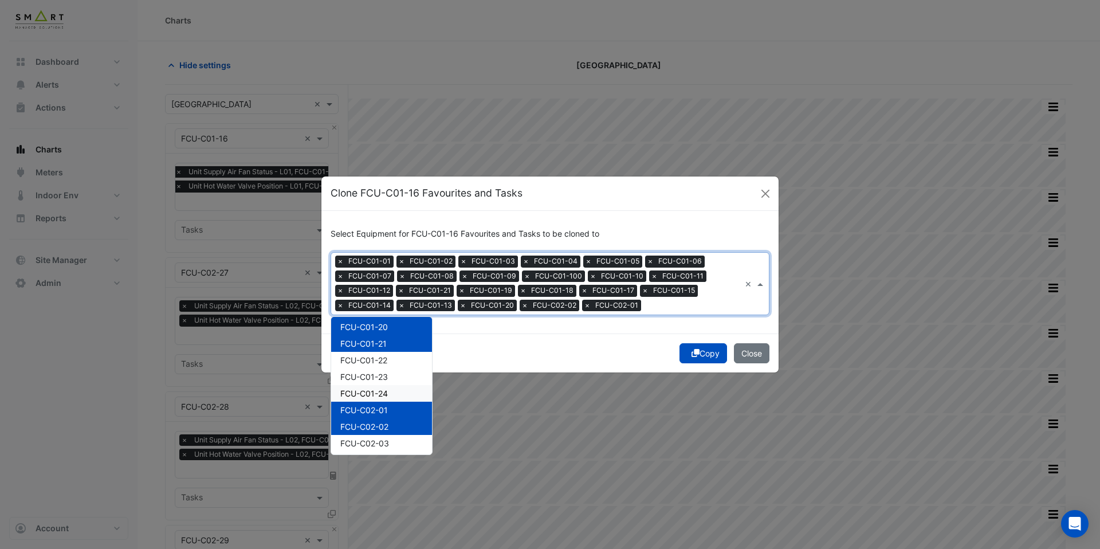
click at [379, 391] on span "FCU-C01-24" at bounding box center [364, 393] width 48 height 10
click at [379, 380] on span "FCU-C01-23" at bounding box center [364, 377] width 48 height 10
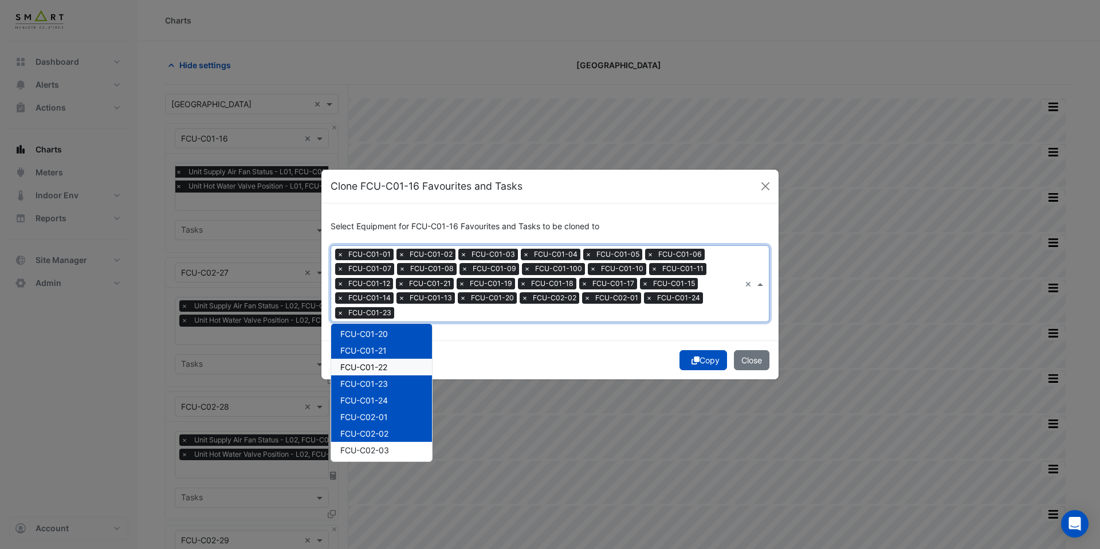
click at [379, 363] on span "FCU-C01-22" at bounding box center [363, 367] width 47 height 10
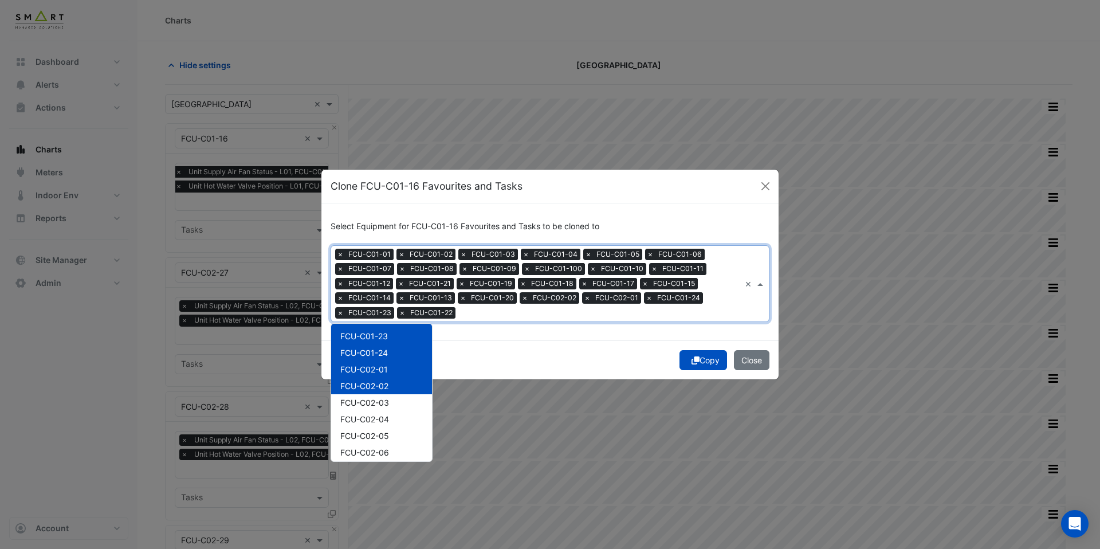
scroll to position [493, 0]
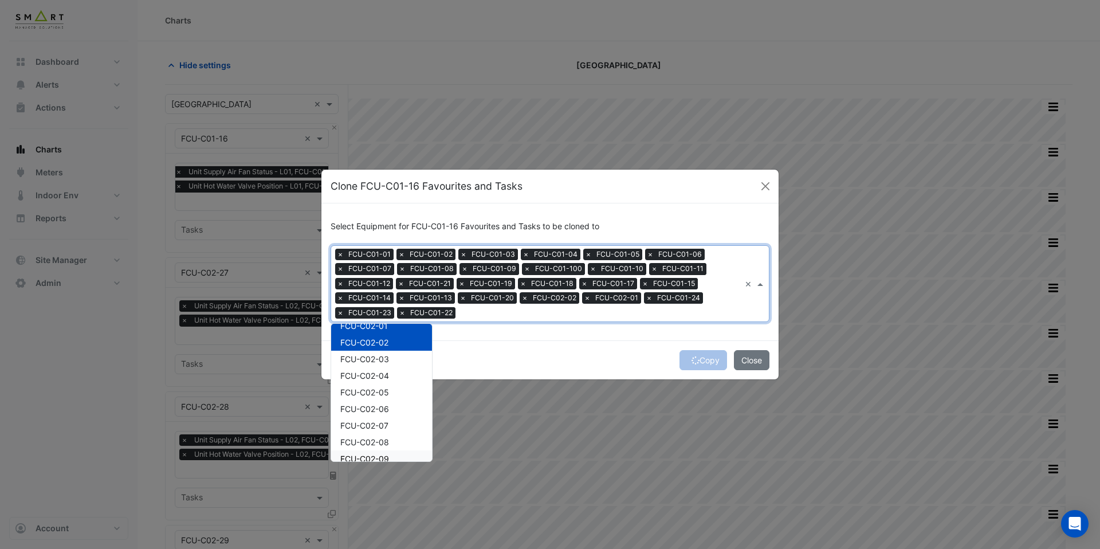
click at [381, 454] on span "FCU-C02-09" at bounding box center [364, 459] width 49 height 10
click at [381, 444] on span "FCU-C02-08" at bounding box center [364, 442] width 49 height 10
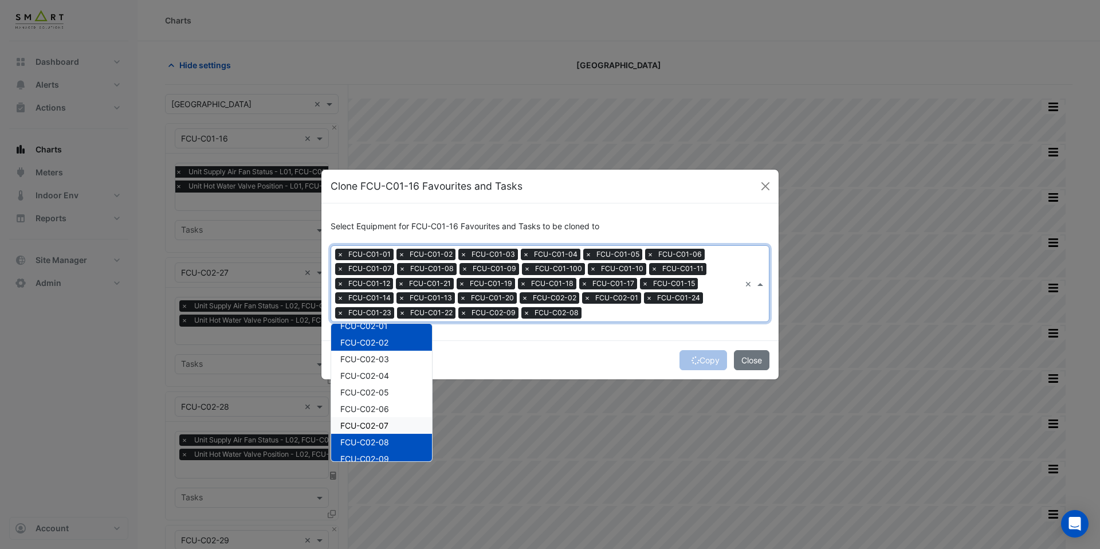
click at [381, 428] on span "FCU-C02-07" at bounding box center [364, 425] width 48 height 10
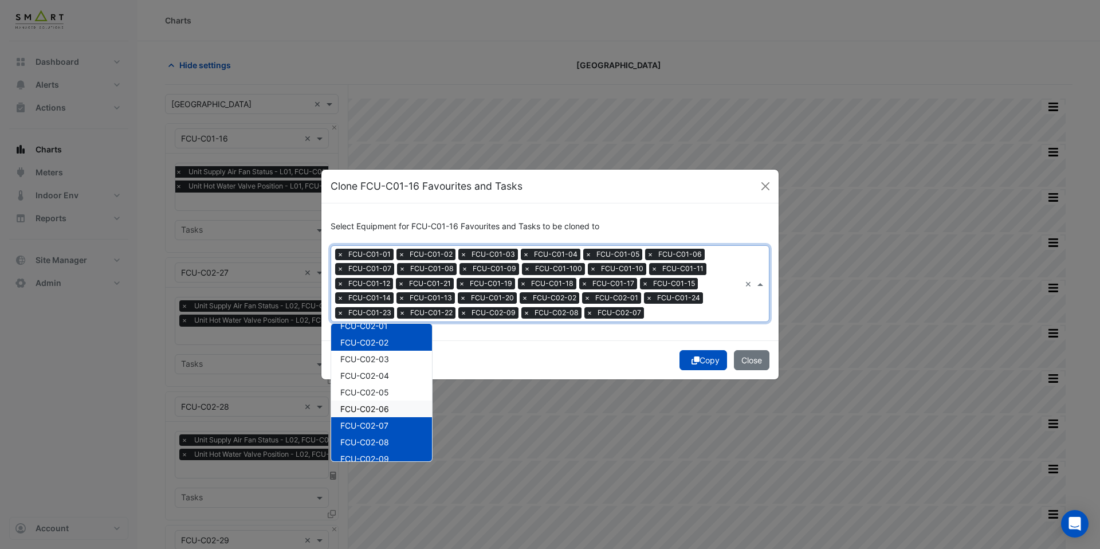
click at [382, 408] on span "FCU-C02-06" at bounding box center [364, 409] width 49 height 10
click at [384, 383] on div "FCU-C02-04" at bounding box center [381, 375] width 101 height 17
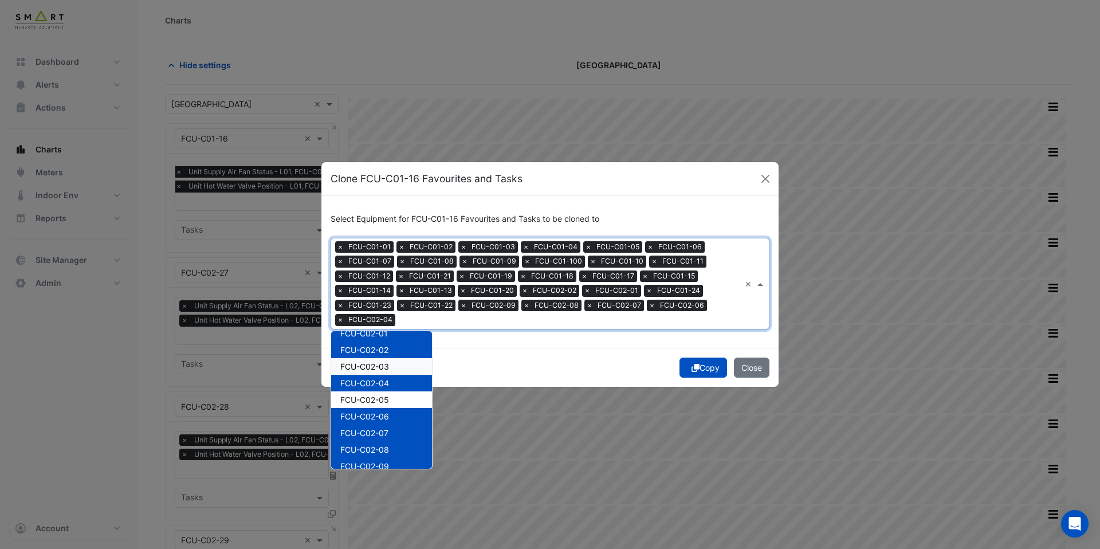
click at [384, 368] on span "FCU-C02-03" at bounding box center [364, 366] width 49 height 10
click at [384, 395] on span "FCU-C02-05" at bounding box center [364, 400] width 49 height 10
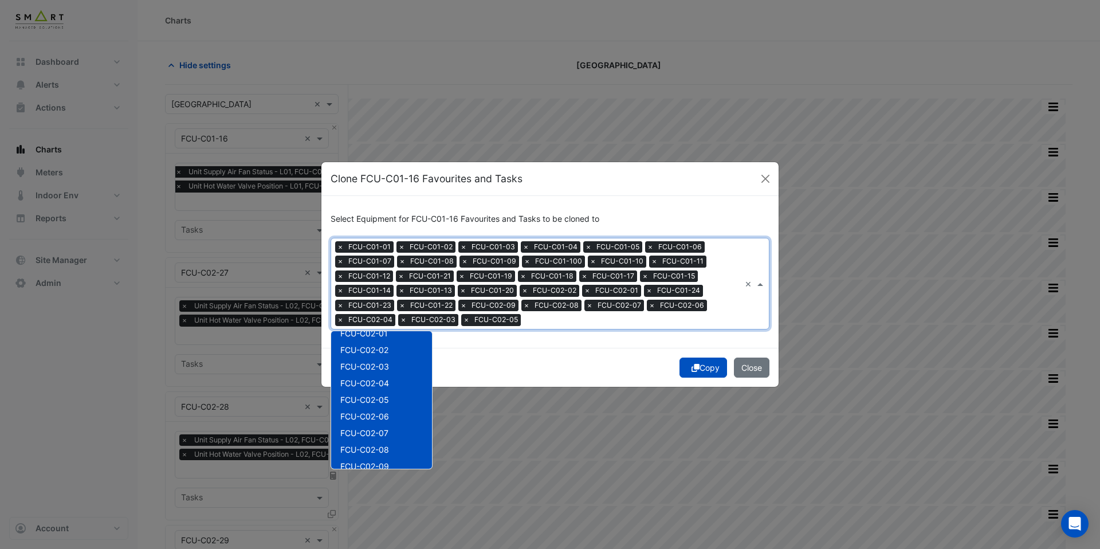
click at [474, 371] on div "Copy Close" at bounding box center [549, 367] width 457 height 39
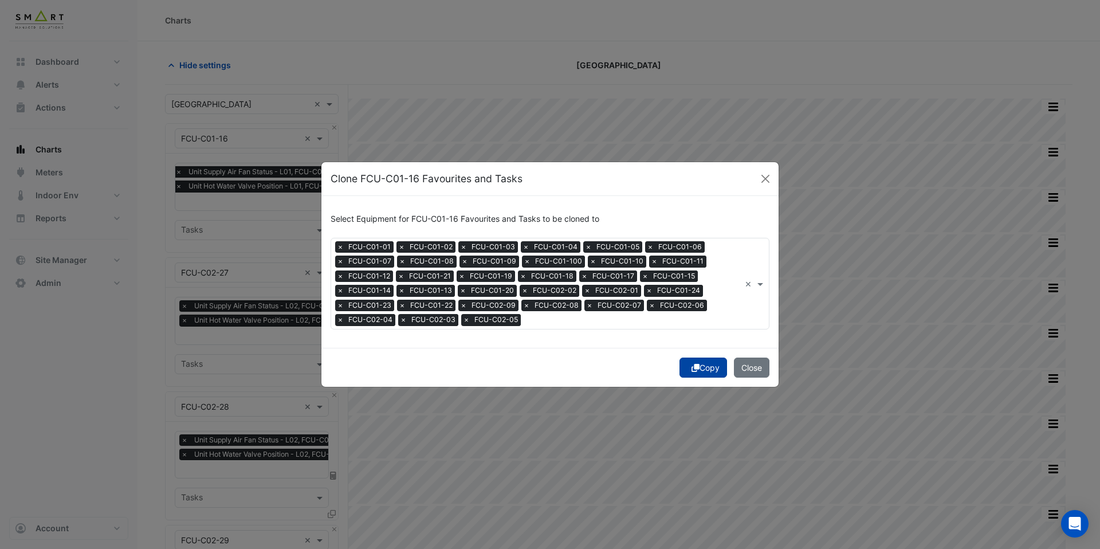
click at [689, 375] on button "Copy" at bounding box center [703, 367] width 48 height 20
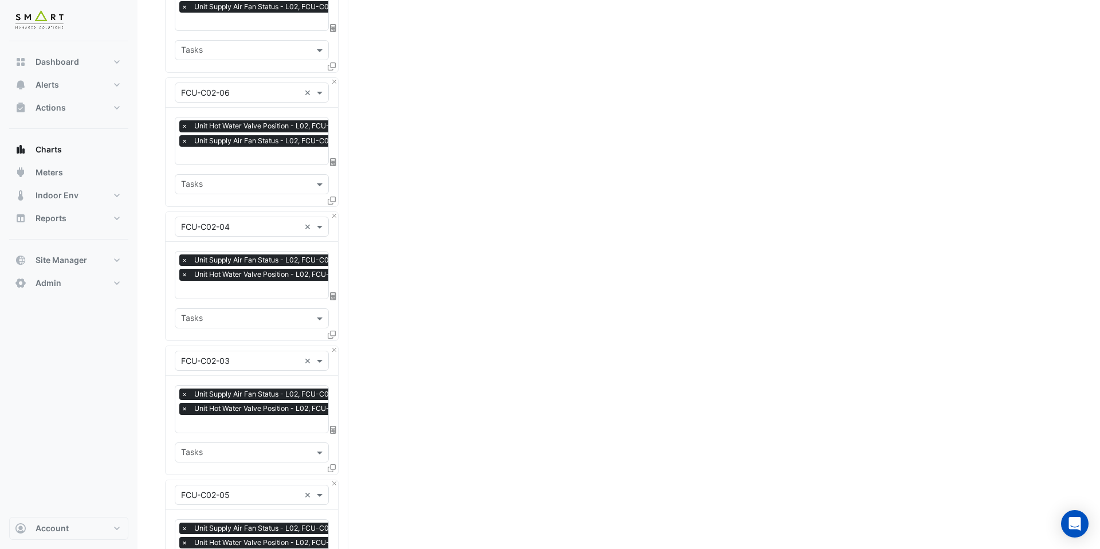
scroll to position [6573, 0]
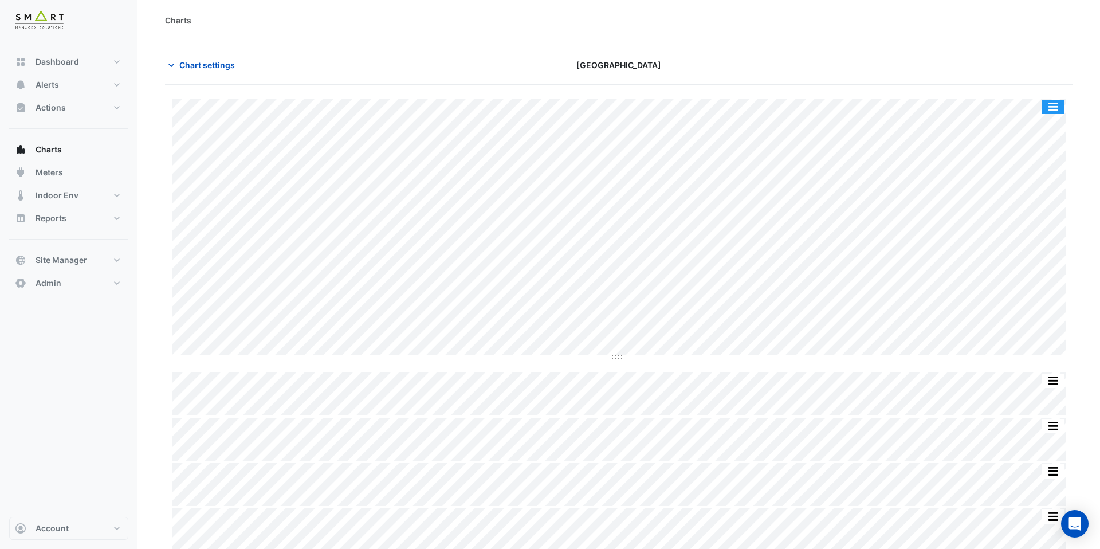
click at [1057, 106] on button "button" at bounding box center [1052, 107] width 23 height 14
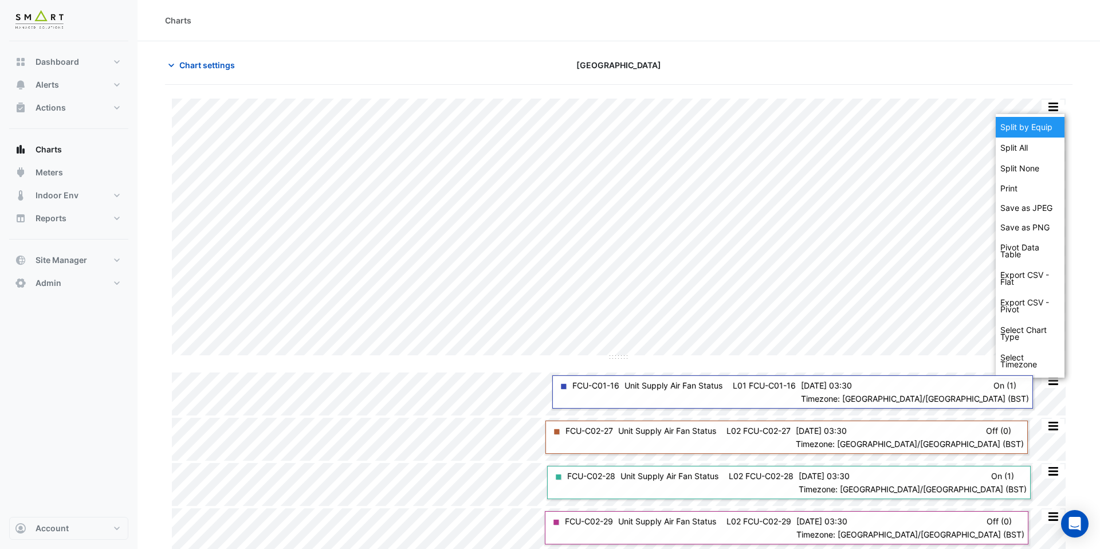
click at [1045, 135] on div "Split by Equip" at bounding box center [1030, 127] width 69 height 21
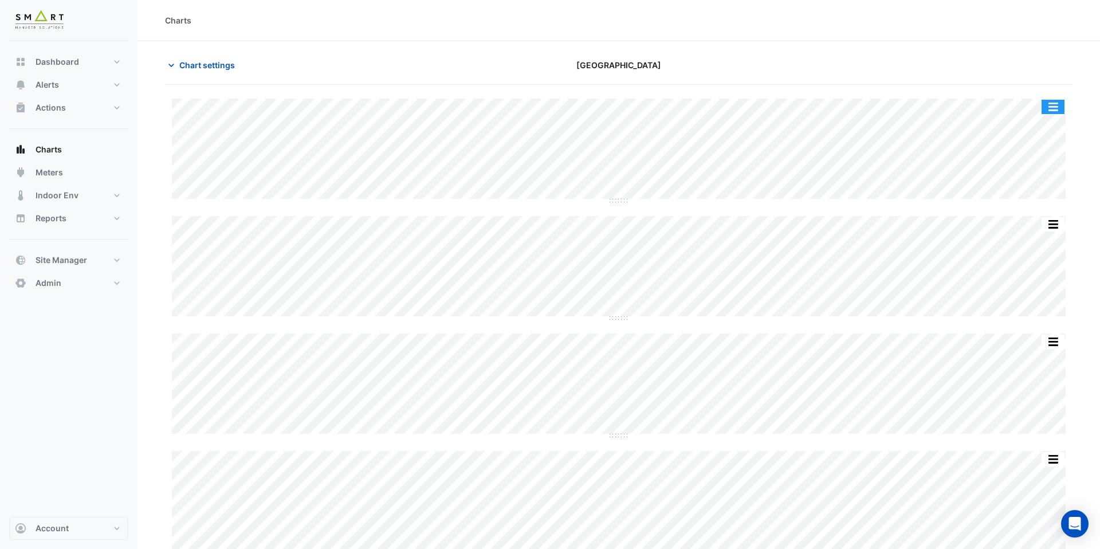
click at [1056, 104] on button "button" at bounding box center [1052, 107] width 23 height 14
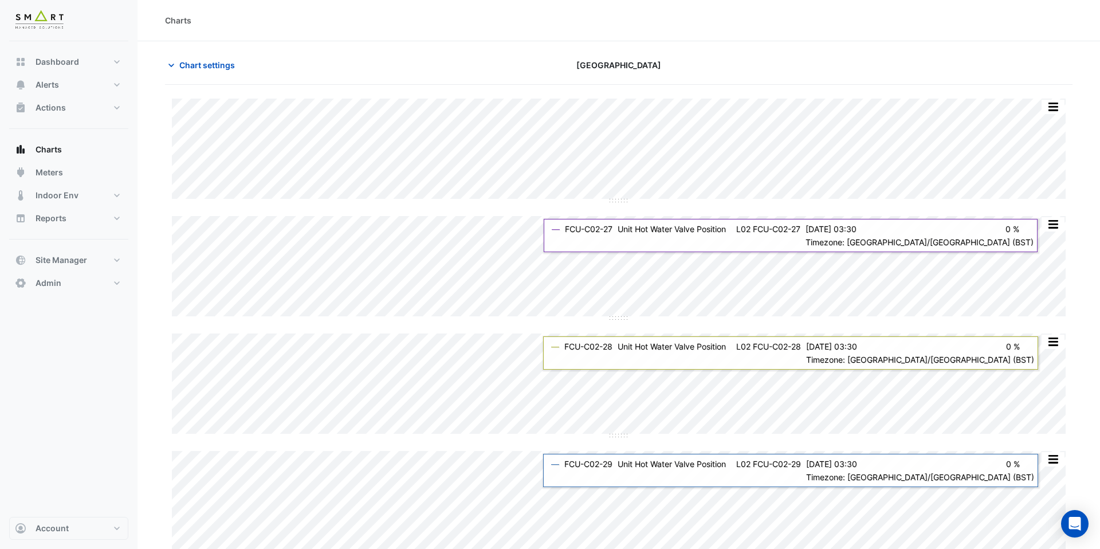
click at [1018, 59] on div at bounding box center [925, 65] width 307 height 20
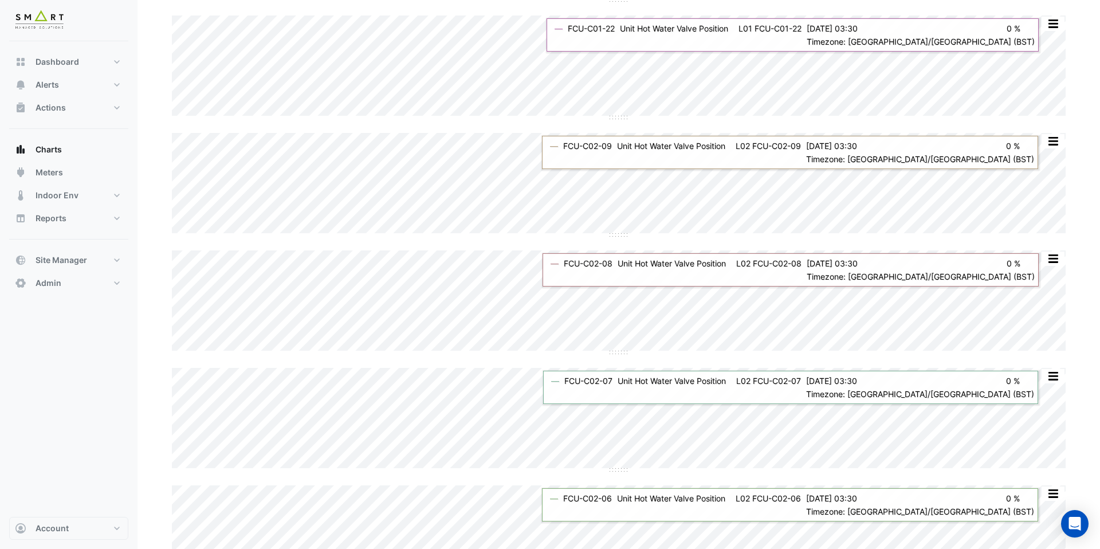
scroll to position [5265, 0]
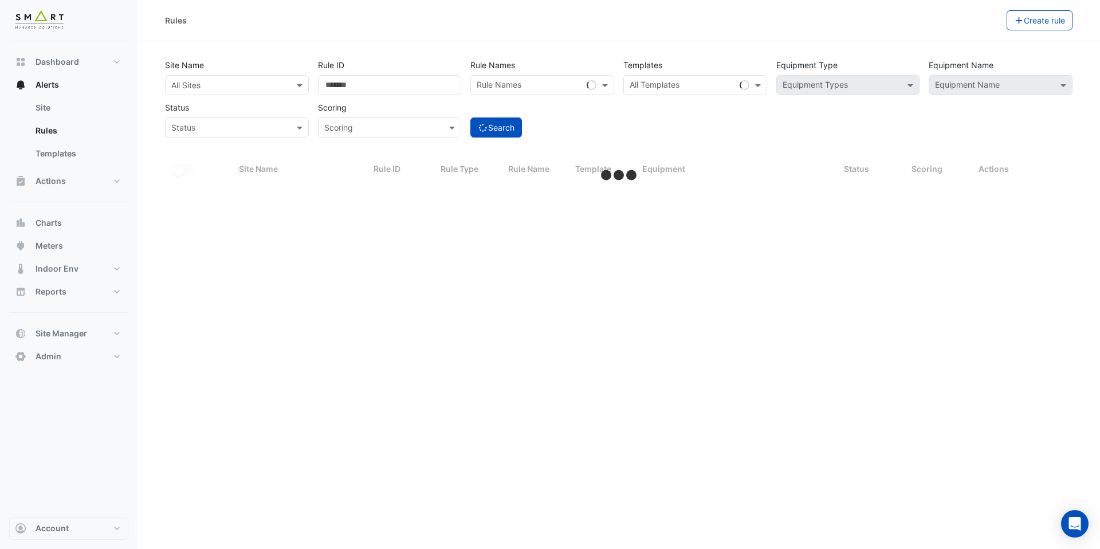
select select "***"
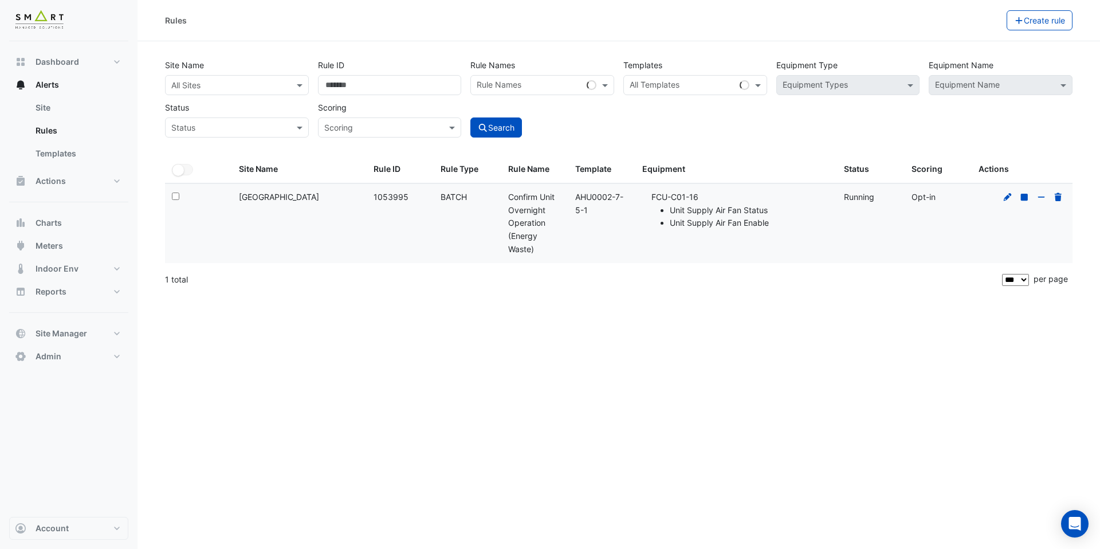
click at [1005, 204] on datatable-body-cell at bounding box center [1021, 223] width 101 height 79
click at [1008, 198] on icon at bounding box center [1008, 196] width 8 height 8
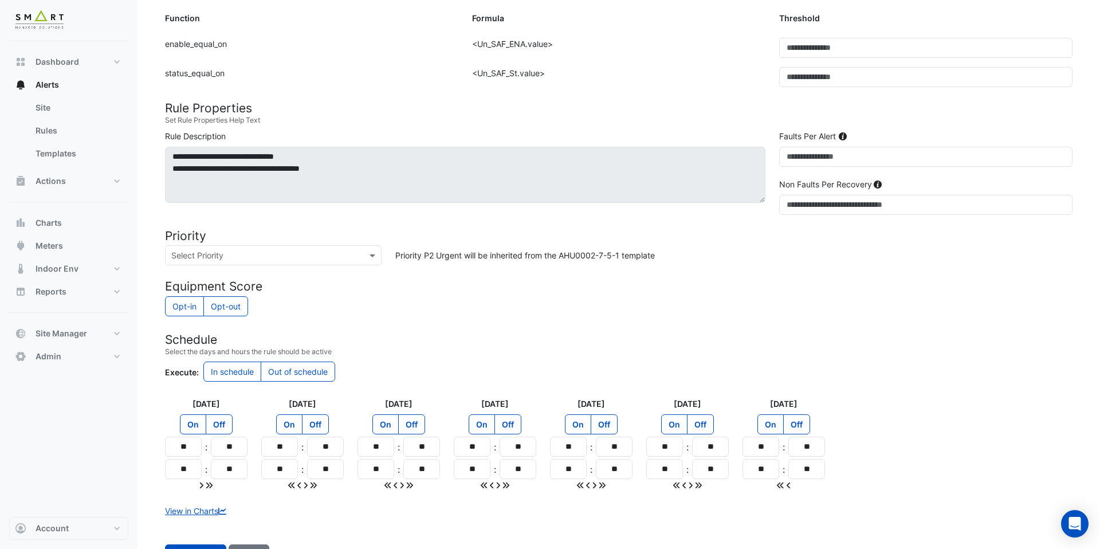
scroll to position [366, 0]
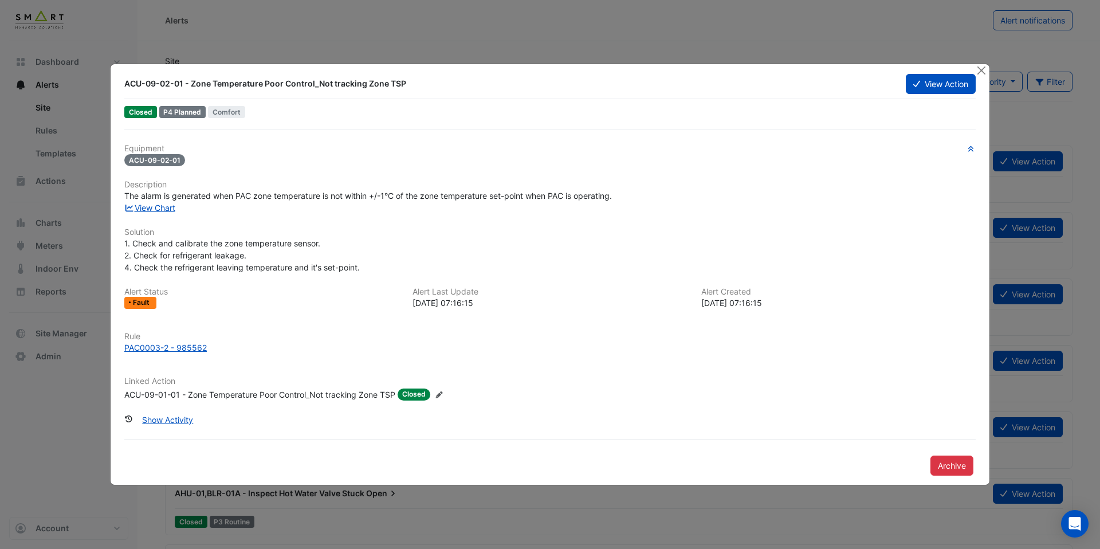
click at [296, 394] on div "ACU-09-01-01 - Zone Temperature Poor Control_Not tracking Zone TSP" at bounding box center [259, 394] width 271 height 12
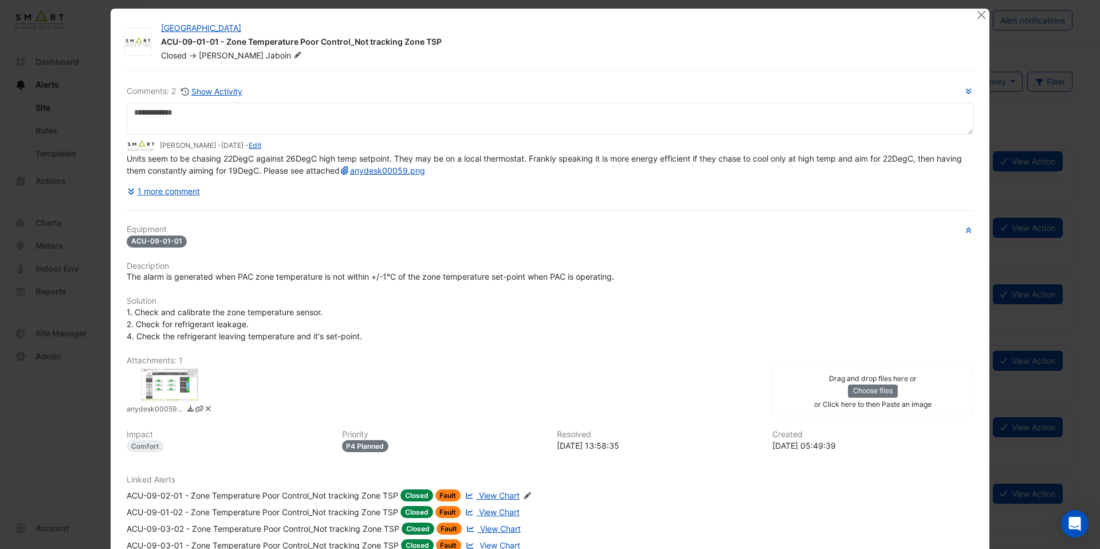
scroll to position [151, 0]
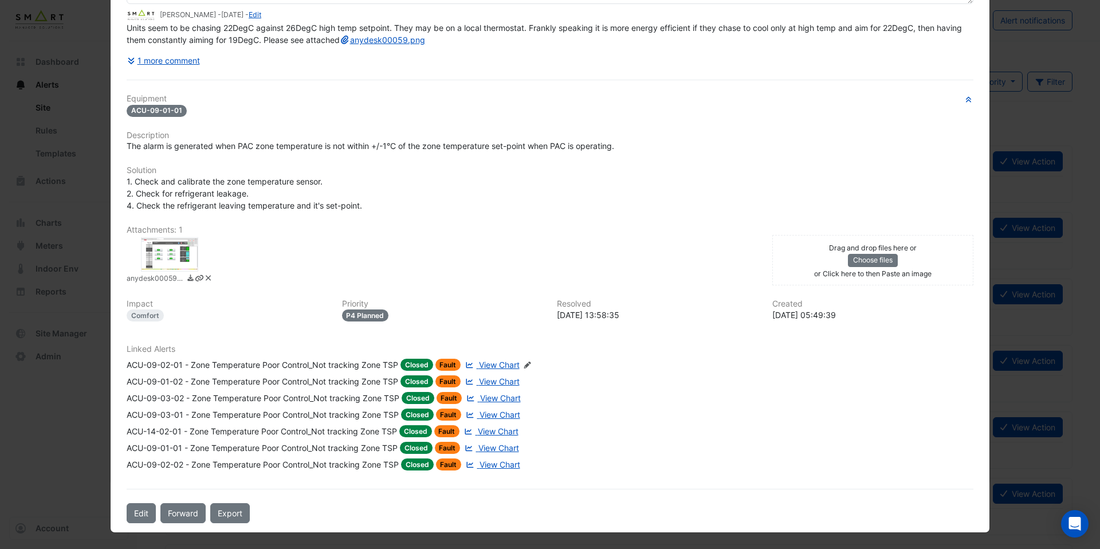
click at [156, 255] on div at bounding box center [169, 254] width 57 height 34
